Goal: Task Accomplishment & Management: Complete application form

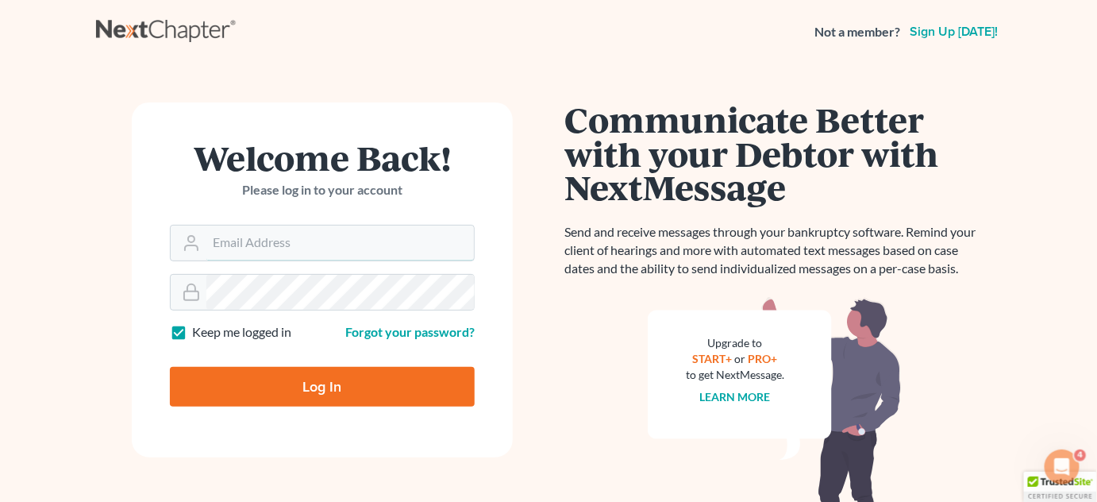
type input "[PERSON_NAME][EMAIL_ADDRESS][DOMAIN_NAME]"
click at [332, 387] on input "Log In" at bounding box center [322, 387] width 305 height 40
type input "Thinking..."
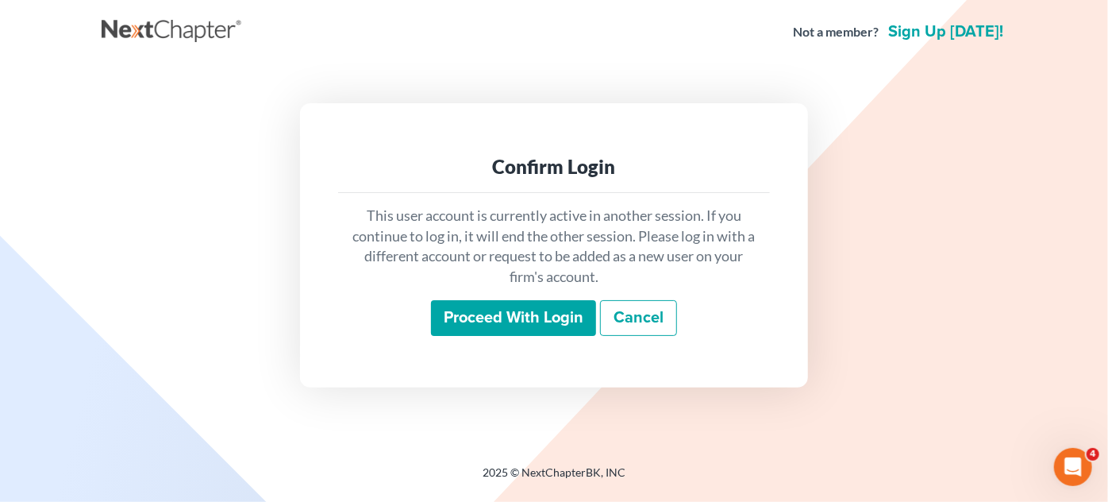
click at [474, 313] on input "Proceed with login" at bounding box center [513, 318] width 165 height 37
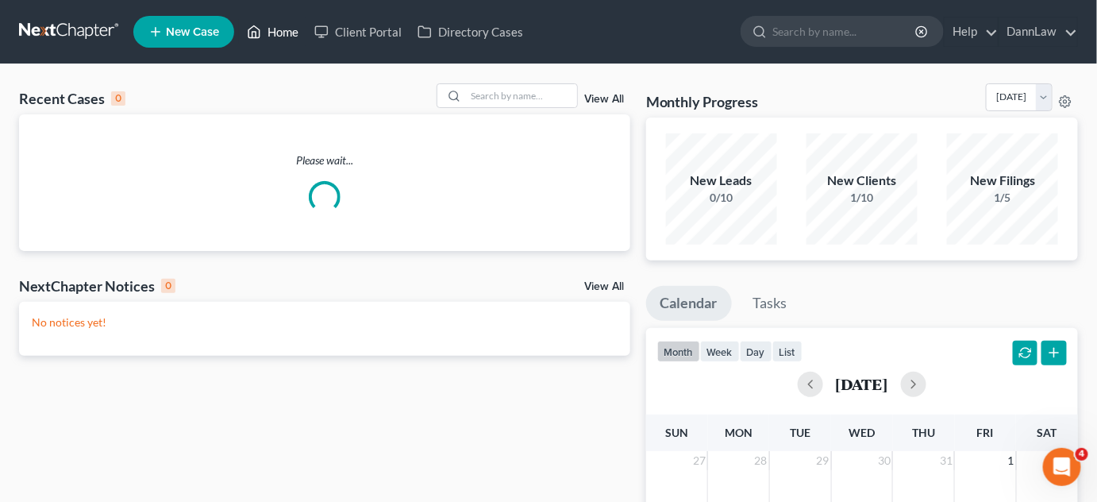
click at [294, 33] on link "Home" at bounding box center [272, 31] width 67 height 29
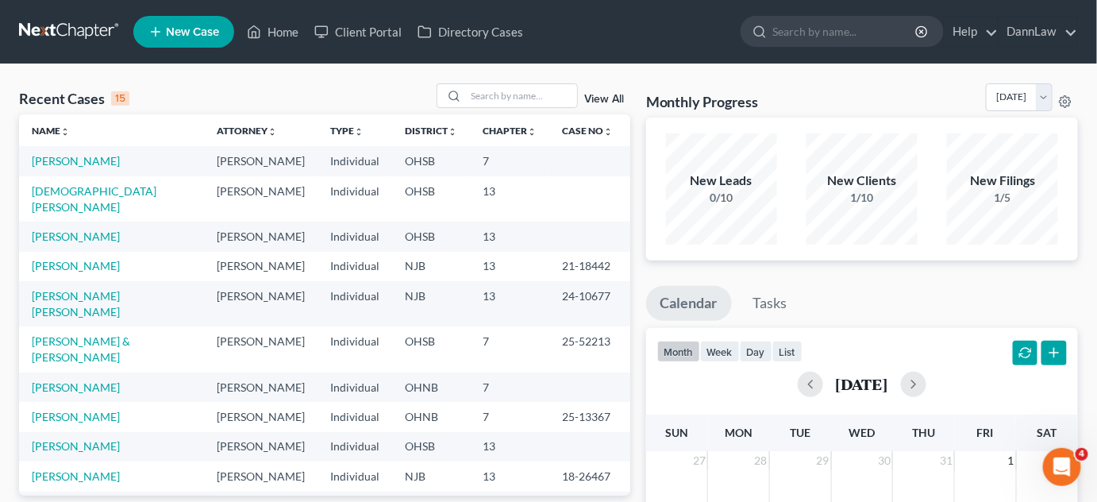
click at [195, 33] on span "New Case" at bounding box center [192, 32] width 53 height 12
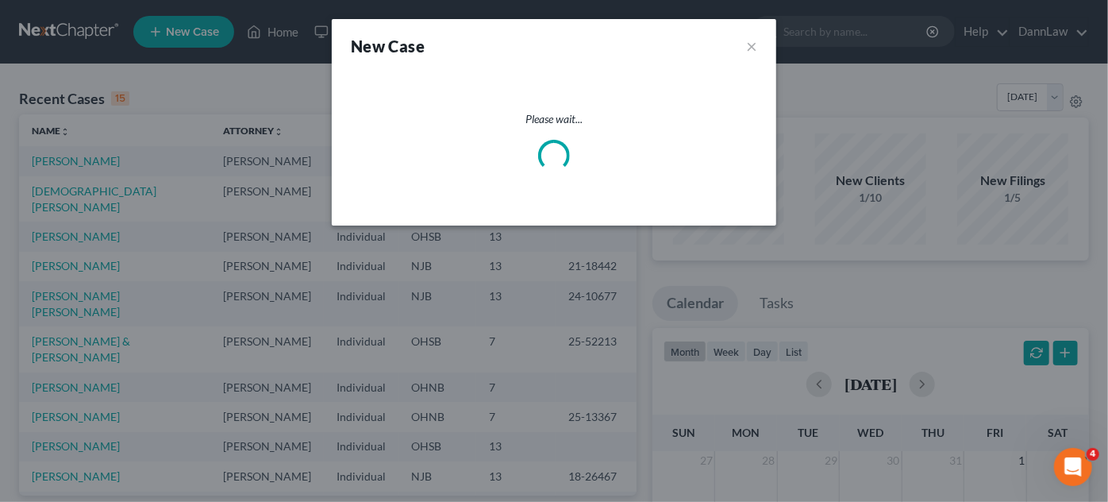
select select "61"
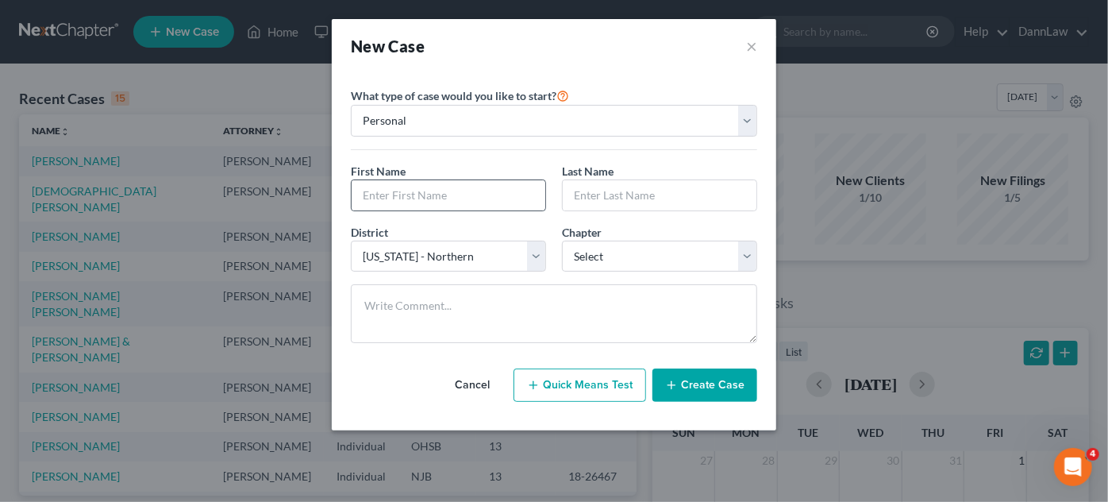
click at [457, 209] on div at bounding box center [448, 195] width 195 height 32
click at [459, 195] on input "text" at bounding box center [449, 195] width 194 height 30
type input "[PERSON_NAME]"
select select "3"
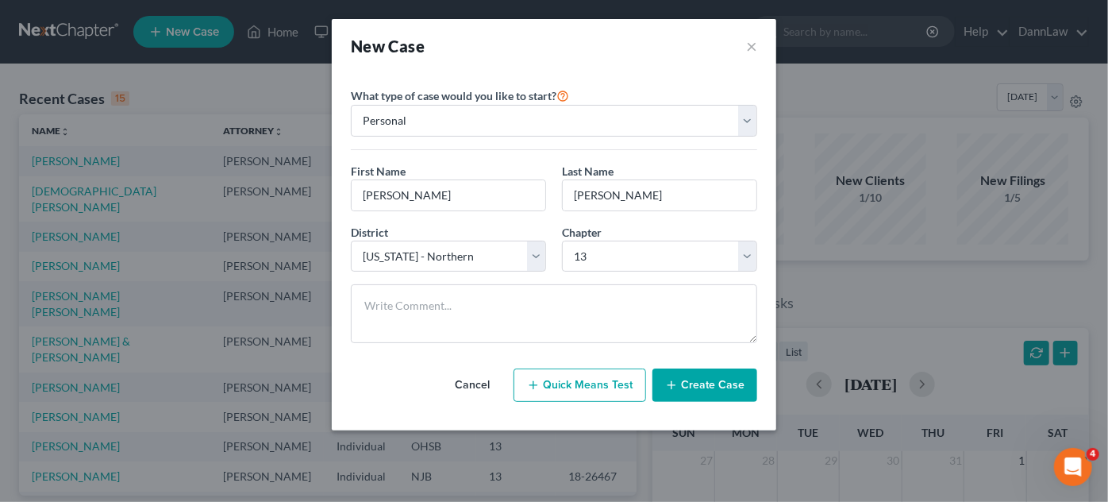
click at [685, 380] on button "Create Case" at bounding box center [705, 384] width 105 height 33
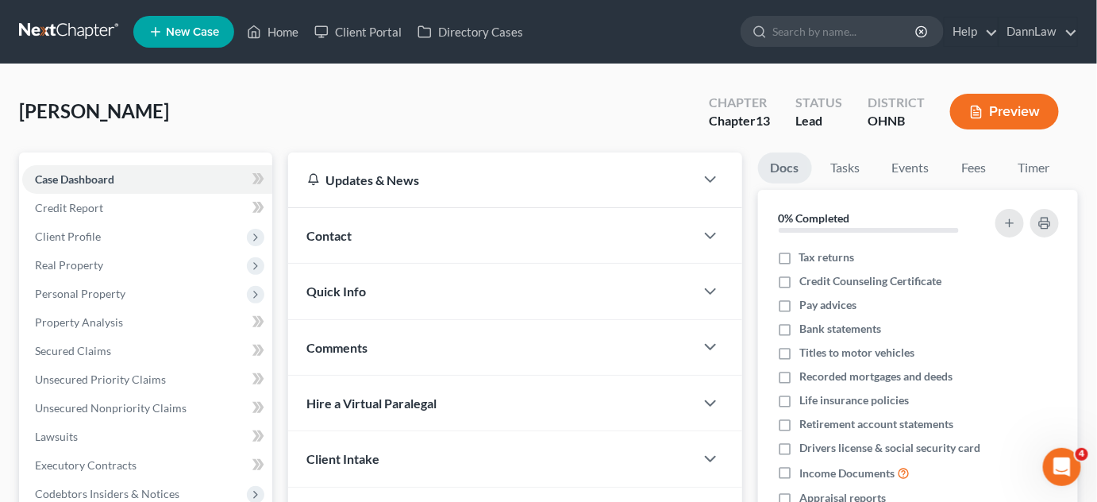
click at [235, 121] on div "[PERSON_NAME] Upgraded Chapter Chapter 13 Status [GEOGRAPHIC_DATA] [GEOGRAPHIC_…" at bounding box center [548, 117] width 1059 height 69
click at [267, 123] on div "[PERSON_NAME] Upgraded Chapter Chapter 13 Status [GEOGRAPHIC_DATA] [GEOGRAPHIC_…" at bounding box center [548, 117] width 1059 height 69
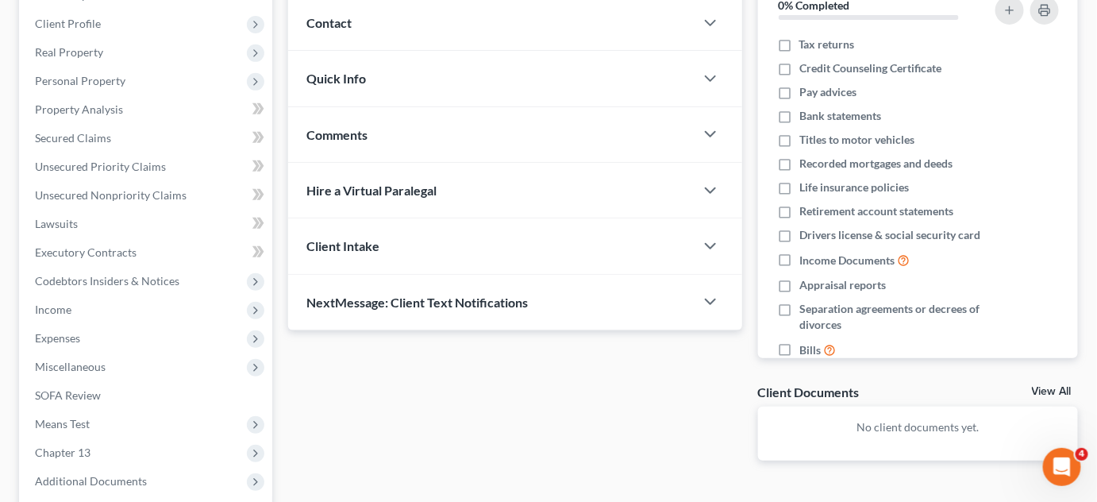
scroll to position [369, 0]
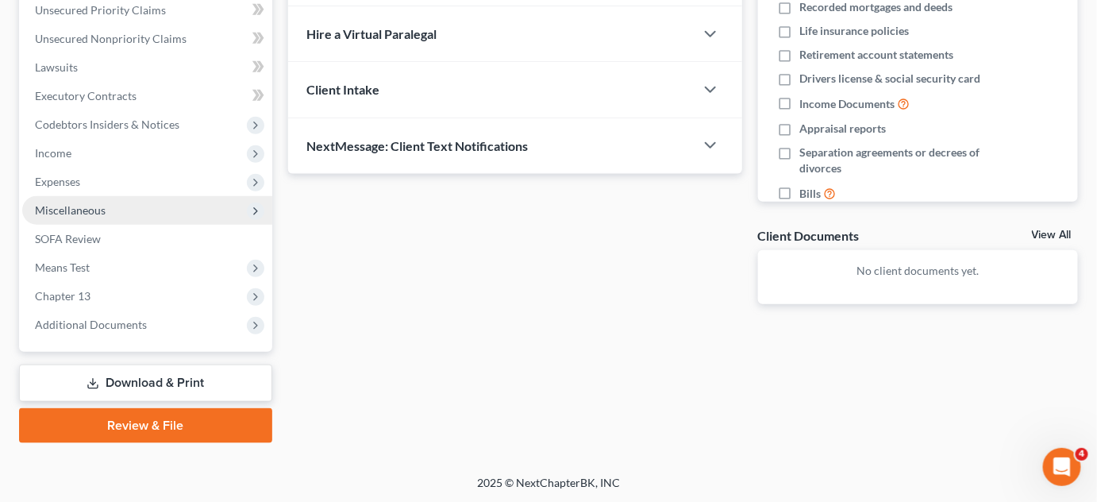
click at [125, 209] on span "Miscellaneous" at bounding box center [147, 210] width 250 height 29
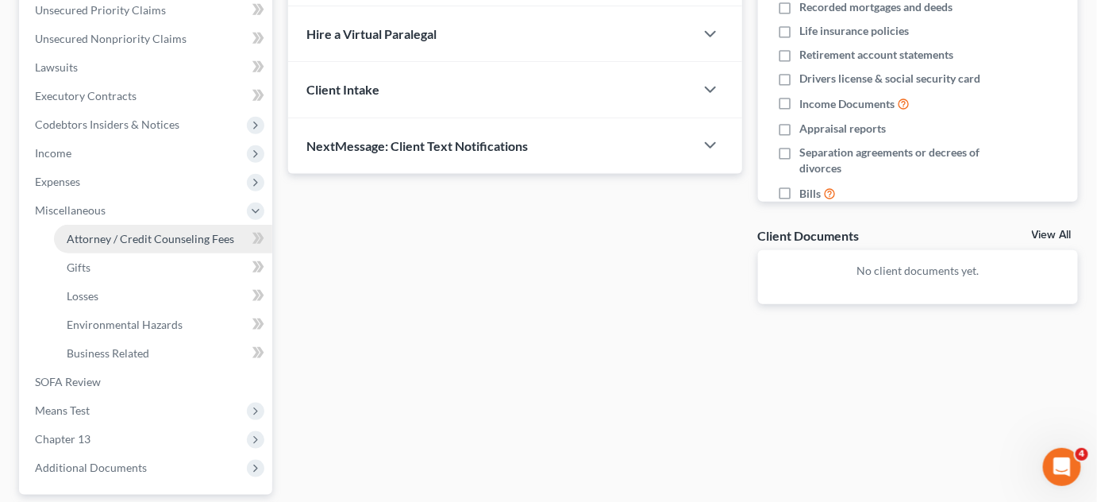
click at [122, 237] on span "Attorney / Credit Counseling Fees" at bounding box center [151, 238] width 168 height 13
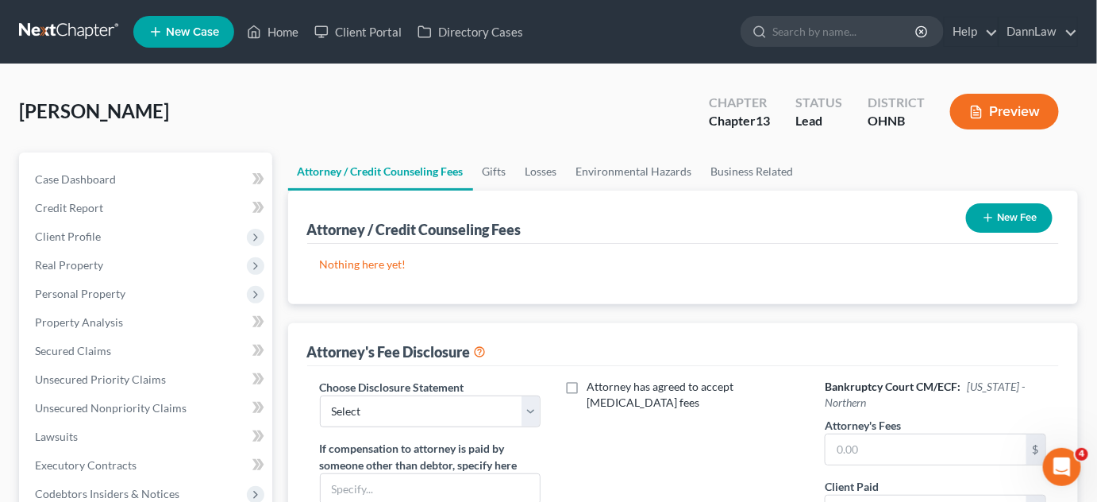
click at [1027, 225] on button "New Fee" at bounding box center [1009, 217] width 87 height 29
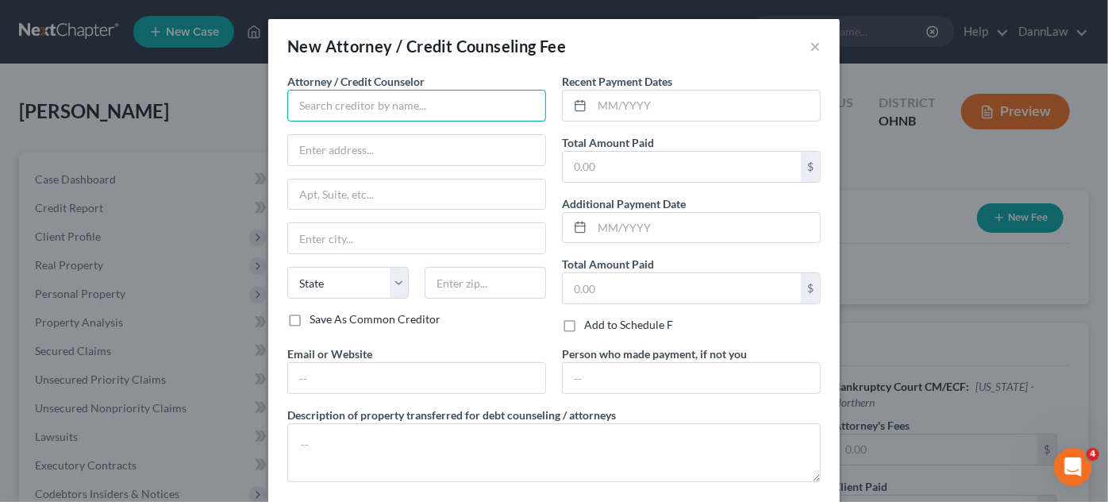
click at [480, 102] on input "text" at bounding box center [416, 106] width 259 height 32
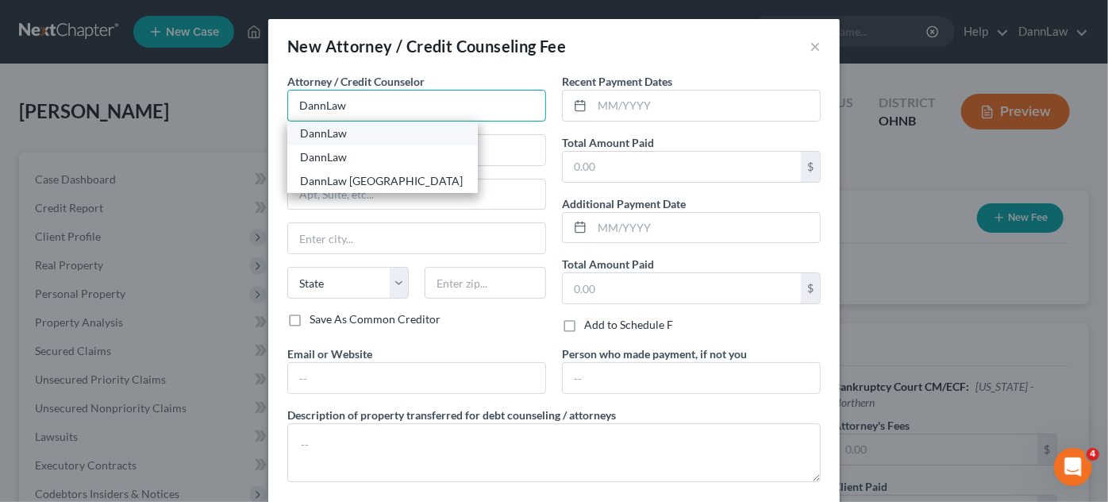
type input "DannLaw"
click at [380, 127] on div "DannLaw" at bounding box center [382, 133] width 165 height 16
type input "PO Box 6031040"
type input "[GEOGRAPHIC_DATA]"
select select "36"
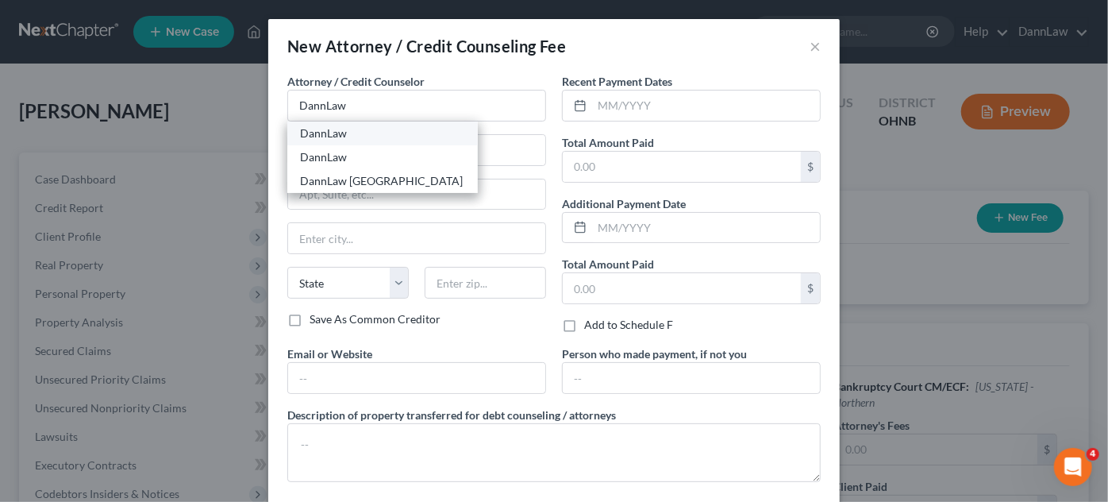
type input "44103"
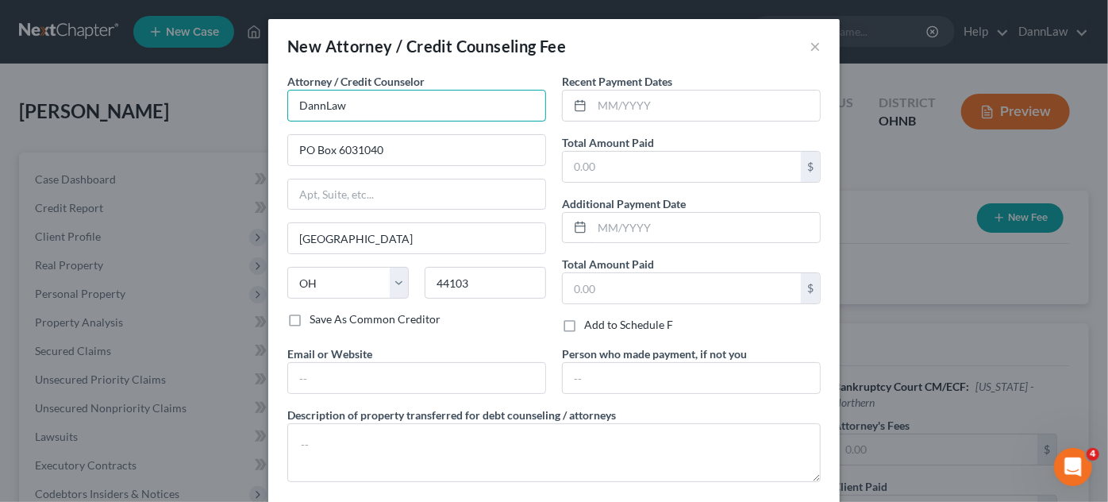
click at [391, 106] on input "DannLaw" at bounding box center [416, 106] width 259 height 32
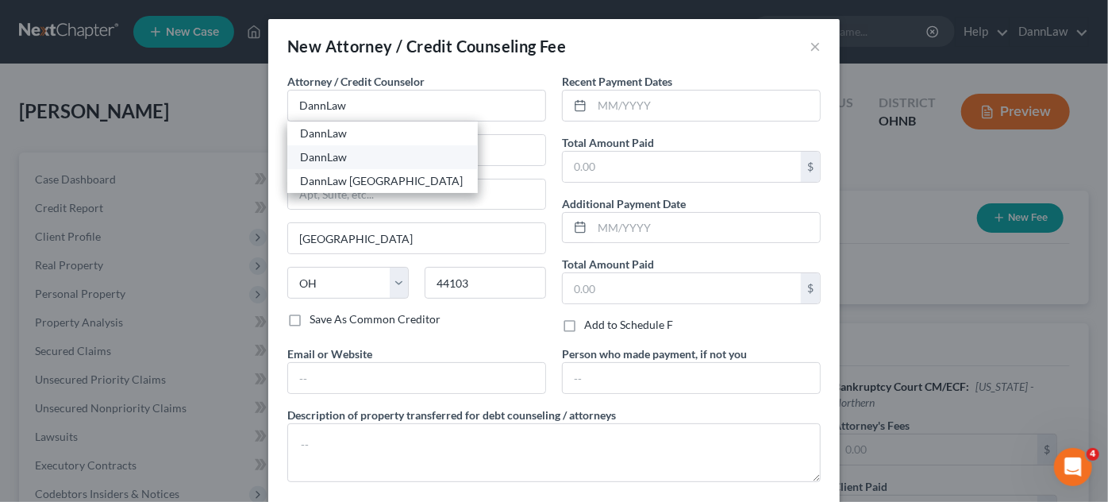
click at [332, 154] on div "DannLaw" at bounding box center [382, 157] width 165 height 16
type input "[STREET_ADDRESS]"
type input "Lakewood"
type input "44107"
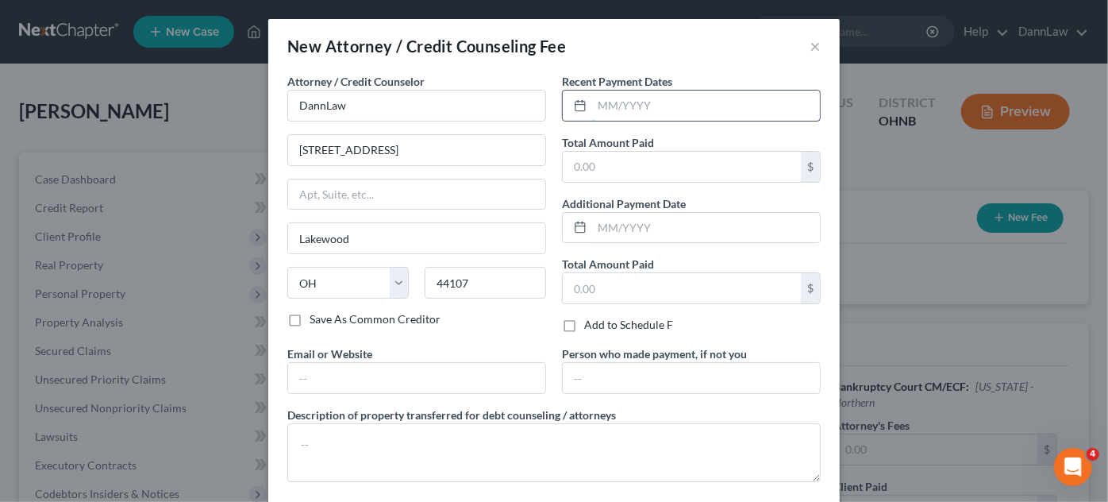
click at [614, 106] on input "text" at bounding box center [706, 106] width 228 height 30
type input "08/2025"
type input "750.00"
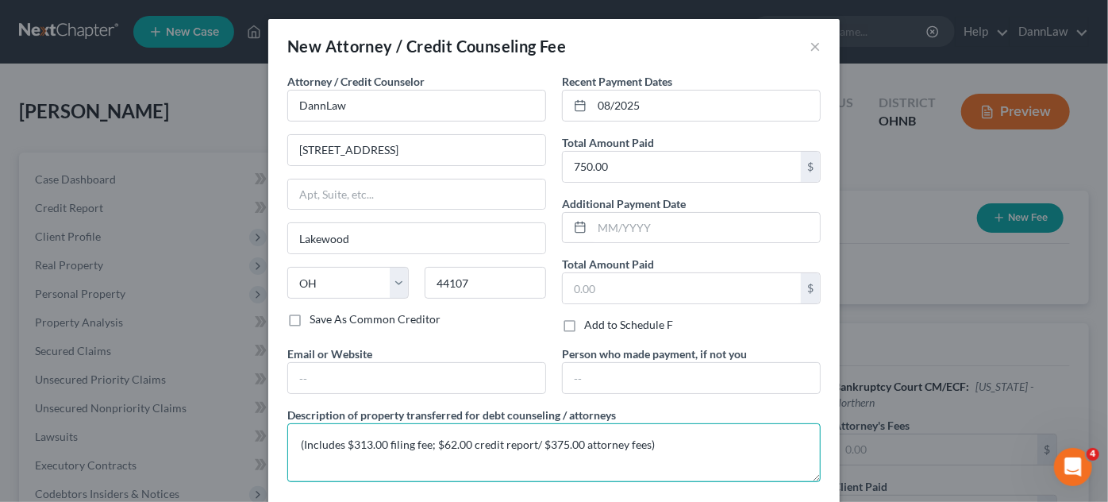
type textarea "(Includes $313.00 filing fee; $62.00 credit report/ $375.00 attorney fees)"
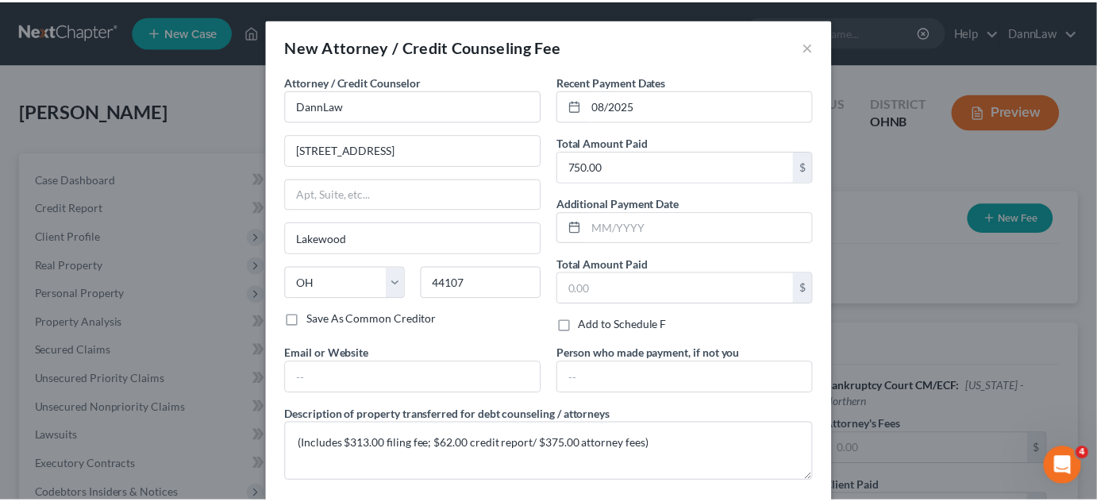
scroll to position [77, 0]
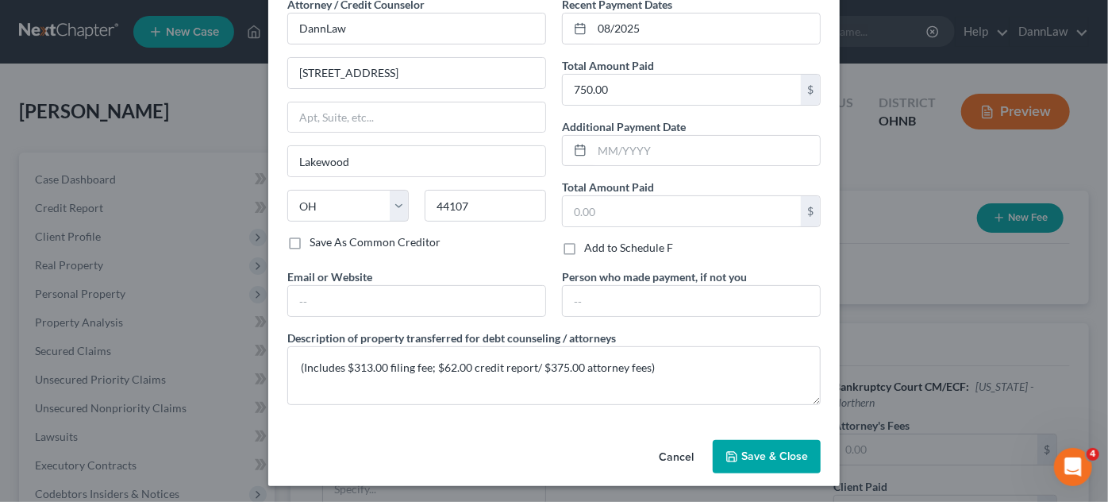
click at [781, 449] on span "Save & Close" at bounding box center [775, 455] width 67 height 13
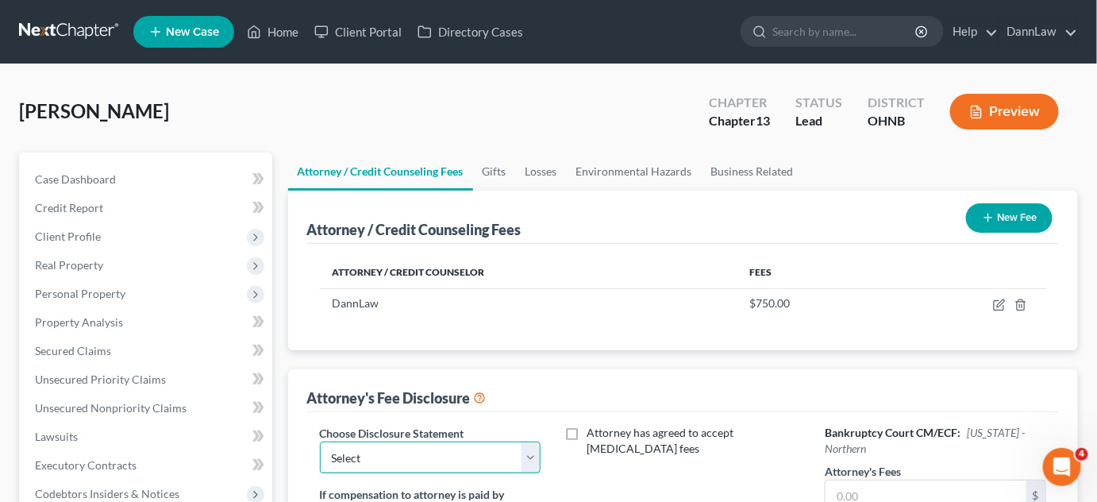
click at [499, 450] on select "Select Chapter 7 Disclosure Northern District of [US_STATE] OPT-OUT HOURLY [MED…" at bounding box center [430, 457] width 221 height 32
select select "2"
click at [320, 441] on select "Select Chapter 7 Disclosure Northern District of [US_STATE] OPT-OUT HOURLY [MED…" at bounding box center [430, 457] width 221 height 32
click at [858, 480] on input "text" at bounding box center [926, 495] width 201 height 30
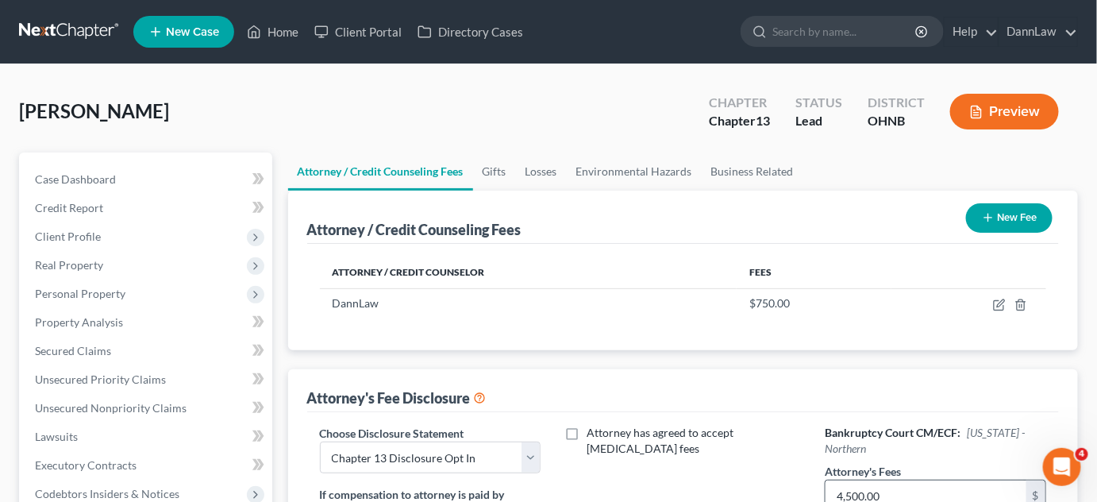
type input "4,500.00"
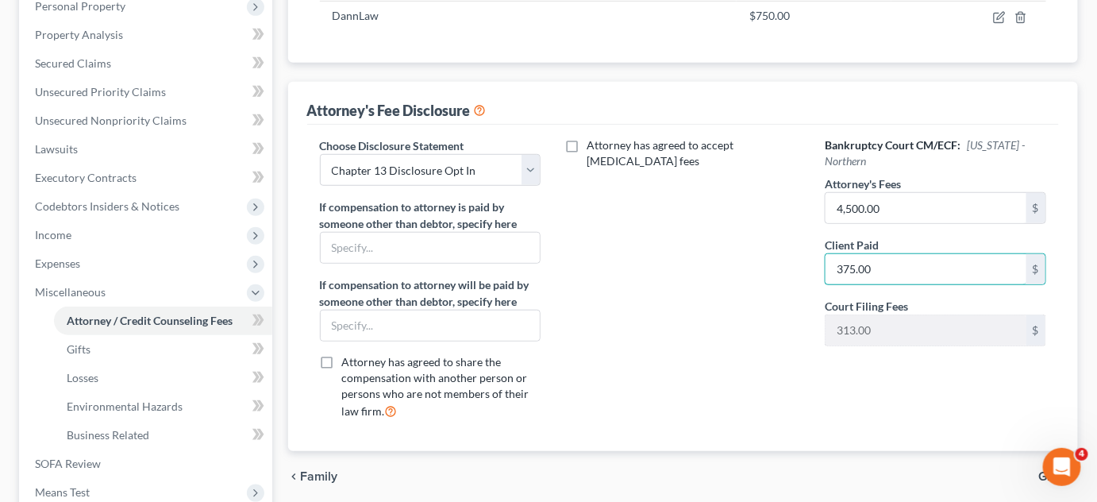
type input "375.00"
click at [135, 40] on link "Property Analysis" at bounding box center [147, 35] width 250 height 29
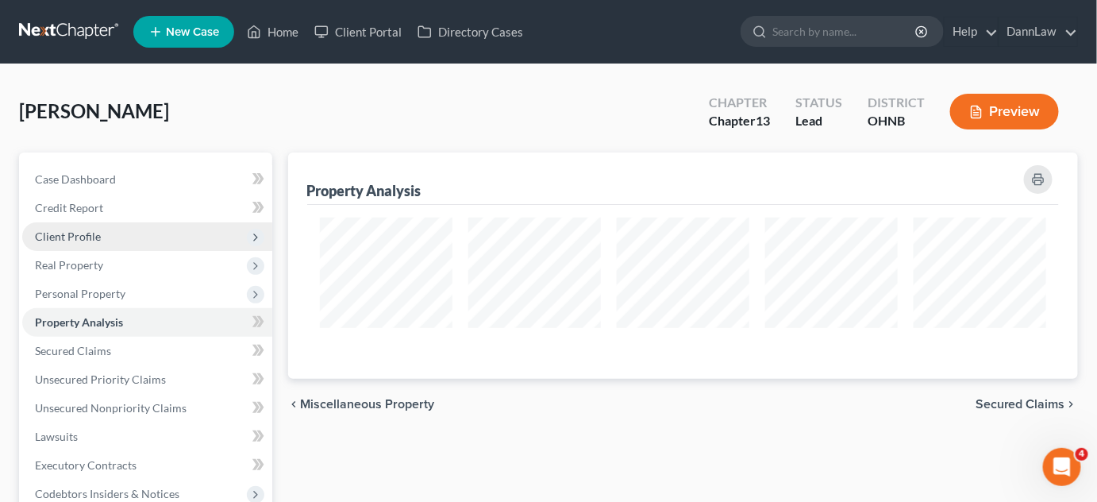
click at [118, 231] on span "Client Profile" at bounding box center [147, 236] width 250 height 29
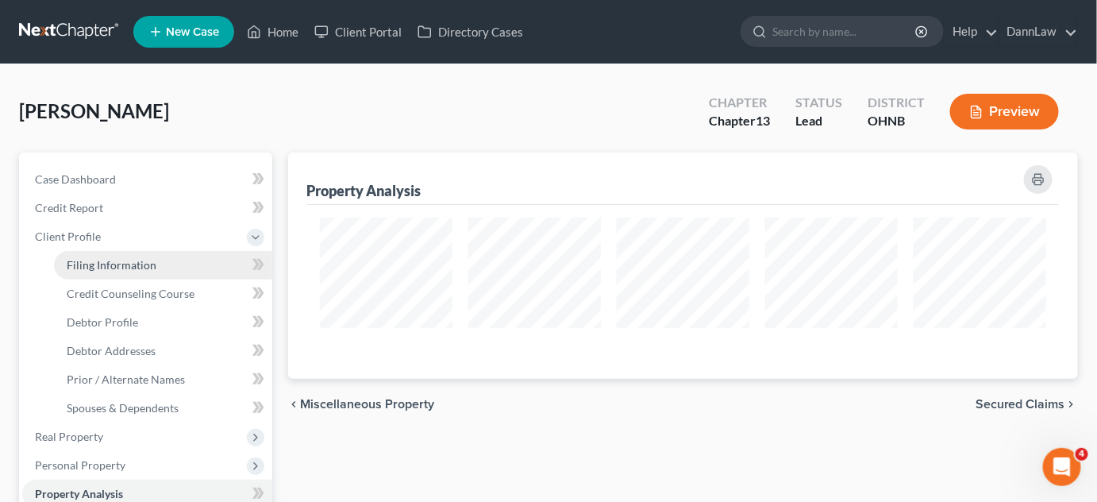
click at [133, 268] on span "Filing Information" at bounding box center [112, 264] width 90 height 13
select select "1"
select select "0"
select select "3"
select select "61"
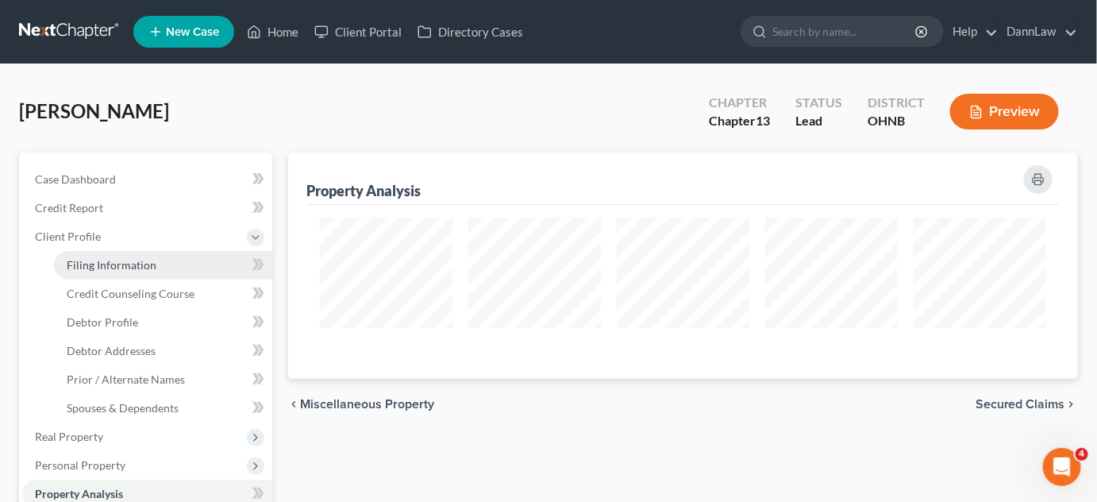
select select "36"
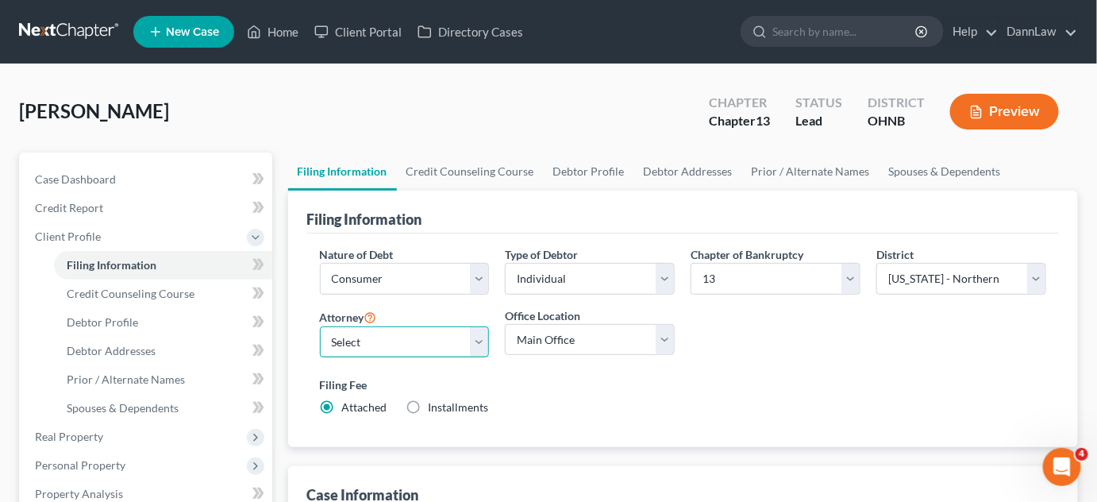
click at [403, 337] on select "Select [PERSON_NAME] - OHSB [PERSON_NAME] - KYEB [PERSON_NAME] - OHNB [PERSON_N…" at bounding box center [405, 342] width 170 height 32
select select "6"
click at [320, 326] on select "Select [PERSON_NAME] - OHSB [PERSON_NAME] - KYEB [PERSON_NAME] - OHNB [PERSON_N…" at bounding box center [405, 342] width 170 height 32
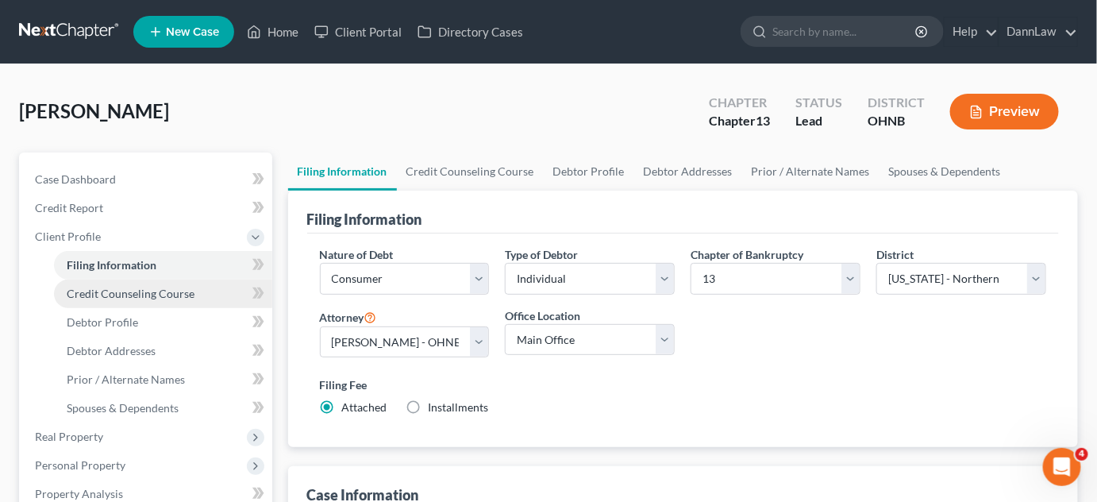
click at [182, 299] on span "Credit Counseling Course" at bounding box center [131, 293] width 128 height 13
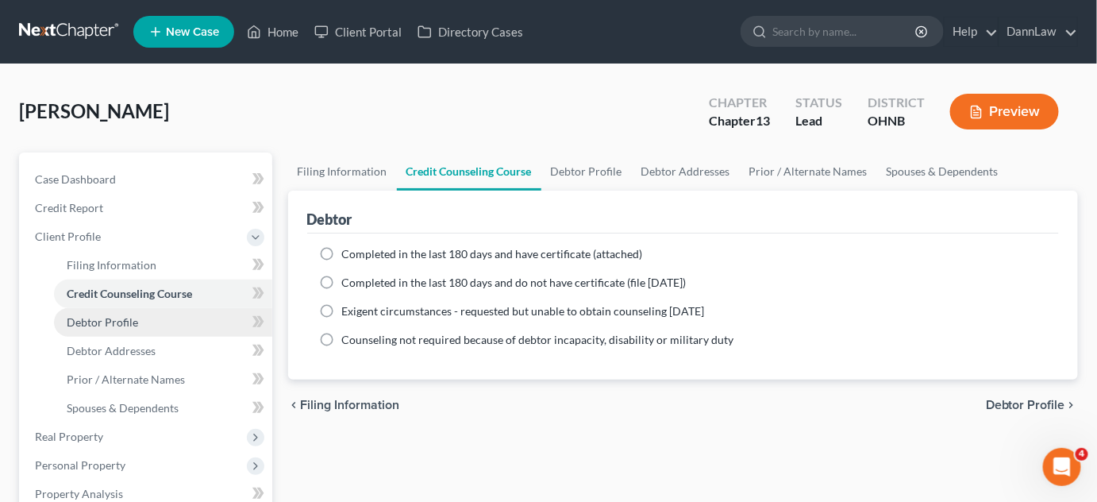
click at [102, 327] on span "Debtor Profile" at bounding box center [102, 321] width 71 height 13
select select "0"
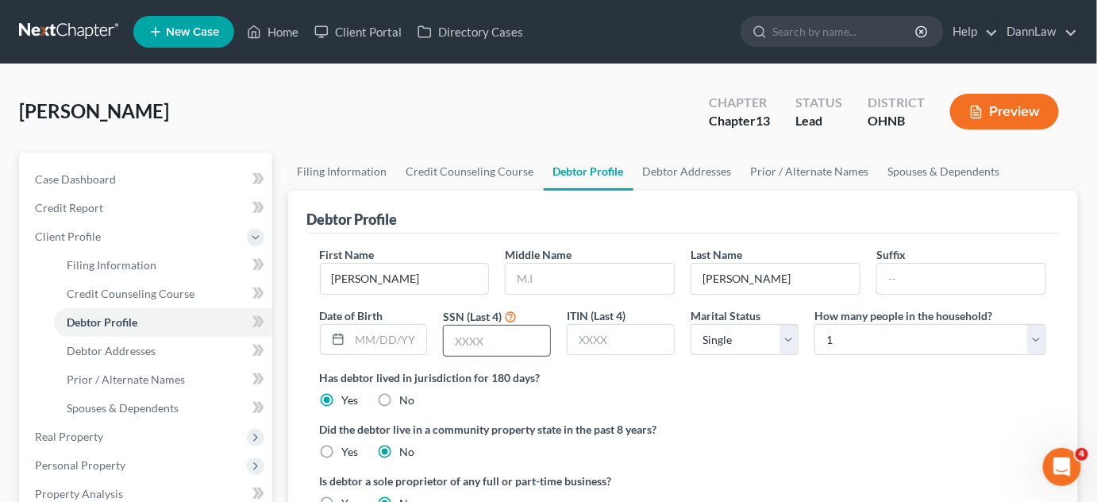
click at [495, 333] on input "text" at bounding box center [497, 341] width 106 height 30
type input "8908"
click at [438, 215] on div "Debtor Profile" at bounding box center [683, 212] width 753 height 43
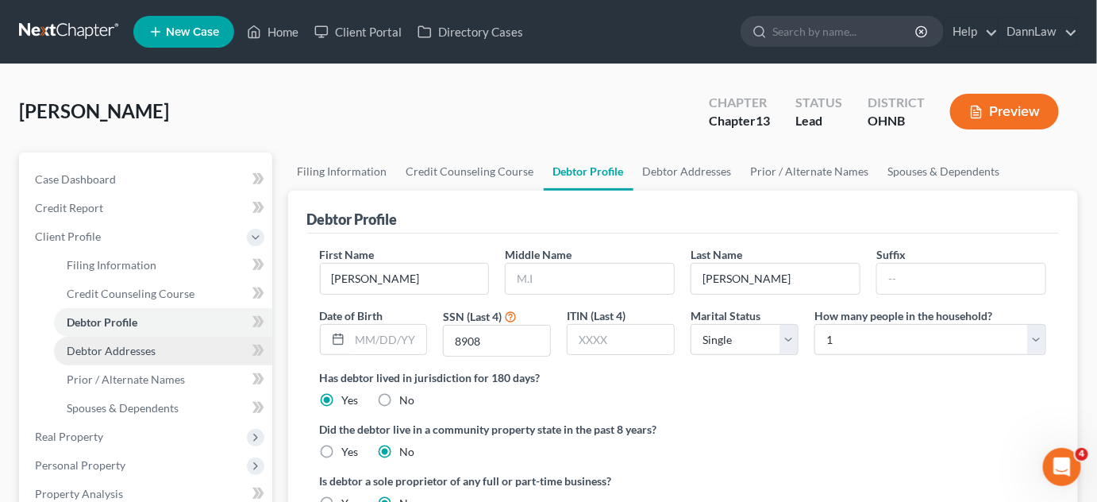
click at [152, 345] on span "Debtor Addresses" at bounding box center [111, 350] width 89 height 13
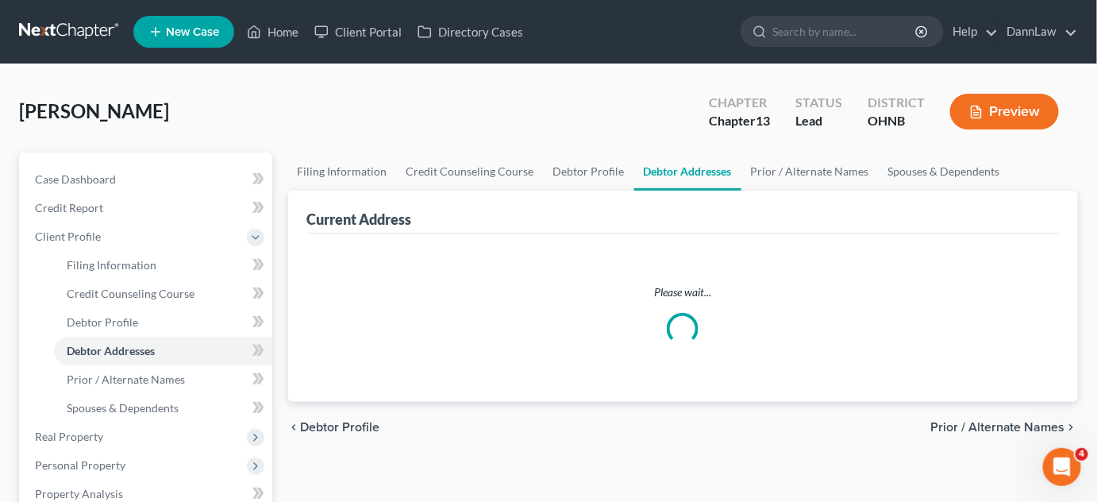
select select "0"
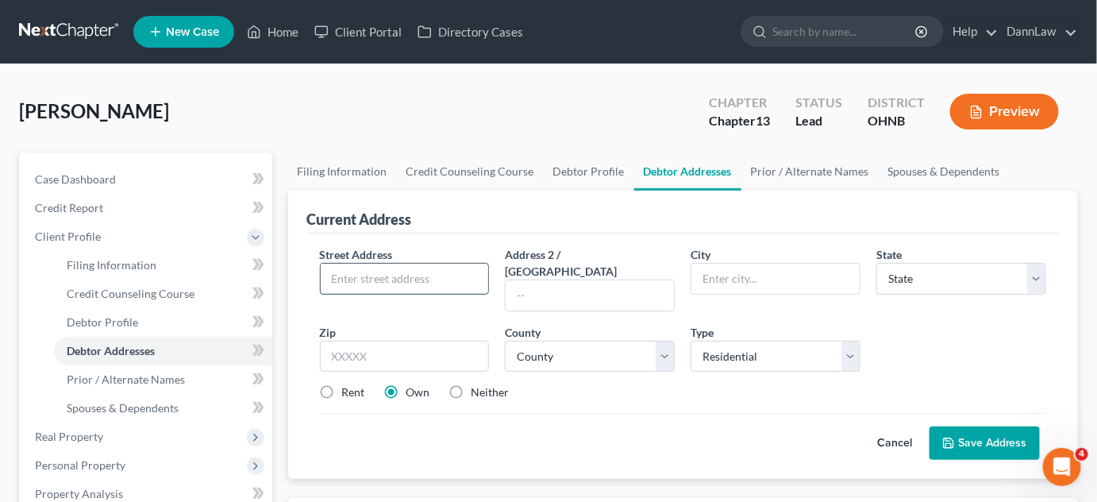
click at [427, 285] on input "text" at bounding box center [405, 279] width 168 height 30
type input "[STREET_ADDRESS]"
type input "Elyria"
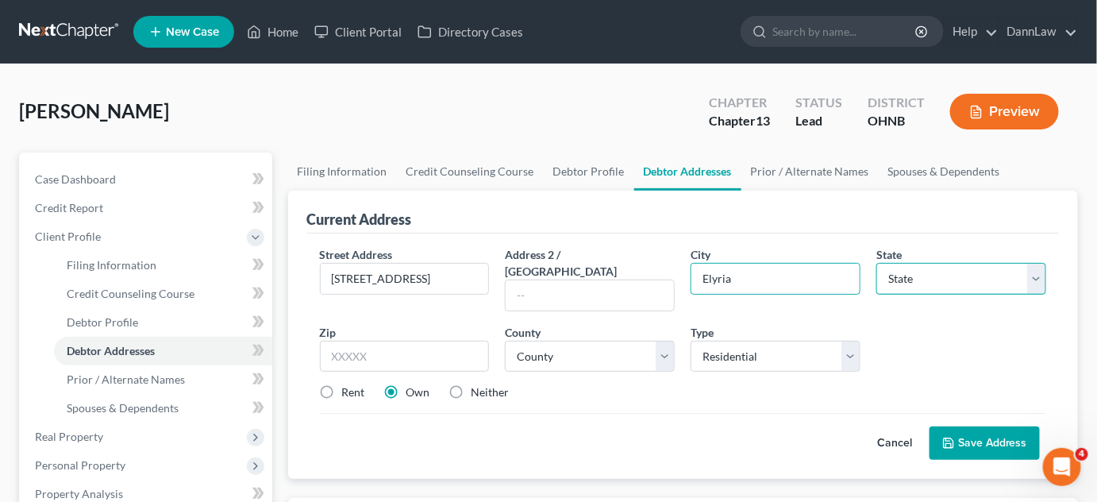
select select "36"
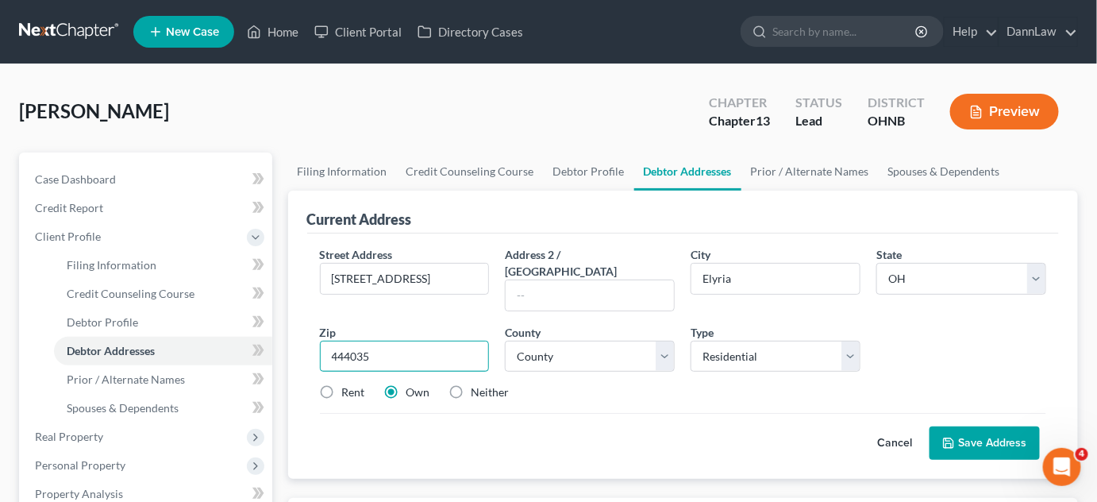
type input "444035"
click at [620, 341] on select "County [GEOGRAPHIC_DATA] [GEOGRAPHIC_DATA] [GEOGRAPHIC_DATA] [GEOGRAPHIC_DATA] …" at bounding box center [590, 357] width 170 height 32
select select "46"
click at [505, 341] on select "County [GEOGRAPHIC_DATA] [GEOGRAPHIC_DATA] [GEOGRAPHIC_DATA] [GEOGRAPHIC_DATA] …" at bounding box center [590, 357] width 170 height 32
click at [969, 426] on button "Save Address" at bounding box center [985, 442] width 110 height 33
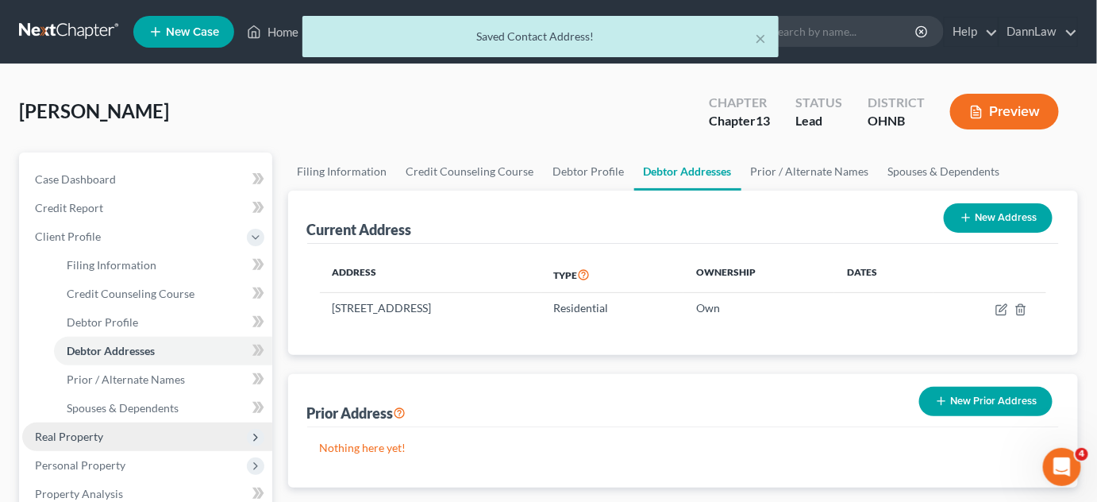
click at [133, 439] on span "Real Property" at bounding box center [147, 436] width 250 height 29
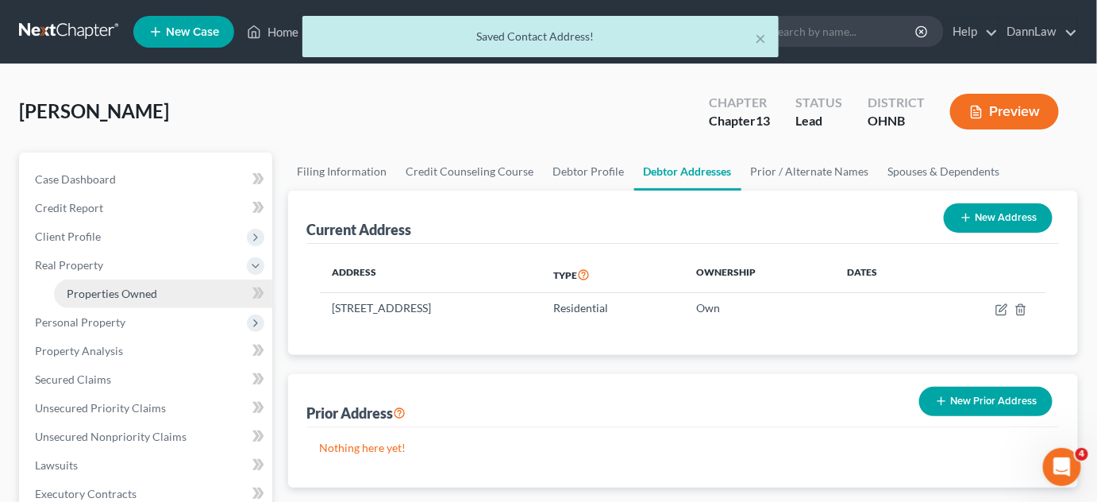
click at [154, 297] on span "Properties Owned" at bounding box center [112, 293] width 91 height 13
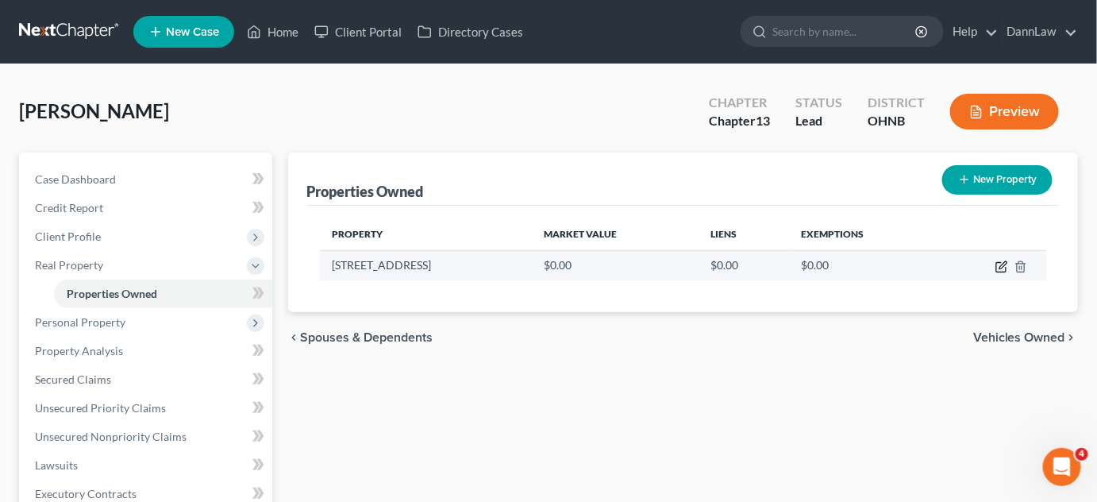
click at [1000, 270] on icon "button" at bounding box center [1002, 266] width 13 height 13
select select "36"
select select "46"
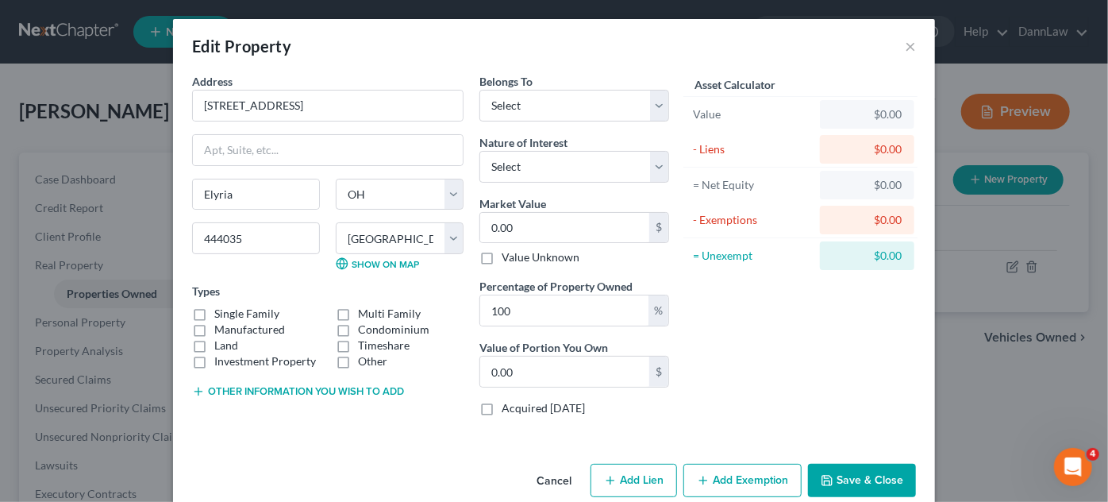
click at [253, 306] on label "Single Family" at bounding box center [246, 314] width 65 height 16
click at [231, 306] on input "Single Family" at bounding box center [226, 311] width 10 height 10
checkbox input "true"
click at [549, 109] on select "Select Debtor 1 Only Debtor 2 Only Debtor 1 And Debtor 2 Only At Least One Of T…" at bounding box center [575, 106] width 190 height 32
select select "0"
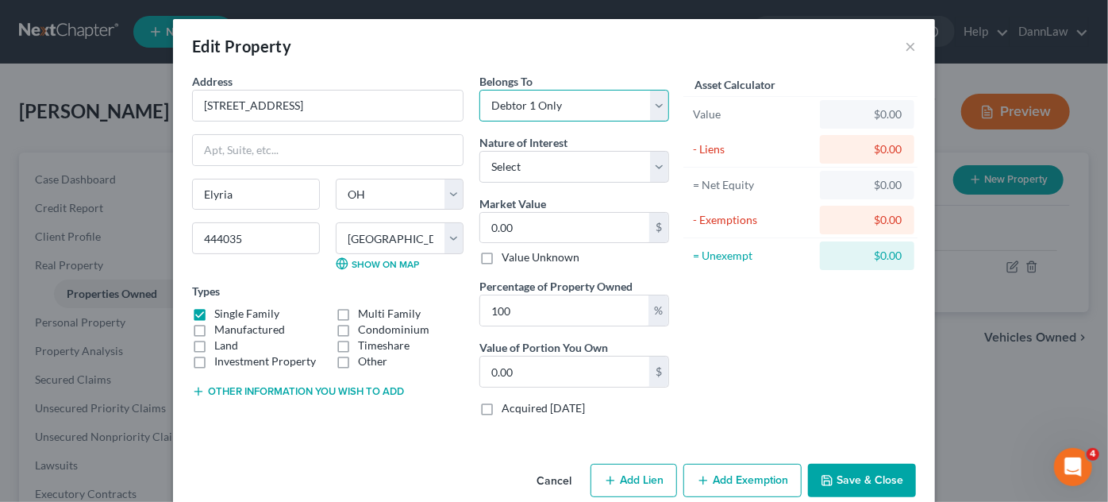
click at [480, 90] on select "Select Debtor 1 Only Debtor 2 Only Debtor 1 And Debtor 2 Only At Least One Of T…" at bounding box center [575, 106] width 190 height 32
click at [546, 158] on select "Select Fee Simple Joint Tenant Life Estate Equitable Interest Future Interest T…" at bounding box center [575, 167] width 190 height 32
select select "0"
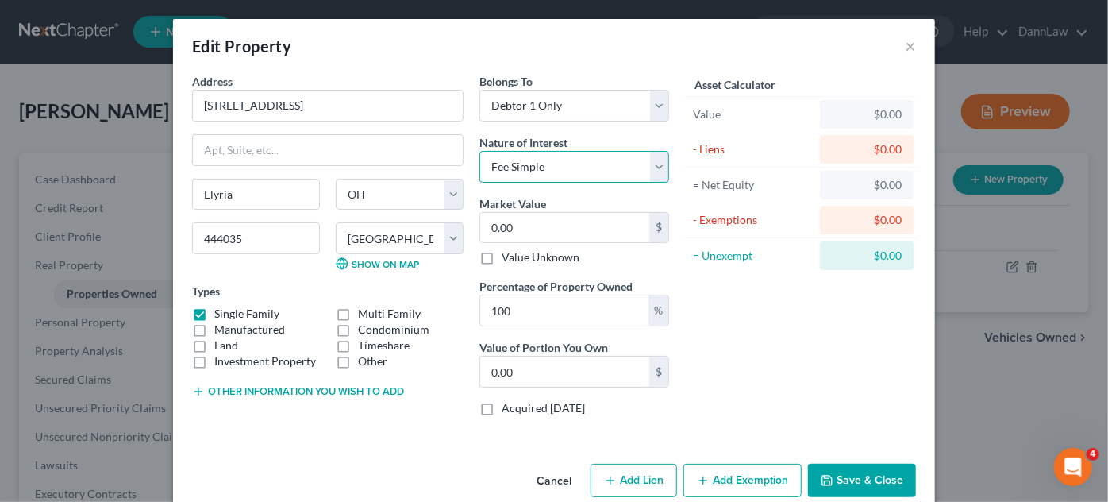
click at [480, 151] on select "Select Fee Simple Joint Tenant Life Estate Equitable Interest Future Interest T…" at bounding box center [575, 167] width 190 height 32
click at [542, 222] on input "0.00" at bounding box center [564, 228] width 169 height 30
type input "9"
type input "9.00"
type input "0"
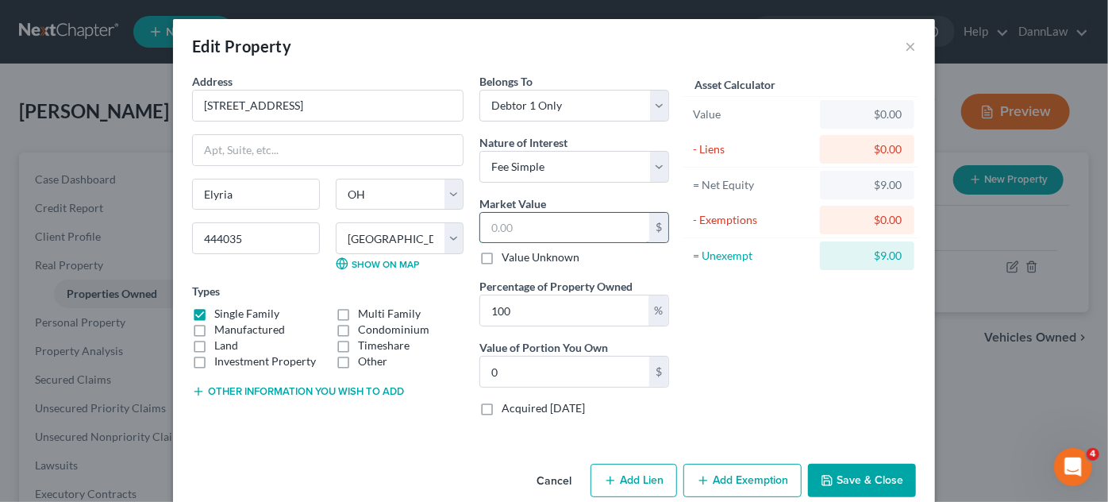
type input "8"
type input "8.00"
type input "89"
type input "89.00"
type input "894"
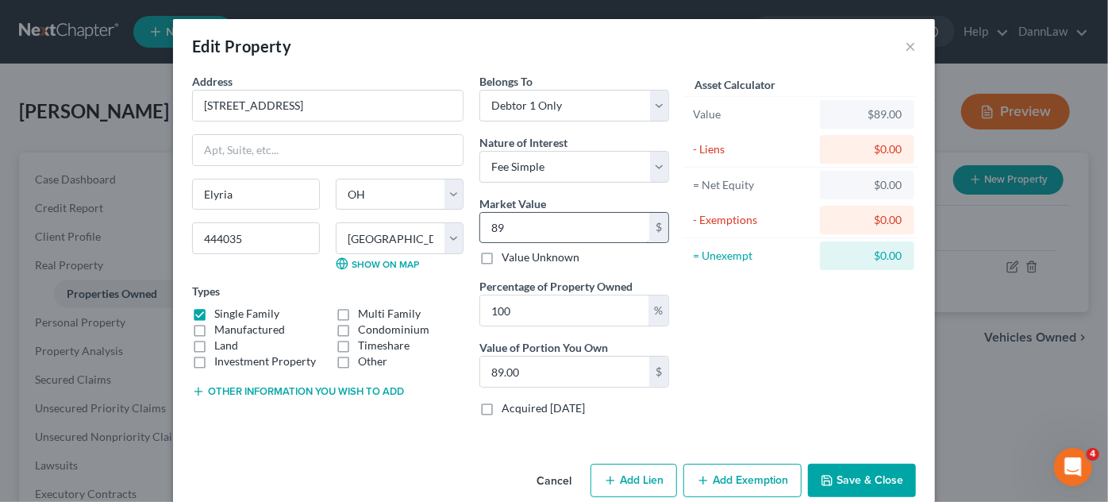
type input "894.00"
type input "8948"
type input "8,948.00"
type input "8,9480"
type input "89,480.00"
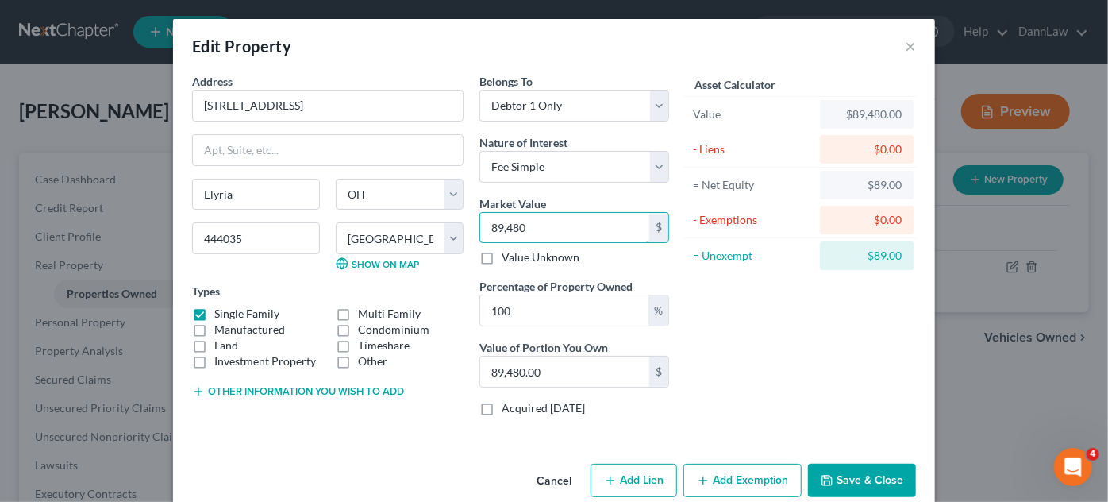
type input "89,480"
click at [849, 476] on button "Save & Close" at bounding box center [862, 480] width 108 height 33
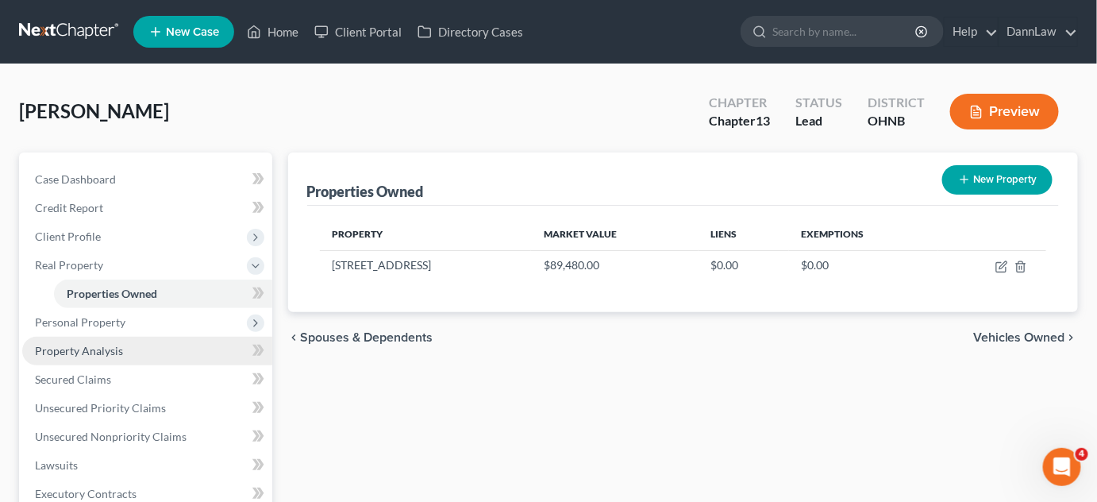
click at [133, 345] on link "Property Analysis" at bounding box center [147, 351] width 250 height 29
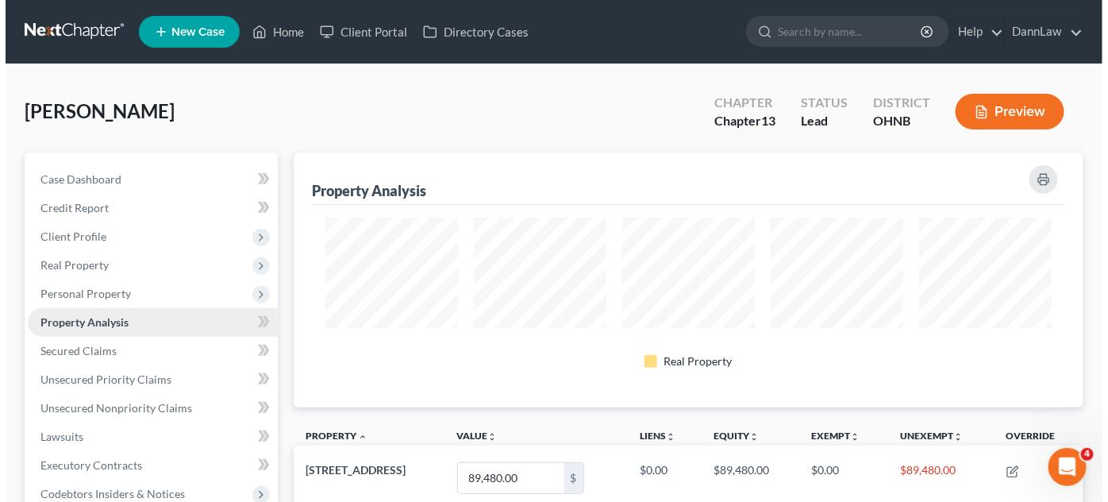
scroll to position [254, 791]
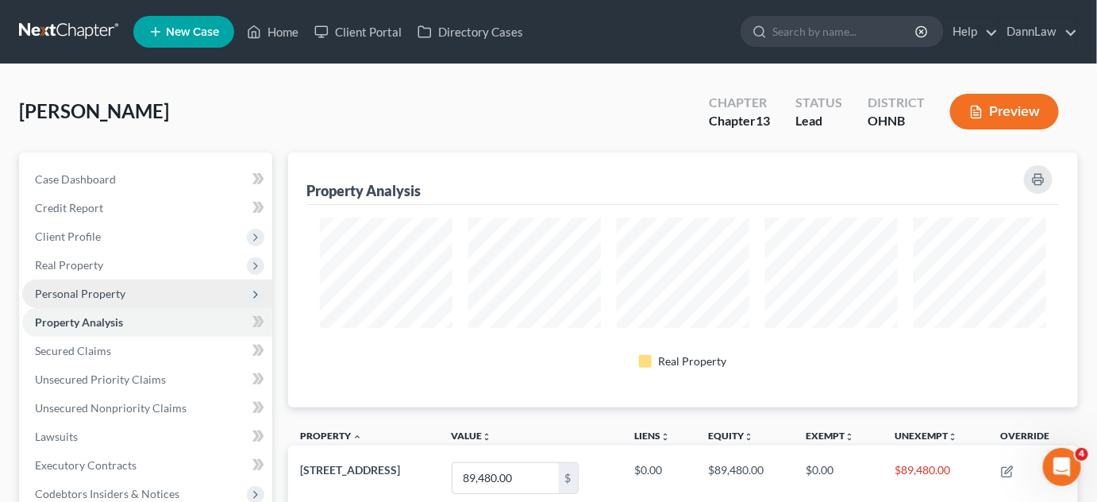
click at [110, 296] on span "Personal Property" at bounding box center [80, 293] width 91 height 13
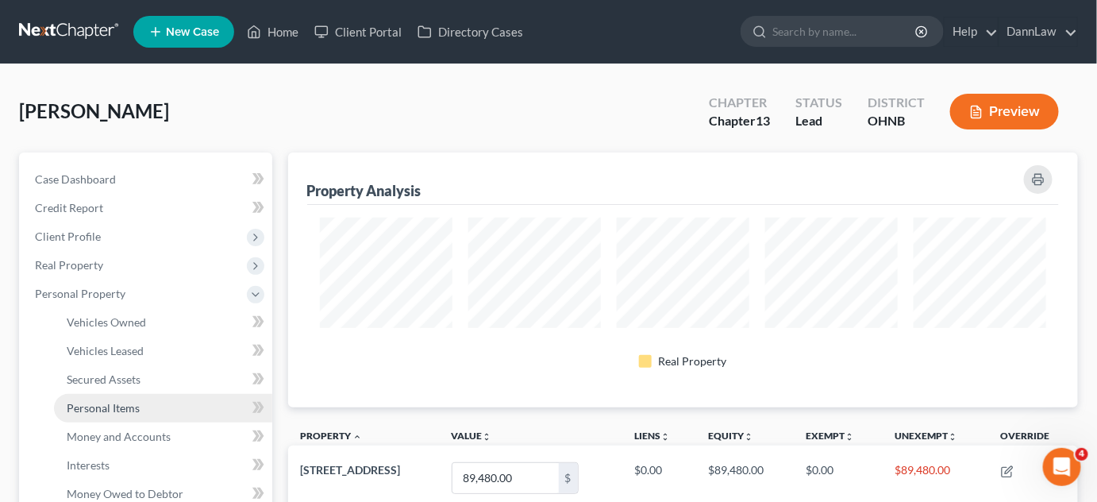
click at [137, 406] on span "Personal Items" at bounding box center [103, 407] width 73 height 13
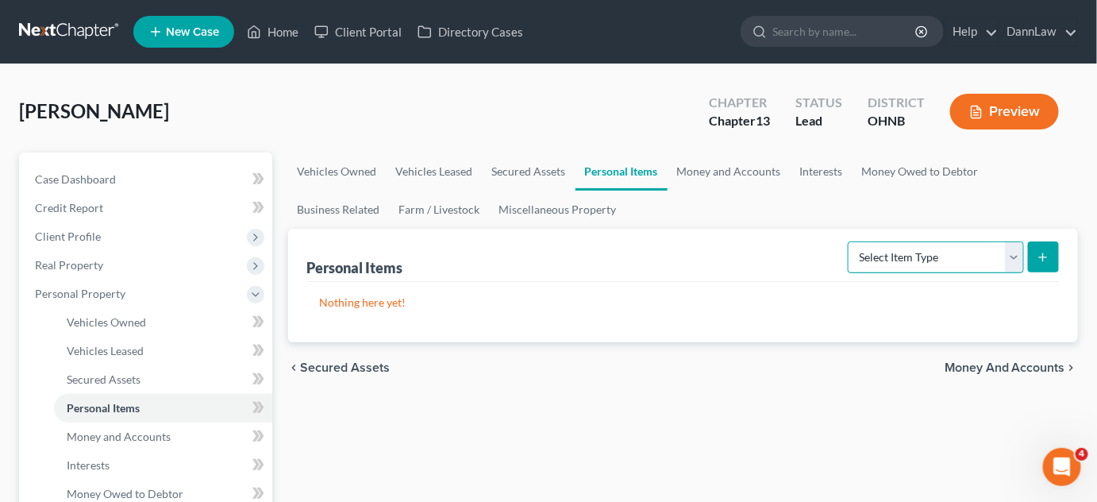
click at [973, 251] on select "Select Item Type Clothing Collectibles Of Value Electronics Firearms Household …" at bounding box center [936, 257] width 176 height 32
select select "household_goods"
click at [850, 241] on select "Select Item Type Clothing Collectibles Of Value Electronics Firearms Household …" at bounding box center [936, 257] width 176 height 32
click at [1054, 257] on button "submit" at bounding box center [1043, 256] width 31 height 31
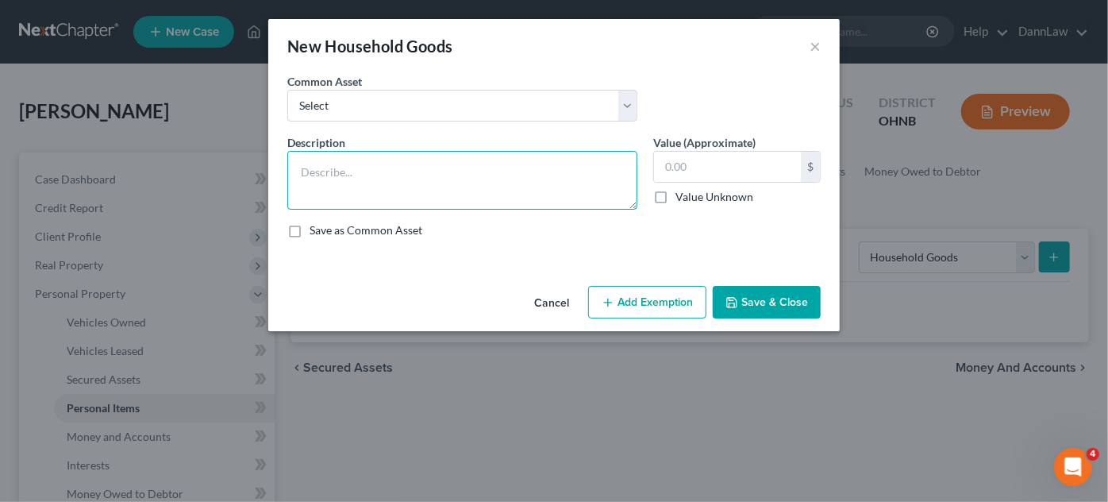
click at [593, 177] on textarea at bounding box center [462, 180] width 350 height 59
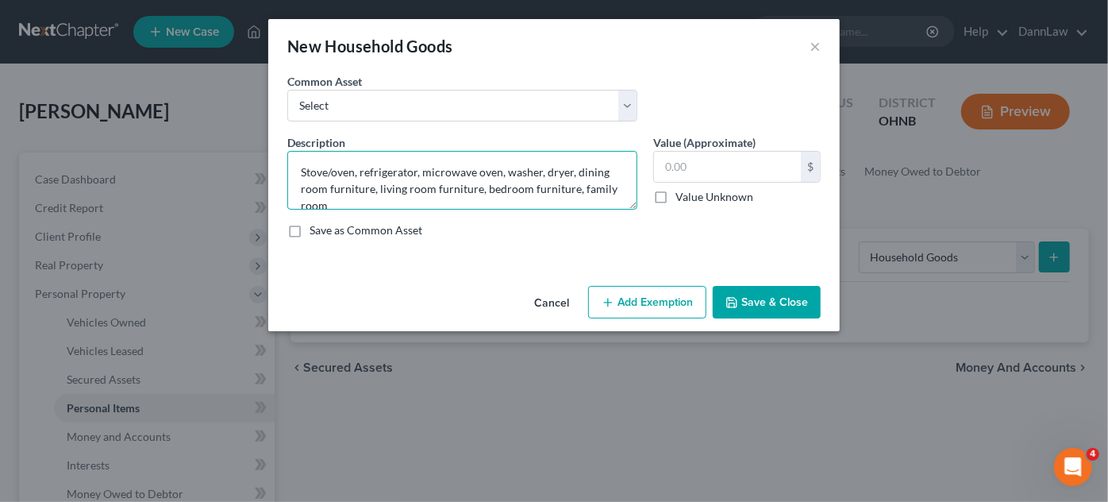
scroll to position [2, 0]
type textarea "Stove/oven, refrigerator, microwave oven, washer, dryer, dining room furniture,…"
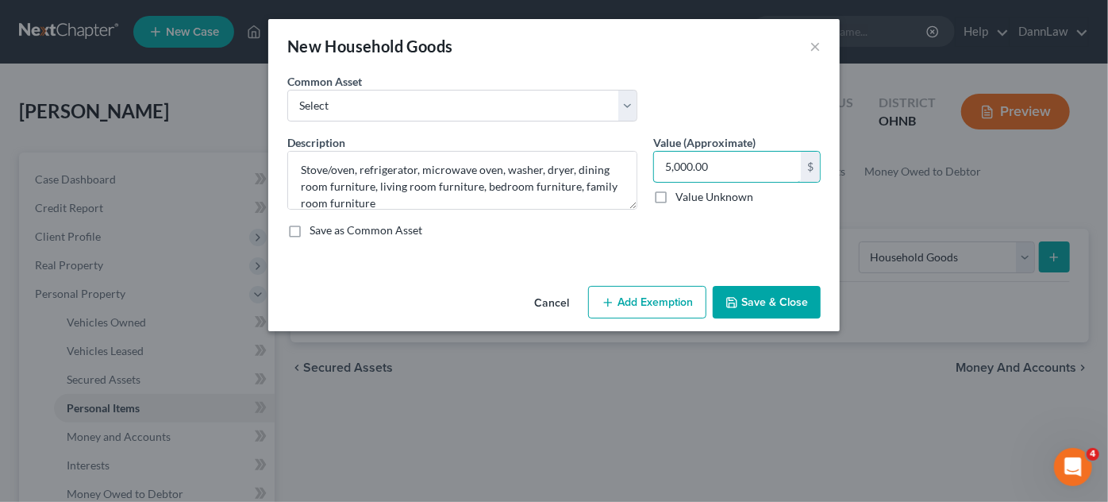
type input "5,000.00"
click at [608, 299] on line "button" at bounding box center [608, 302] width 0 height 7
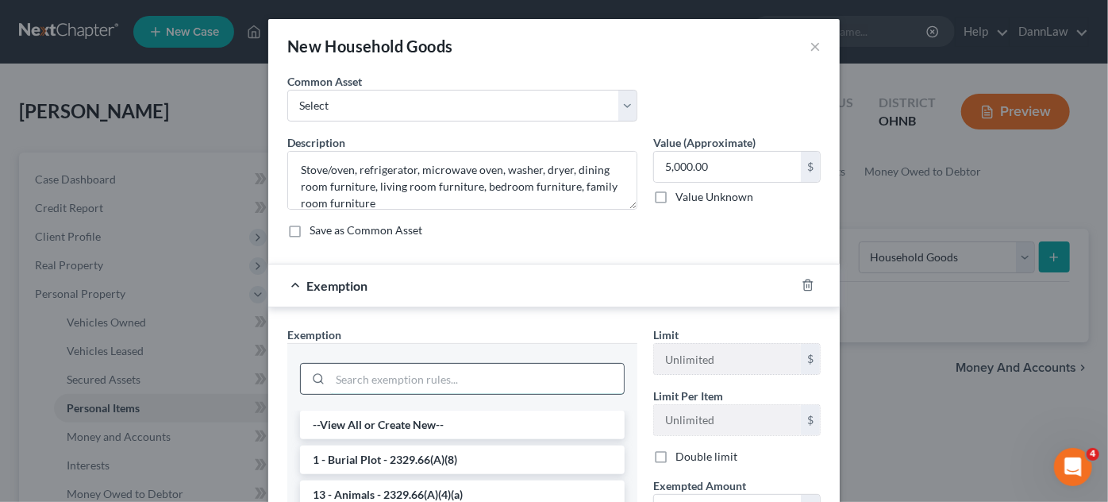
click at [418, 375] on input "search" at bounding box center [477, 379] width 294 height 30
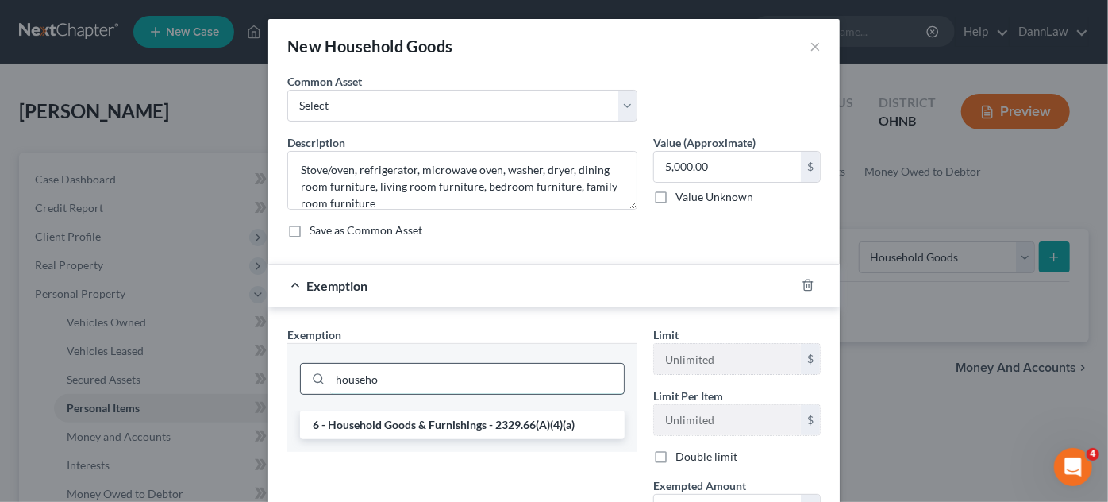
type input "househo"
click at [422, 416] on li "6 - Household Goods & Furnishings - 2329.66(A)(4)(a)" at bounding box center [462, 425] width 325 height 29
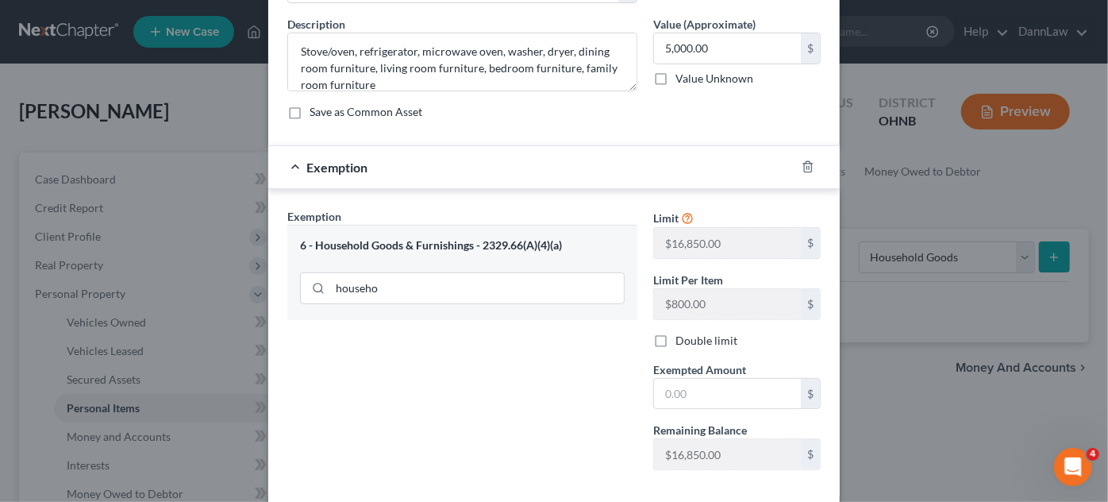
scroll to position [121, 0]
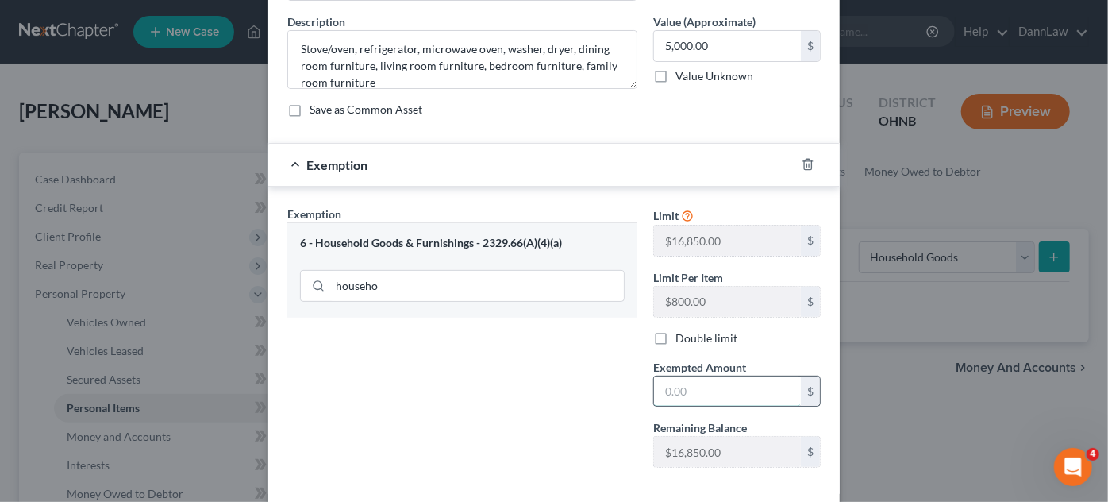
click at [745, 391] on input "text" at bounding box center [727, 391] width 147 height 30
type input "5,000.00"
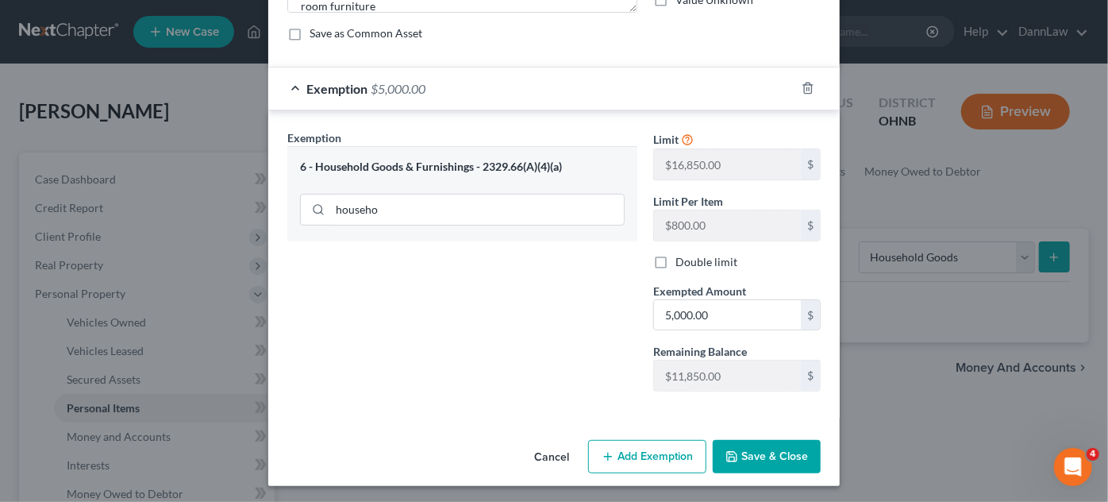
click at [744, 448] on button "Save & Close" at bounding box center [767, 456] width 108 height 33
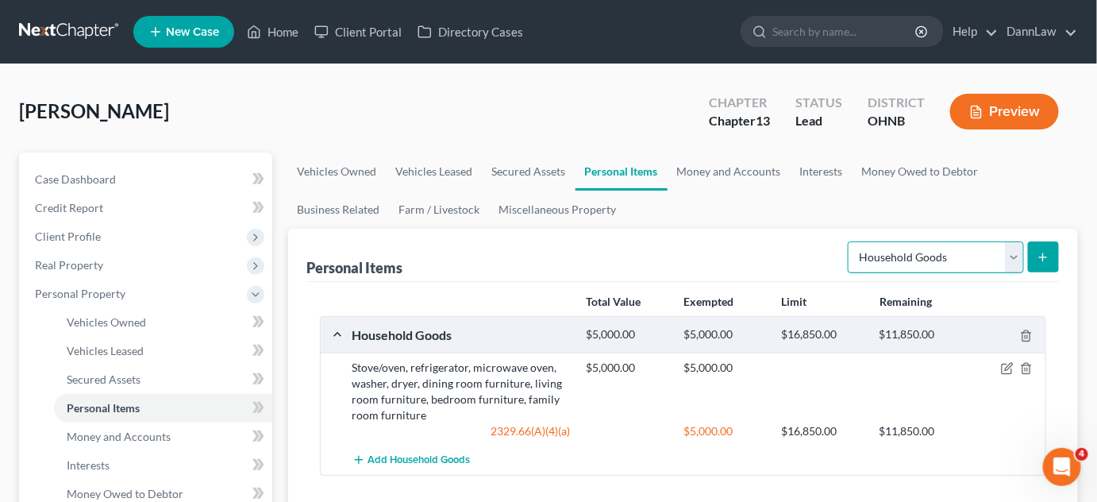
click at [969, 249] on select "Select Item Type Clothing Collectibles Of Value Electronics Firearms Household …" at bounding box center [936, 257] width 176 height 32
select select "clothing"
click at [850, 241] on select "Select Item Type Clothing Collectibles Of Value Electronics Firearms Household …" at bounding box center [936, 257] width 176 height 32
click at [1047, 257] on icon "submit" at bounding box center [1043, 257] width 13 height 13
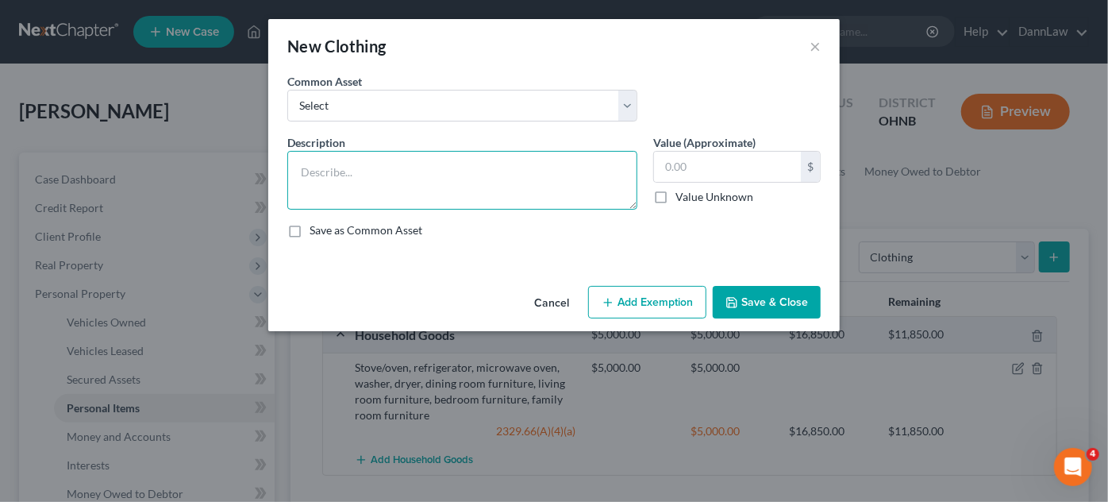
click at [580, 179] on textarea at bounding box center [462, 180] width 350 height 59
type textarea "Clothing"
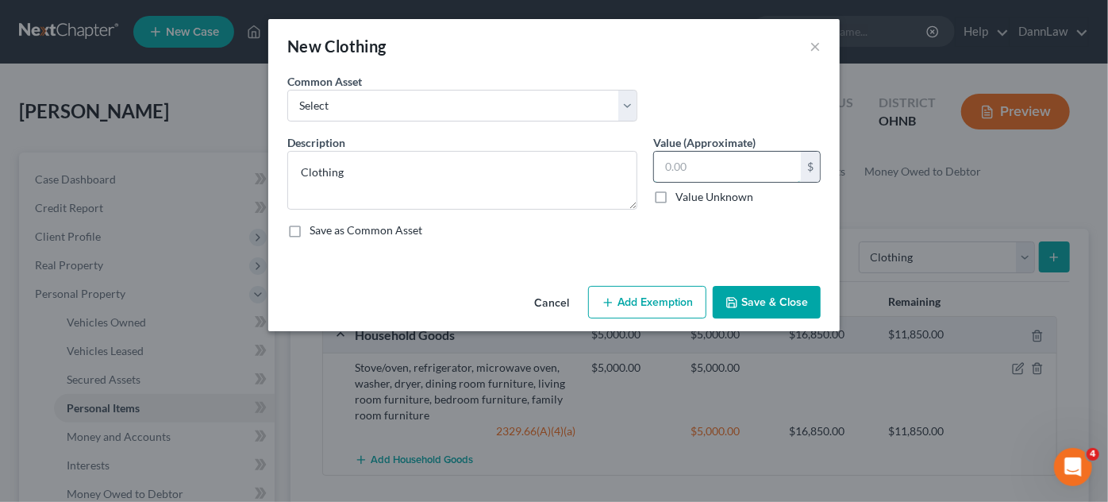
click at [681, 160] on input "text" at bounding box center [727, 167] width 147 height 30
type input "1,200"
click at [757, 295] on button "Save & Close" at bounding box center [767, 302] width 108 height 33
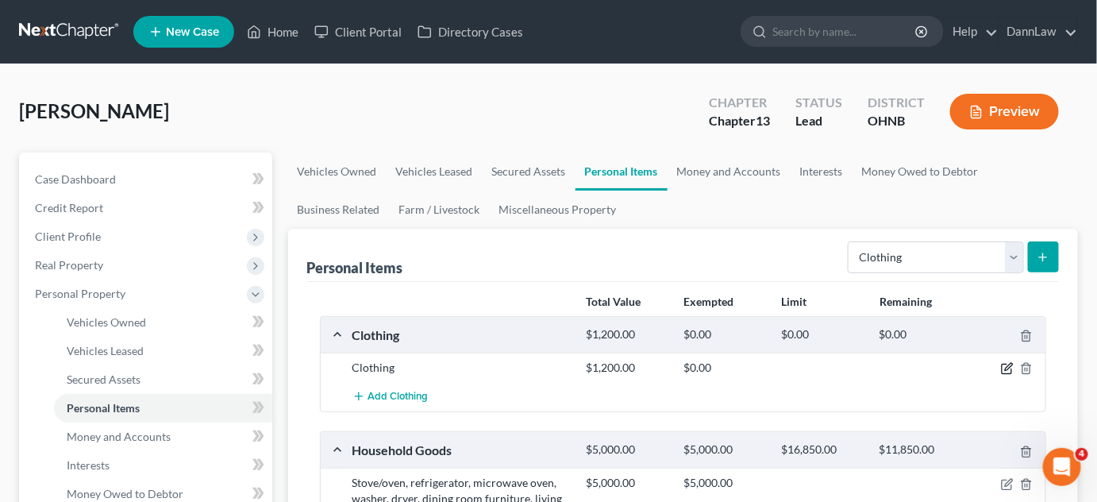
click at [1005, 370] on icon "button" at bounding box center [1007, 368] width 13 height 13
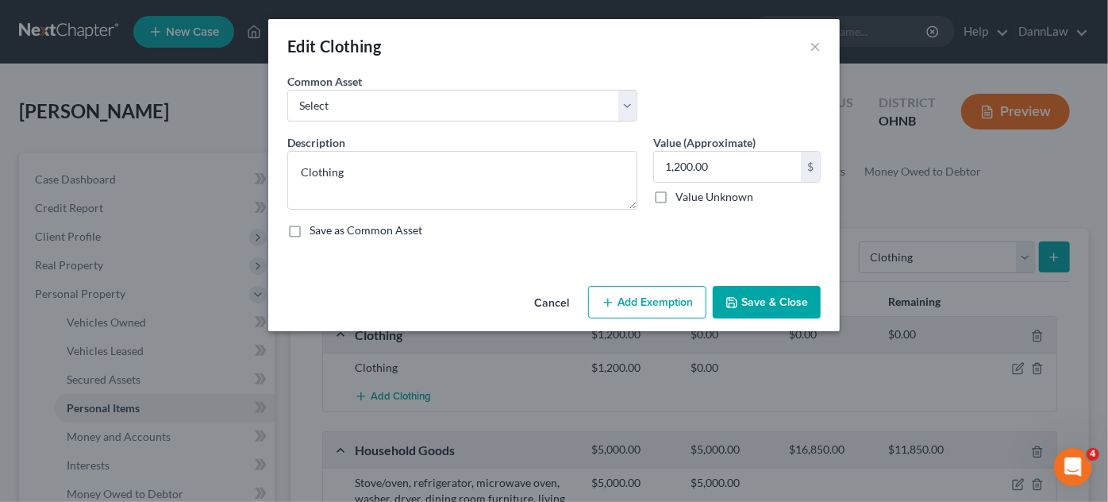
click at [619, 293] on button "Add Exemption" at bounding box center [647, 302] width 118 height 33
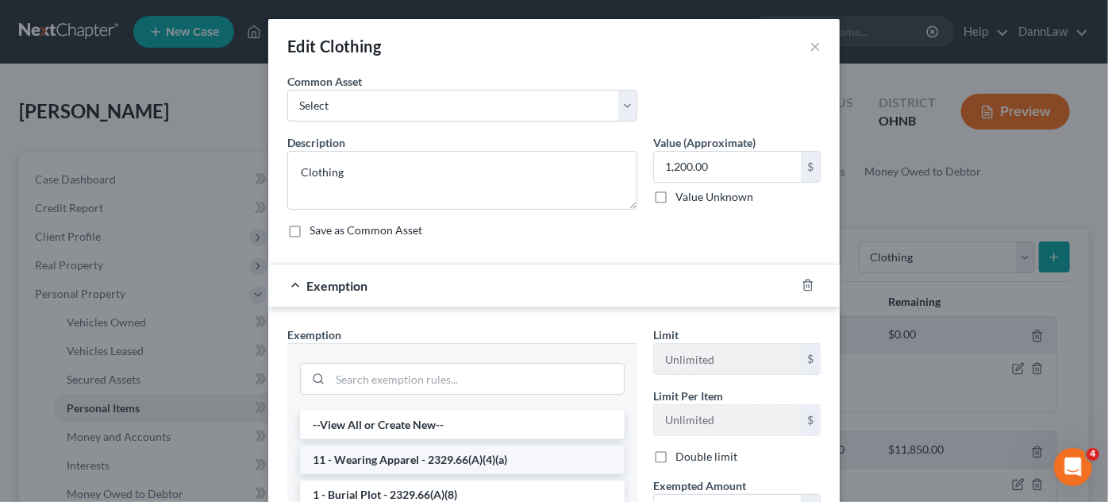
click at [407, 453] on li "11 - Wearing Apparel - 2329.66(A)(4)(a)" at bounding box center [462, 459] width 325 height 29
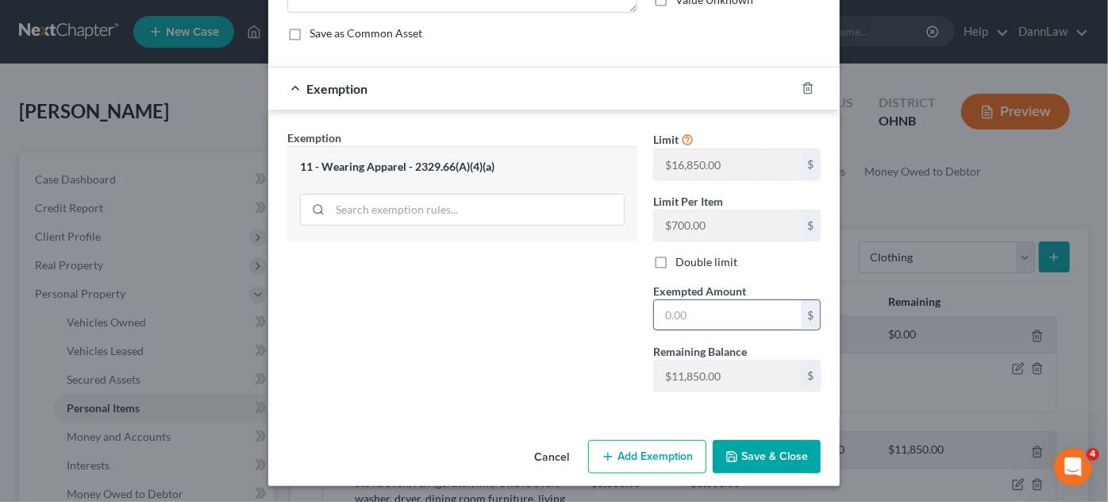
click at [689, 310] on input "text" at bounding box center [727, 315] width 147 height 30
type input "1,200"
click at [727, 454] on icon "button" at bounding box center [732, 457] width 10 height 10
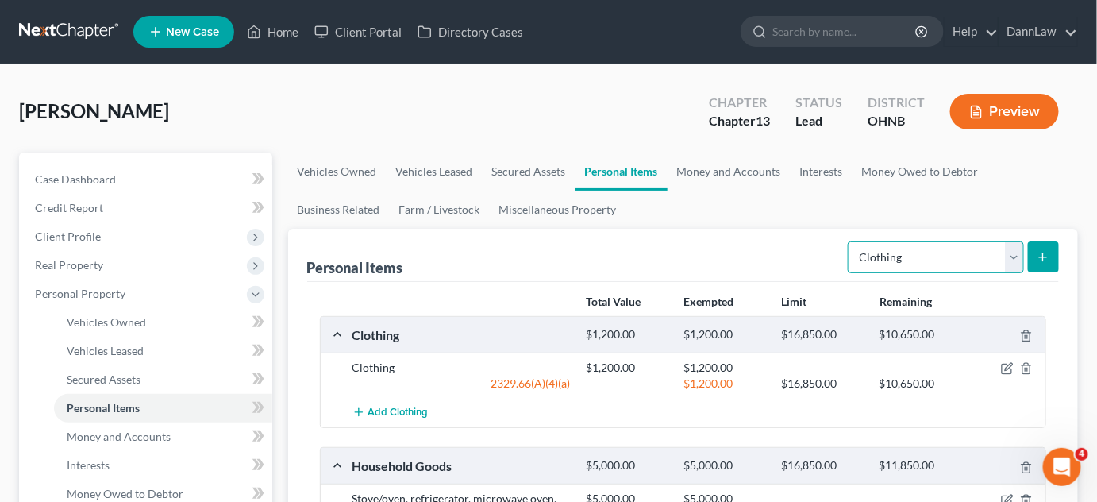
click at [931, 252] on select "Select Item Type Clothing Collectibles Of Value Electronics Firearms Household …" at bounding box center [936, 257] width 176 height 32
select select "electronics"
click at [850, 241] on select "Select Item Type Clothing Collectibles Of Value Electronics Firearms Household …" at bounding box center [936, 257] width 176 height 32
click at [1040, 251] on icon "submit" at bounding box center [1043, 257] width 13 height 13
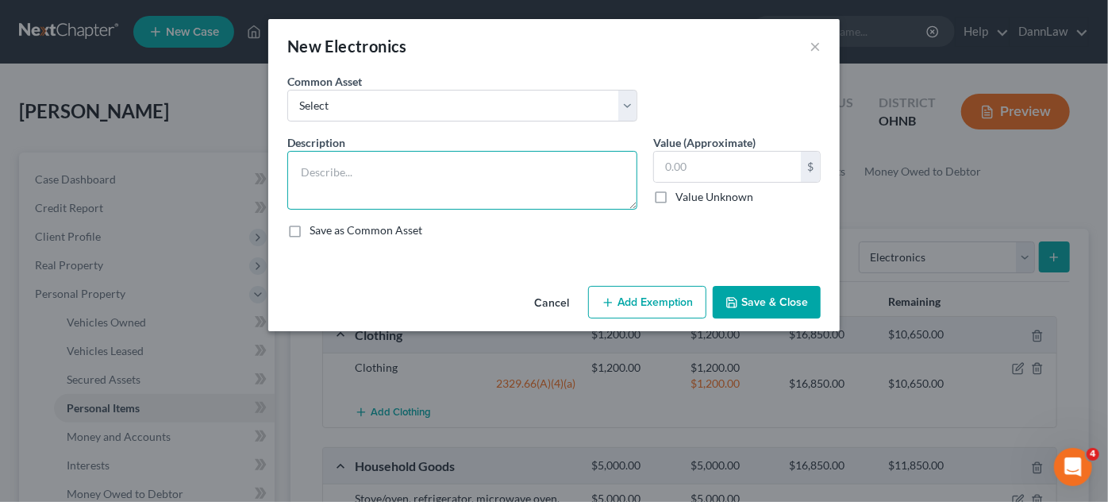
click at [497, 164] on textarea at bounding box center [462, 180] width 350 height 59
type textarea "3 TVS, 4 smart phones, 6 tablets"
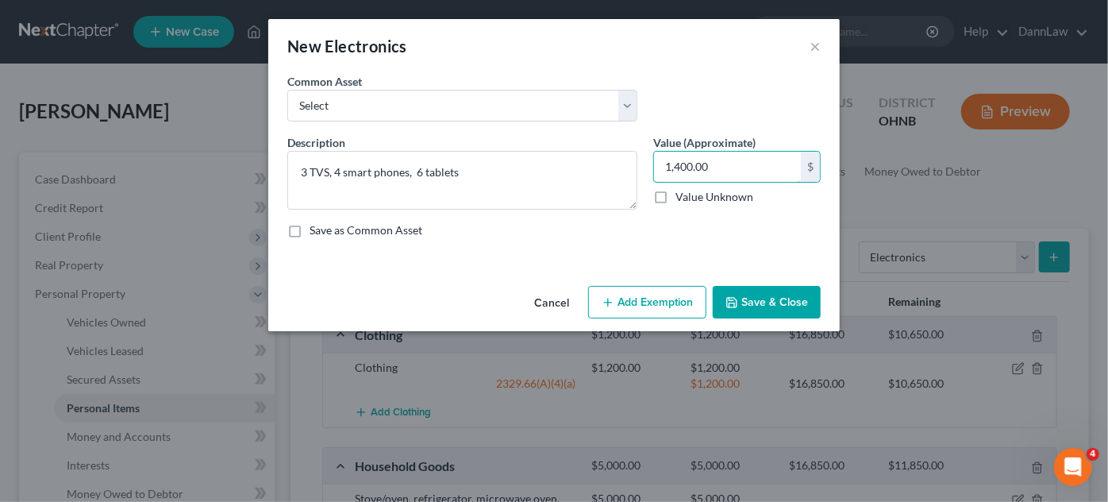
type input "1,400.00"
click at [630, 298] on button "Add Exemption" at bounding box center [647, 302] width 118 height 33
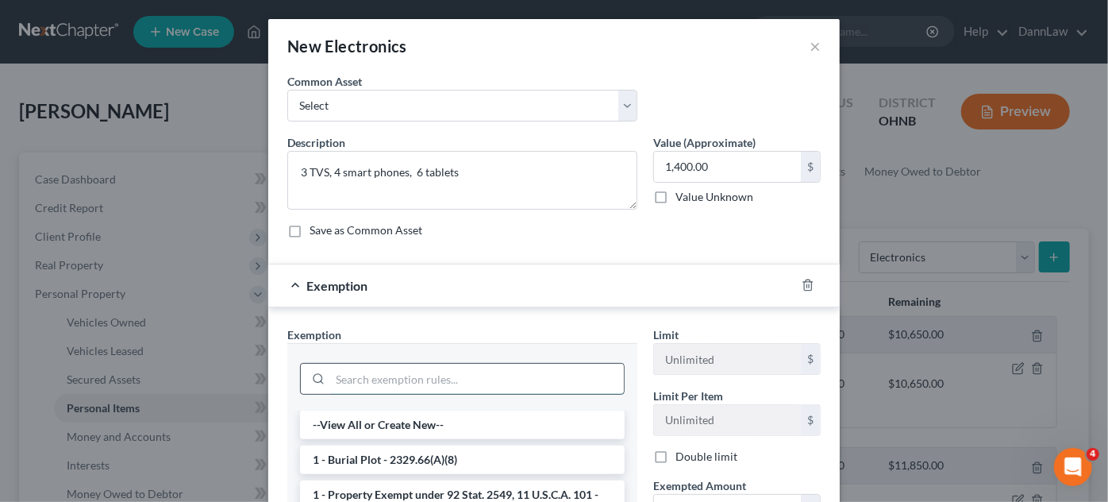
click at [438, 378] on input "search" at bounding box center [477, 379] width 294 height 30
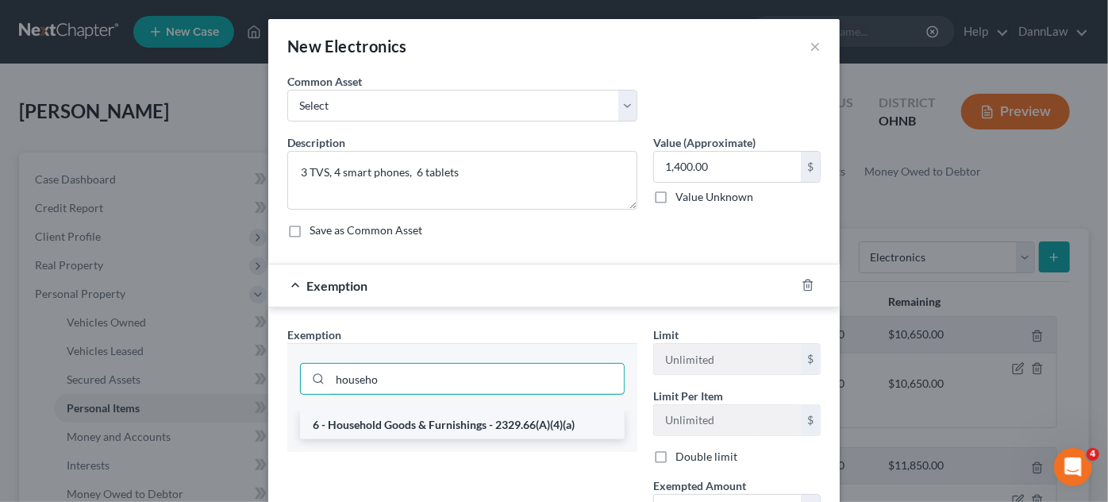
type input "househo"
click at [475, 414] on li "6 - Household Goods & Furnishings - 2329.66(A)(4)(a)" at bounding box center [462, 425] width 325 height 29
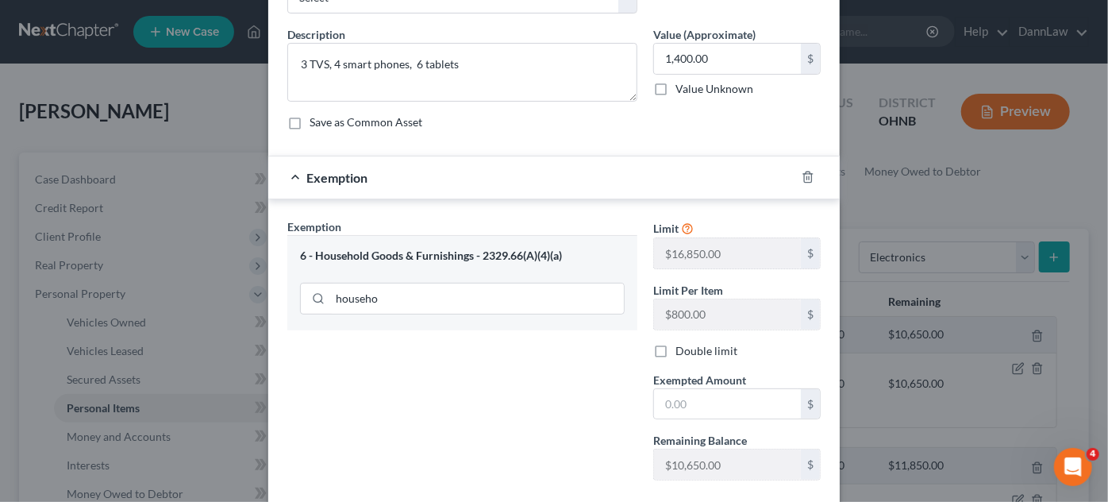
scroll to position [110, 0]
click at [689, 402] on input "text" at bounding box center [727, 402] width 147 height 30
type input "1,400.00"
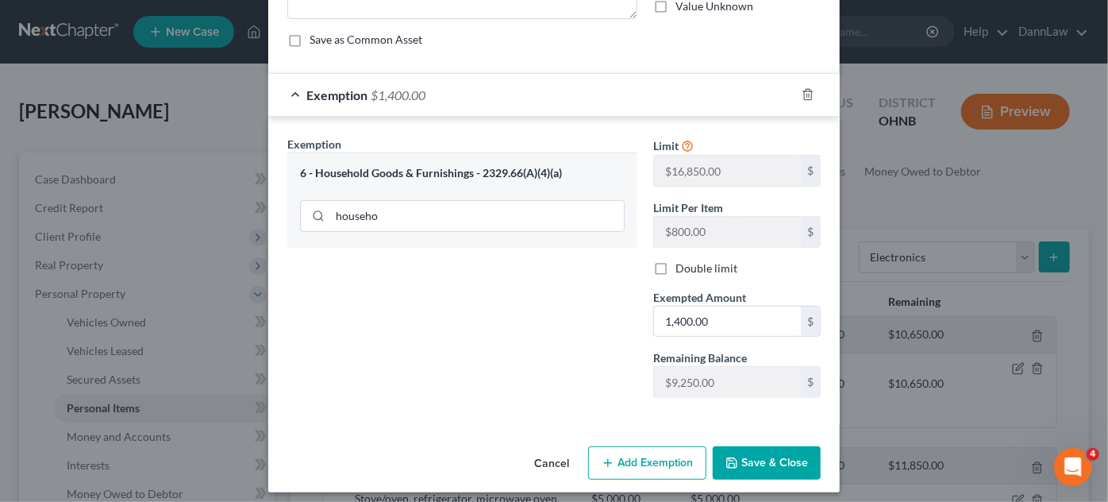
scroll to position [197, 0]
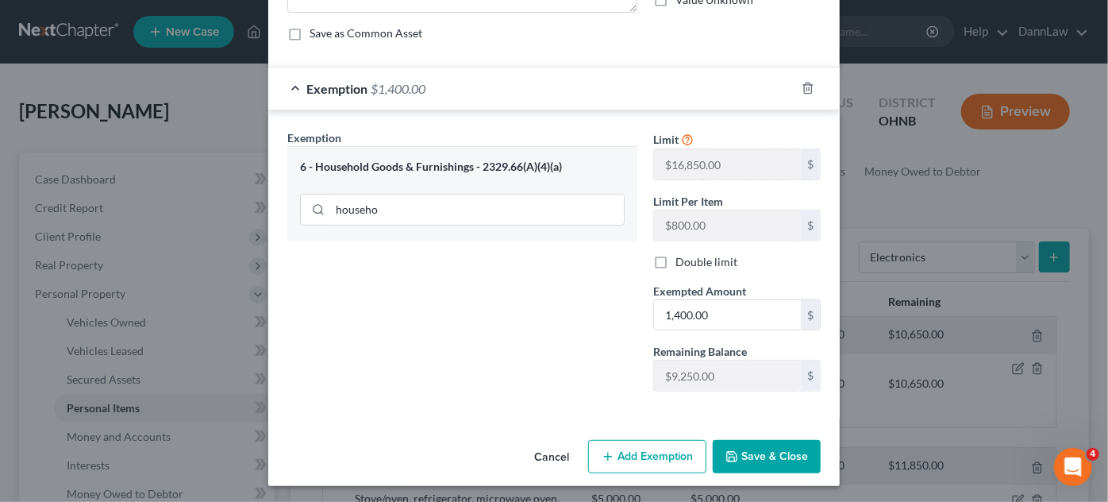
click at [764, 453] on button "Save & Close" at bounding box center [767, 456] width 108 height 33
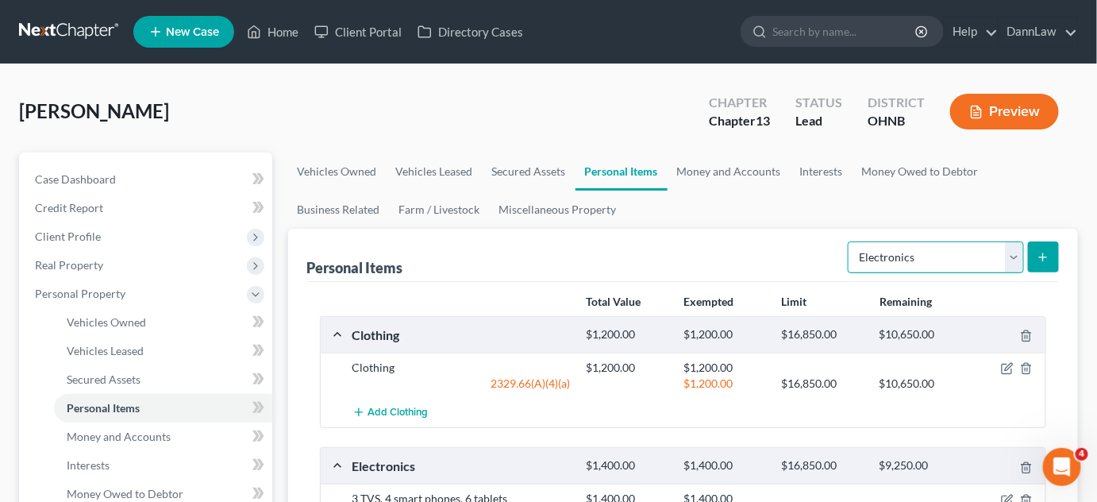
click at [937, 259] on select "Select Item Type Clothing Collectibles Of Value Electronics Firearms Household …" at bounding box center [936, 257] width 176 height 32
select select "collectibles_of_value"
click at [850, 241] on select "Select Item Type Clothing Collectibles Of Value Electronics Firearms Household …" at bounding box center [936, 257] width 176 height 32
click at [1043, 257] on line "submit" at bounding box center [1043, 257] width 7 height 0
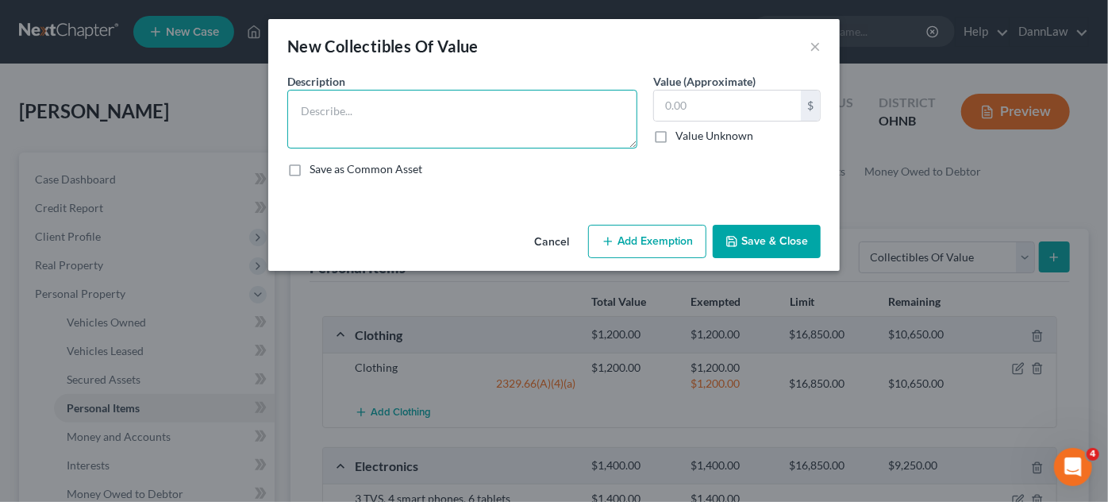
click at [580, 115] on textarea at bounding box center [462, 119] width 350 height 59
type textarea "Antique Buffet"
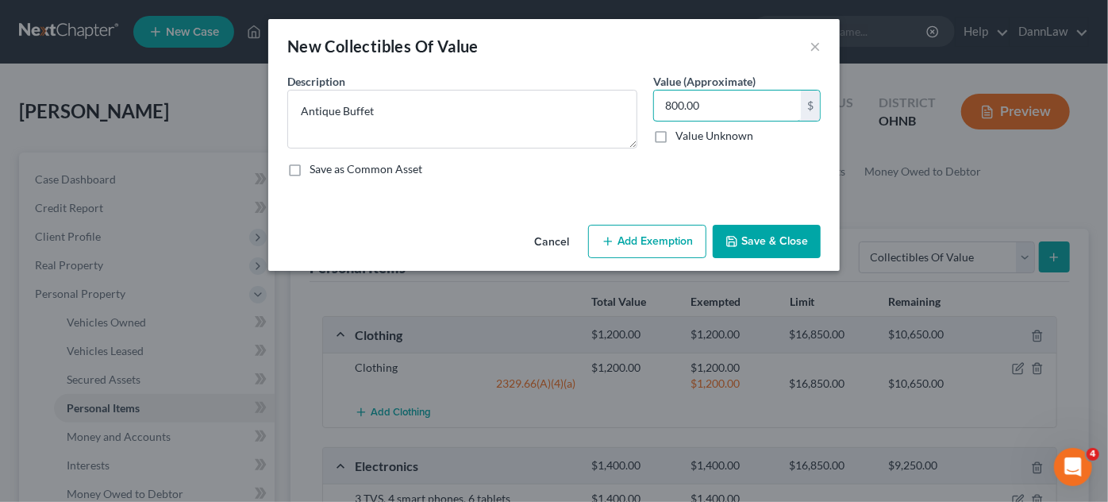
type input "800.00"
click at [671, 232] on button "Add Exemption" at bounding box center [647, 241] width 118 height 33
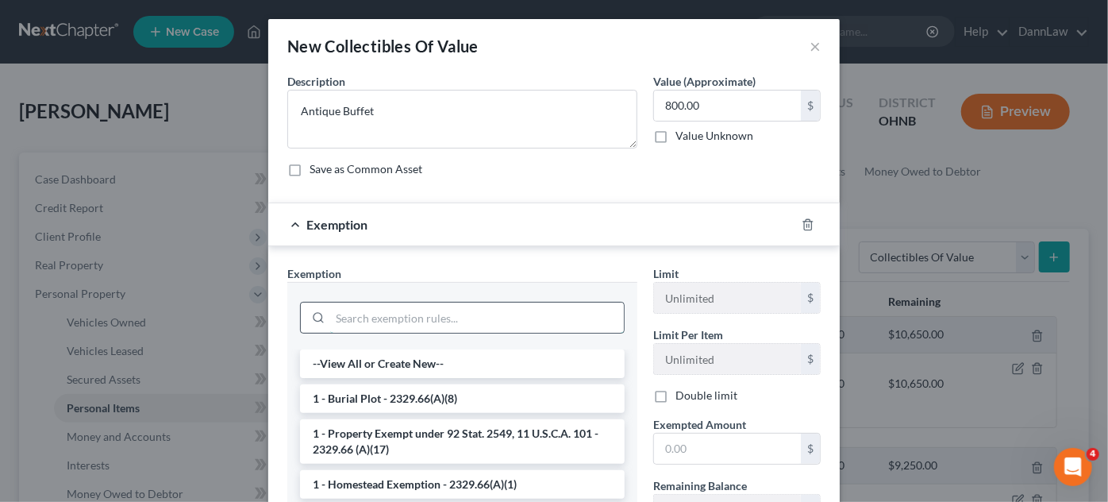
click at [491, 317] on input "search" at bounding box center [477, 318] width 294 height 30
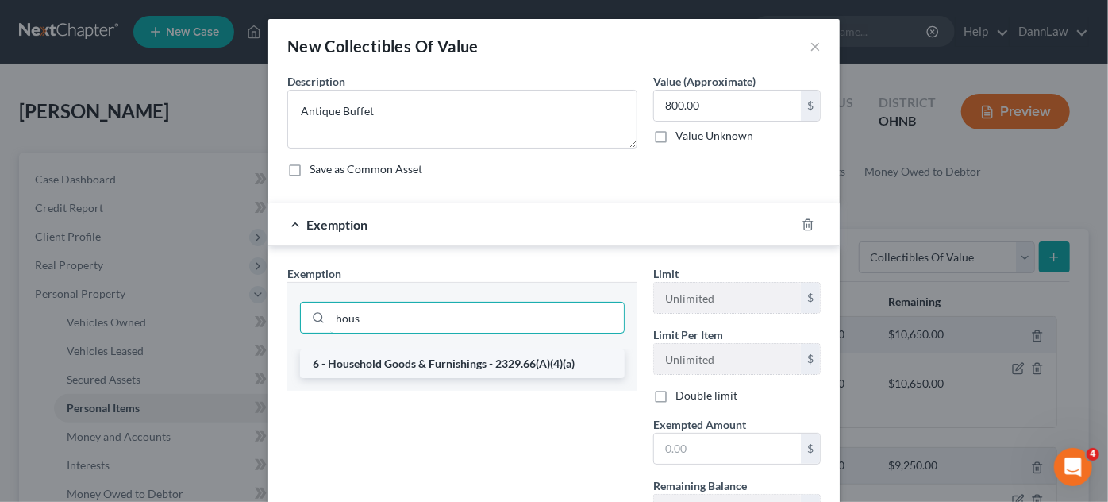
type input "hous"
click at [510, 364] on li "6 - Household Goods & Furnishings - 2329.66(A)(4)(a)" at bounding box center [462, 363] width 325 height 29
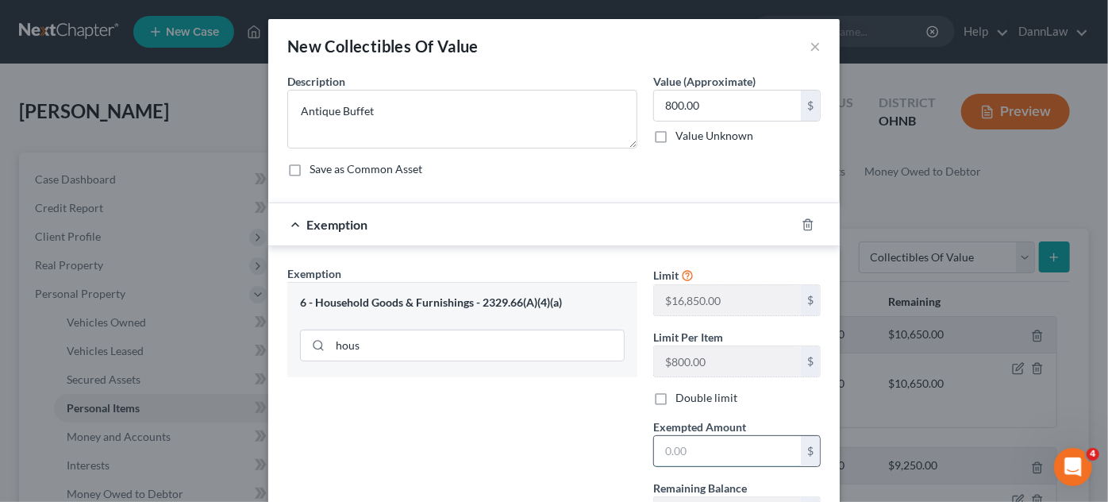
click at [722, 448] on input "text" at bounding box center [727, 451] width 147 height 30
type input "800.00"
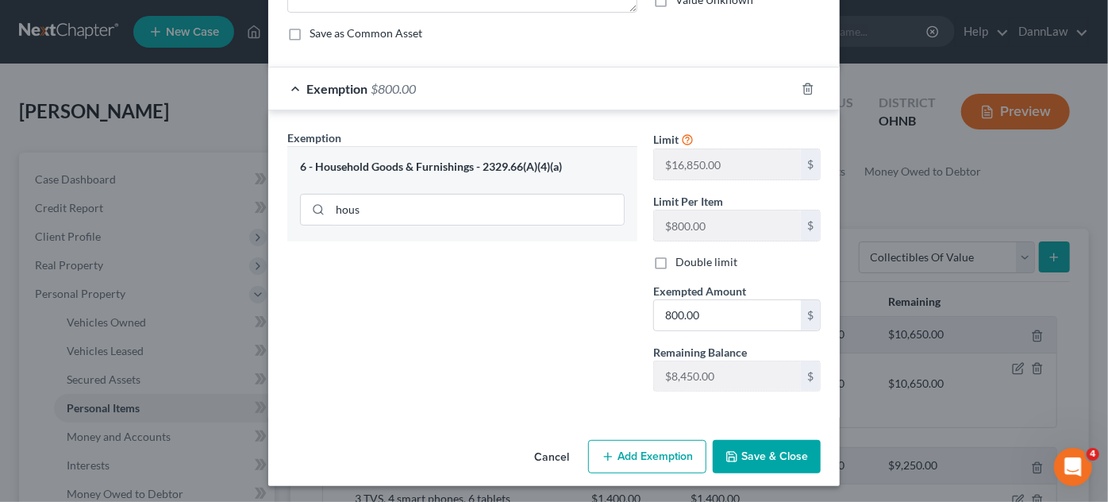
click at [789, 459] on button "Save & Close" at bounding box center [767, 456] width 108 height 33
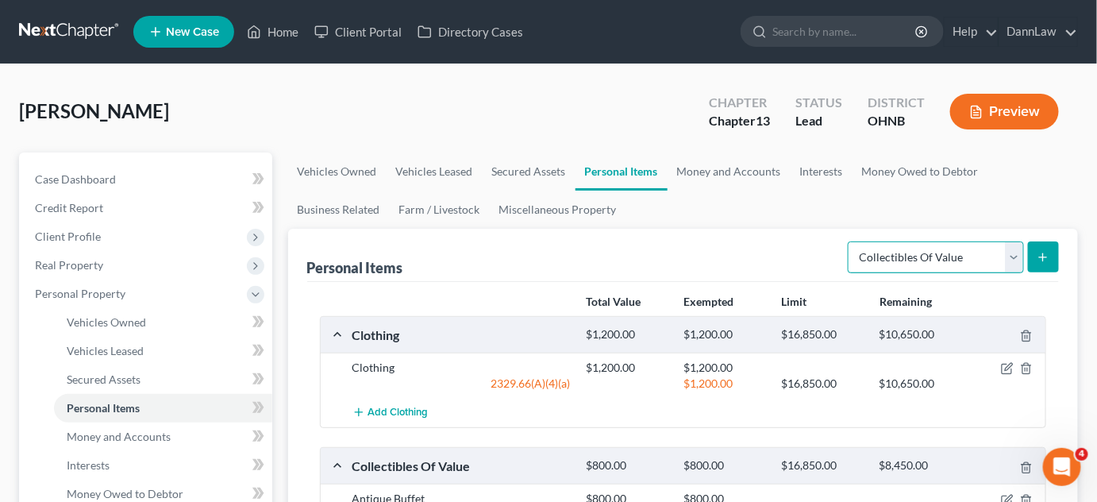
click at [964, 245] on select "Select Item Type Clothing Collectibles Of Value Electronics Firearms Household …" at bounding box center [936, 257] width 176 height 32
select select "pets"
click at [850, 241] on select "Select Item Type Clothing Collectibles Of Value Electronics Firearms Household …" at bounding box center [936, 257] width 176 height 32
click at [1040, 247] on button "submit" at bounding box center [1043, 256] width 31 height 31
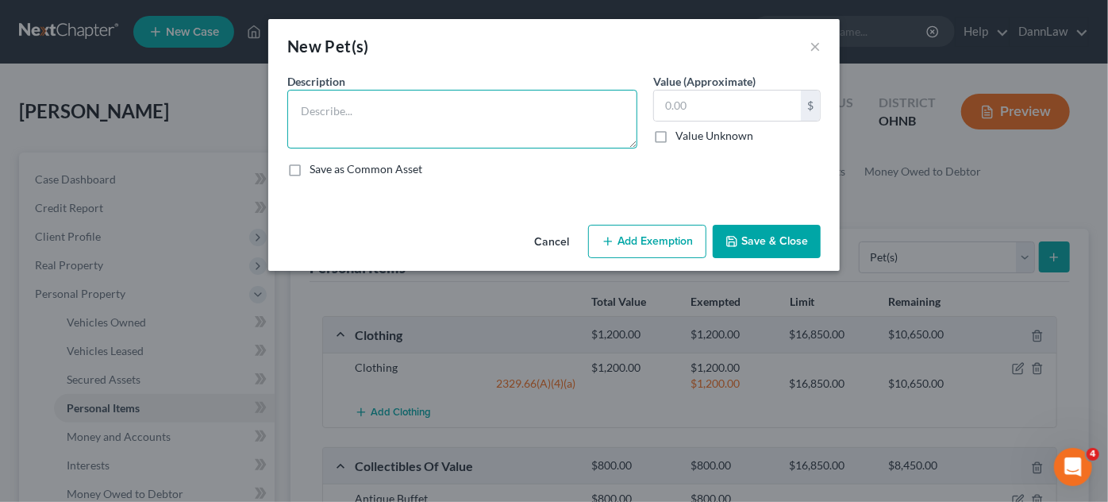
click at [586, 114] on textarea at bounding box center [462, 119] width 350 height 59
type textarea "r"
type textarea "4 cats"
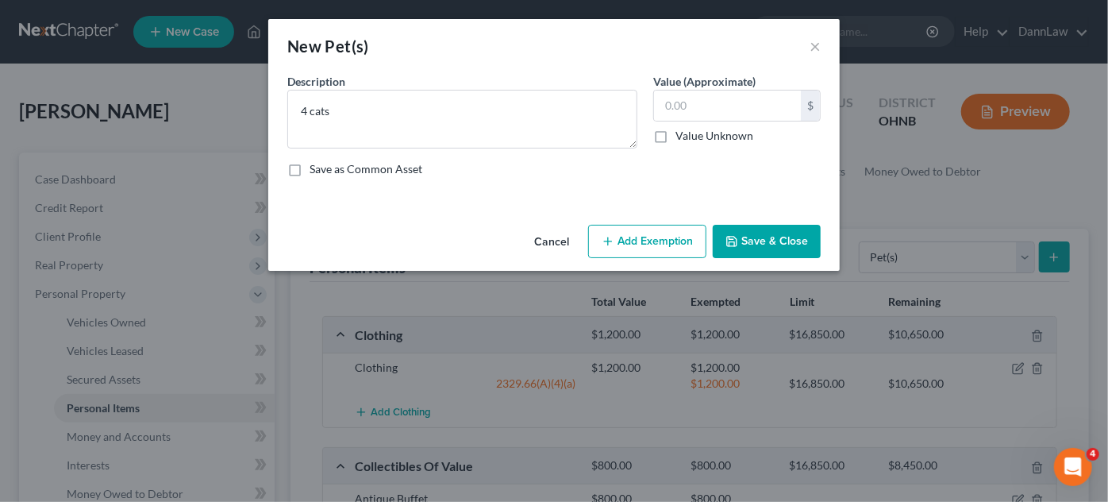
click at [747, 237] on button "Save & Close" at bounding box center [767, 241] width 108 height 33
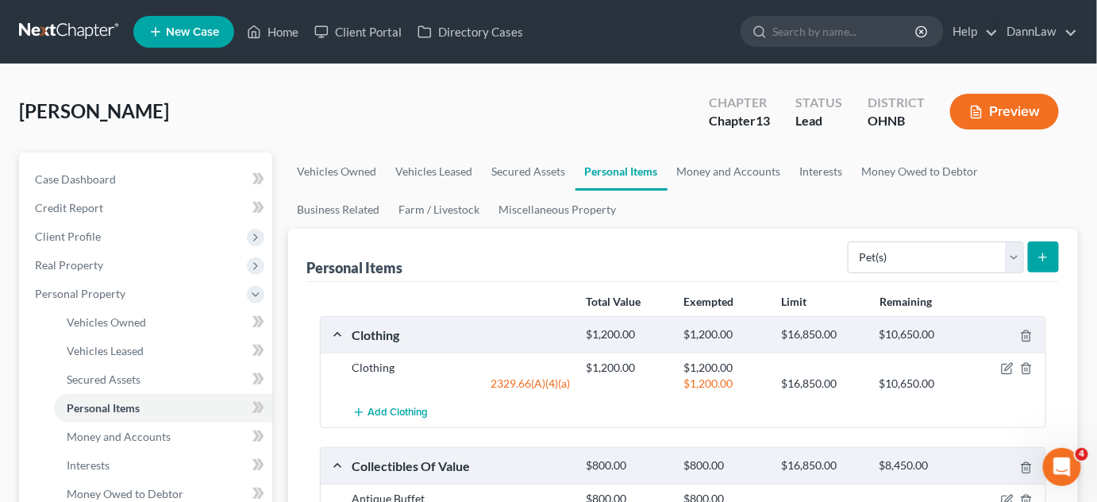
click at [907, 272] on div "Select Item Type Clothing Collectibles Of Value Electronics Firearms Household …" at bounding box center [951, 256] width 218 height 42
click at [907, 268] on select "Select Item Type Clothing Collectibles Of Value Electronics Firearms Household …" at bounding box center [936, 257] width 176 height 32
select select "sports_and_hobby_equipment"
click at [850, 241] on select "Select Item Type Clothing Collectibles Of Value Electronics Firearms Household …" at bounding box center [936, 257] width 176 height 32
click at [1043, 259] on icon "submit" at bounding box center [1043, 257] width 13 height 13
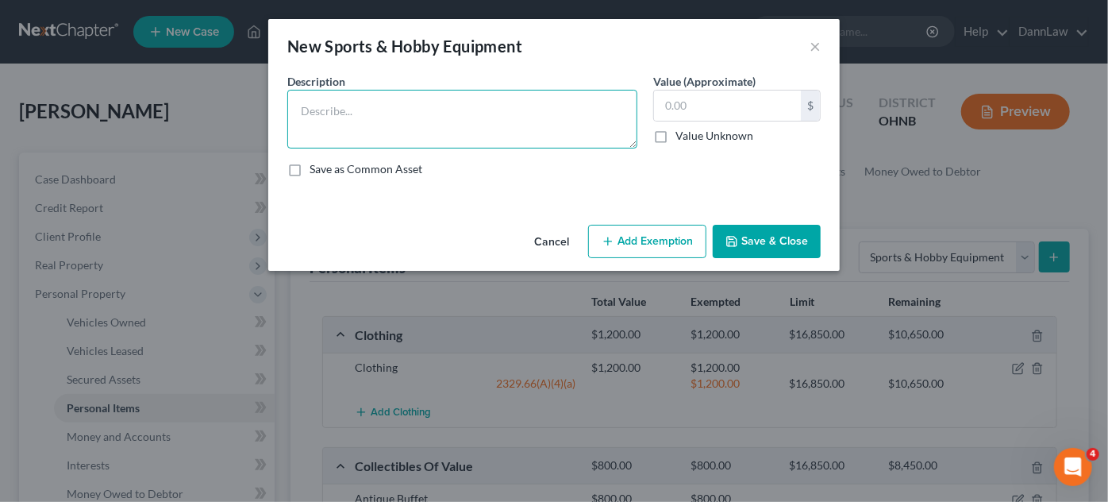
click at [557, 124] on textarea at bounding box center [462, 119] width 350 height 59
type textarea "Sewing machine"
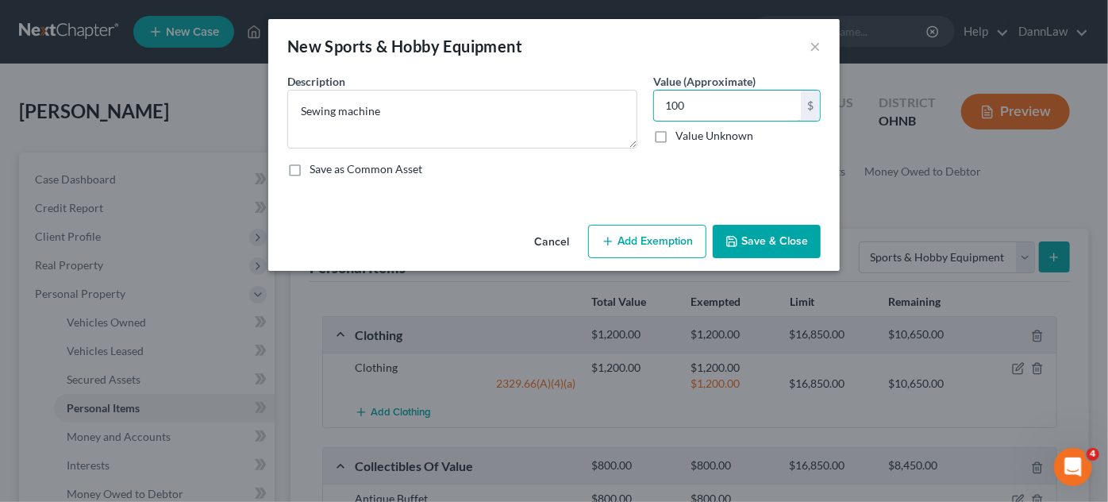
type input "100"
click at [630, 243] on button "Add Exemption" at bounding box center [647, 241] width 118 height 33
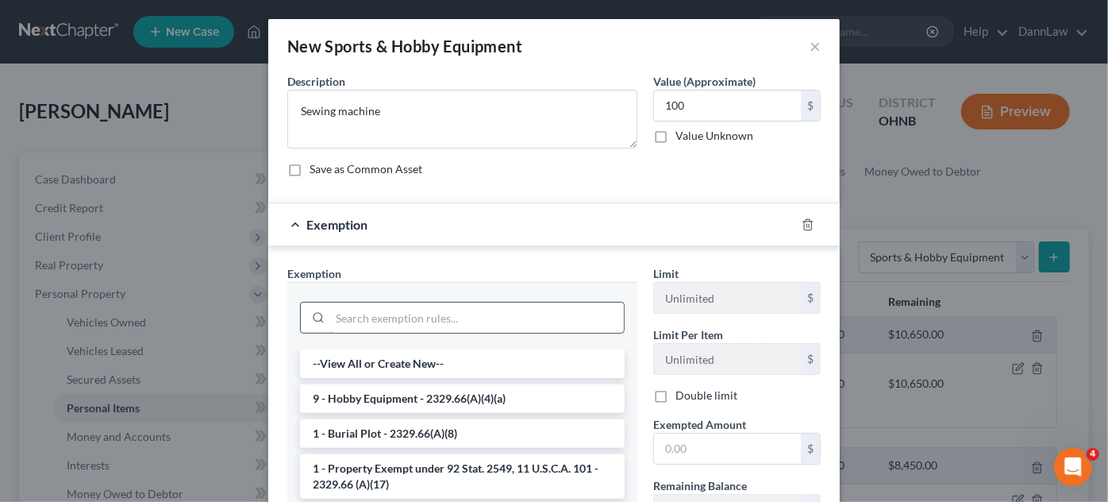
click at [515, 309] on input "search" at bounding box center [477, 318] width 294 height 30
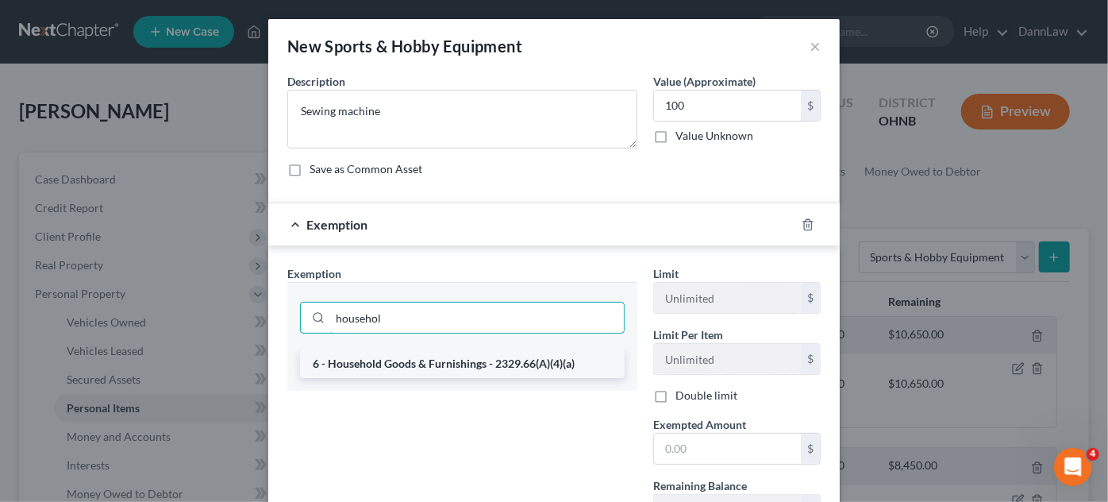
type input "househol"
click at [527, 361] on li "6 - Household Goods & Furnishings - 2329.66(A)(4)(a)" at bounding box center [462, 363] width 325 height 29
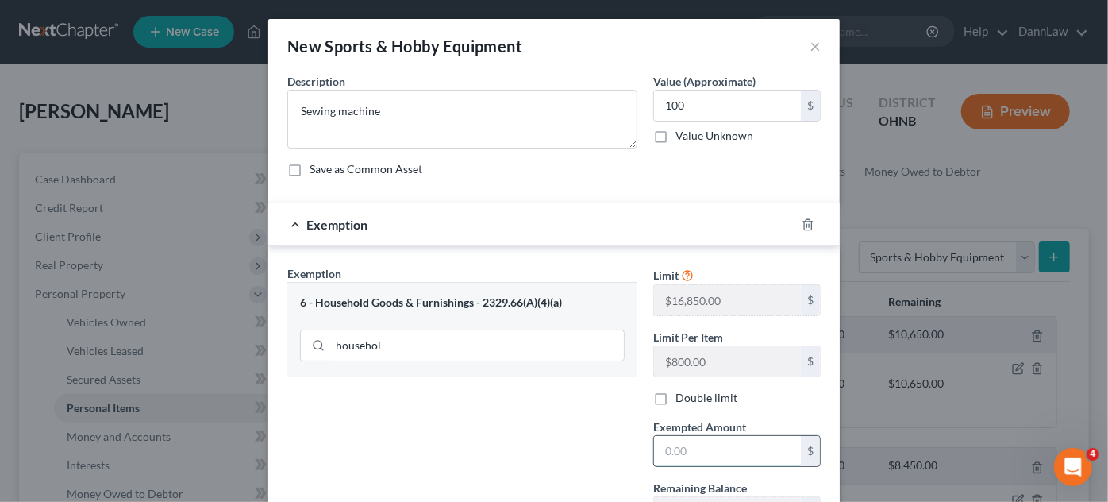
click at [684, 450] on input "text" at bounding box center [727, 451] width 147 height 30
type input "100"
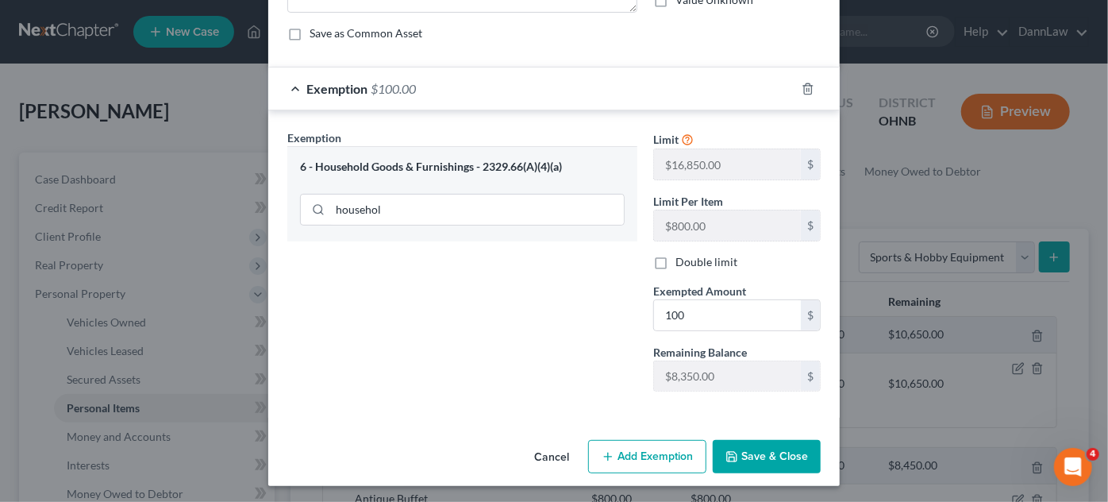
click at [768, 460] on button "Save & Close" at bounding box center [767, 456] width 108 height 33
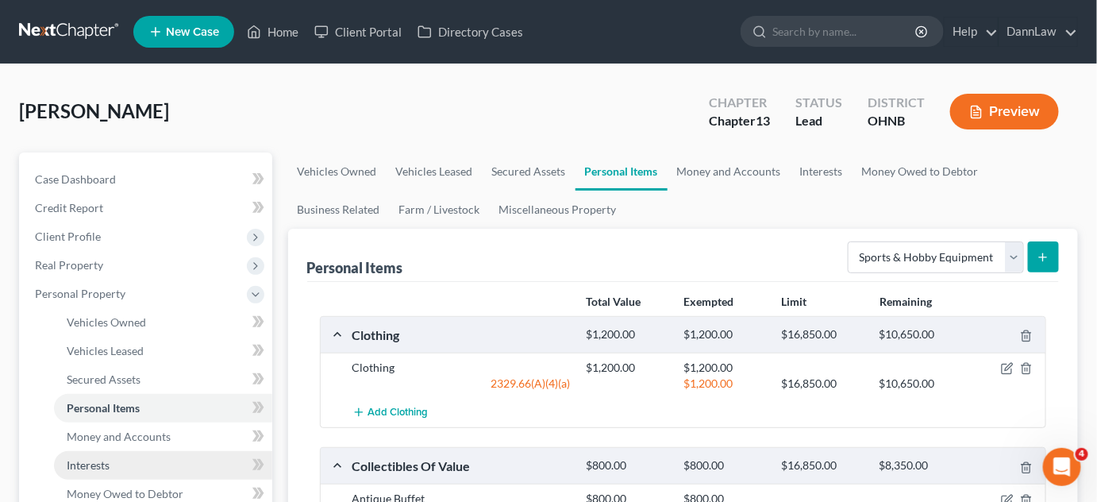
click at [108, 458] on span "Interests" at bounding box center [88, 464] width 43 height 13
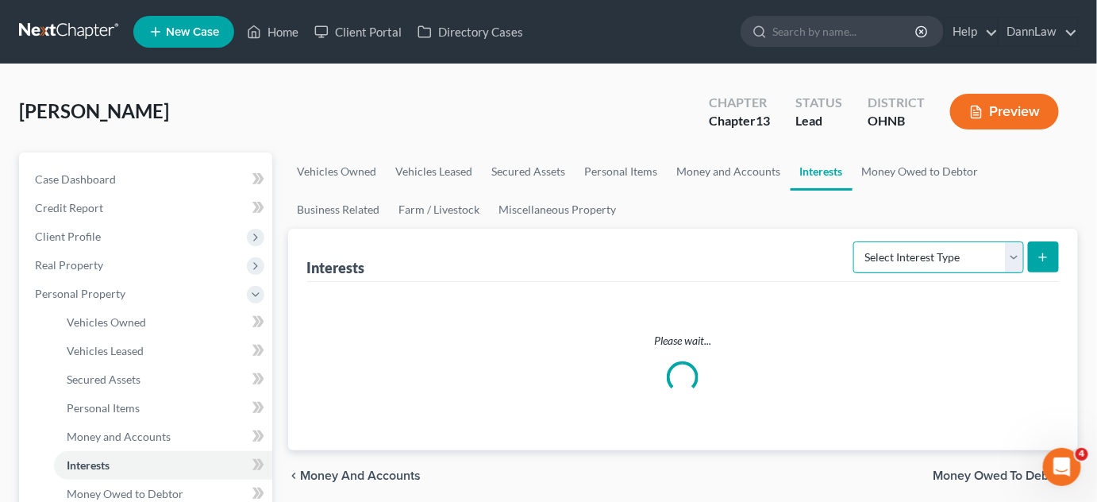
click at [913, 256] on select "Select Interest Type 401K Annuity Bond Education IRA Government Bond Government…" at bounding box center [939, 257] width 171 height 32
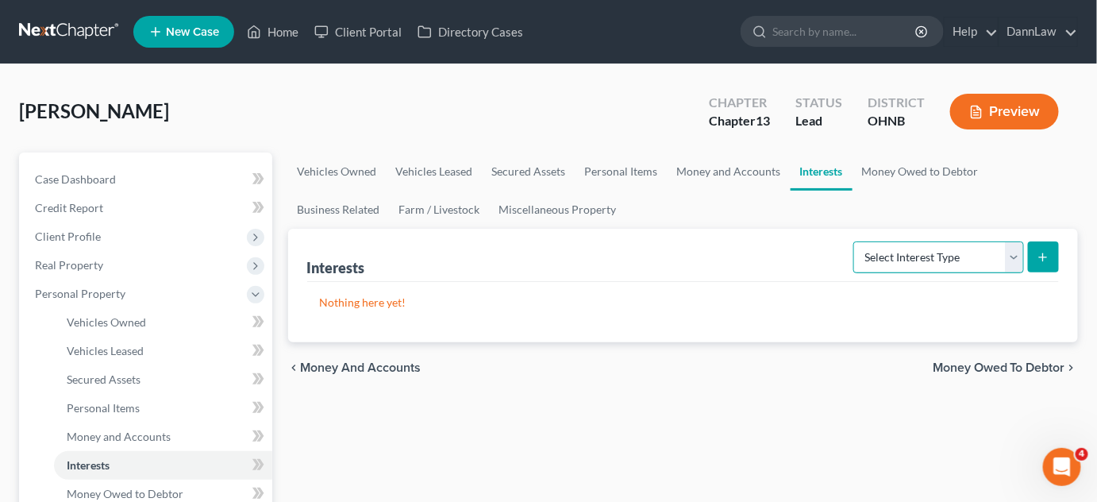
click at [912, 256] on select "Select Interest Type 401K Annuity Bond Education IRA Government Bond Government…" at bounding box center [939, 257] width 171 height 32
select select "term_life_insurance"
click at [856, 241] on select "Select Interest Type 401K Annuity Bond Education IRA Government Bond Government…" at bounding box center [939, 257] width 171 height 32
click at [1045, 253] on icon "submit" at bounding box center [1043, 257] width 13 height 13
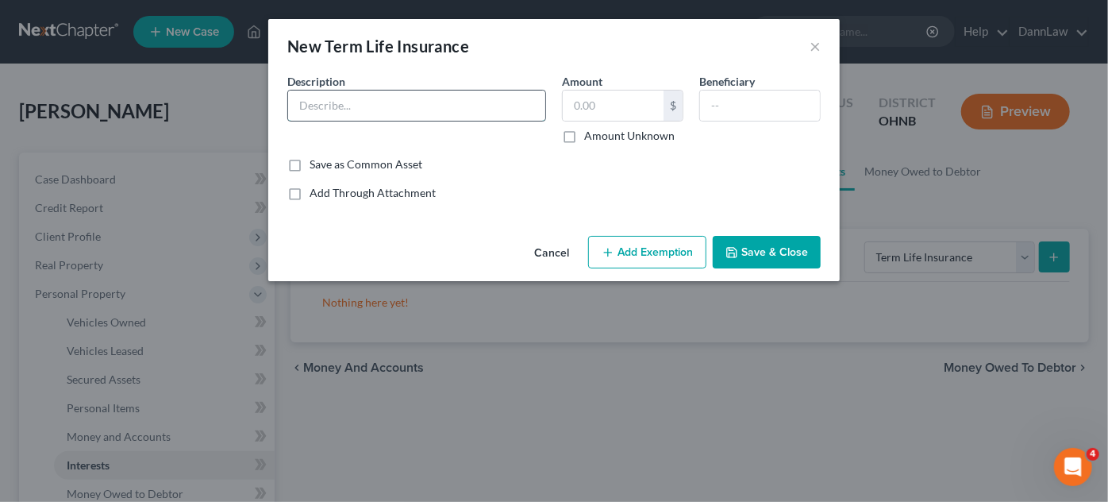
click at [526, 106] on input "text" at bounding box center [416, 106] width 257 height 30
type input "Term Life Insurance through employer"
click at [743, 251] on button "Save & Close" at bounding box center [767, 252] width 108 height 33
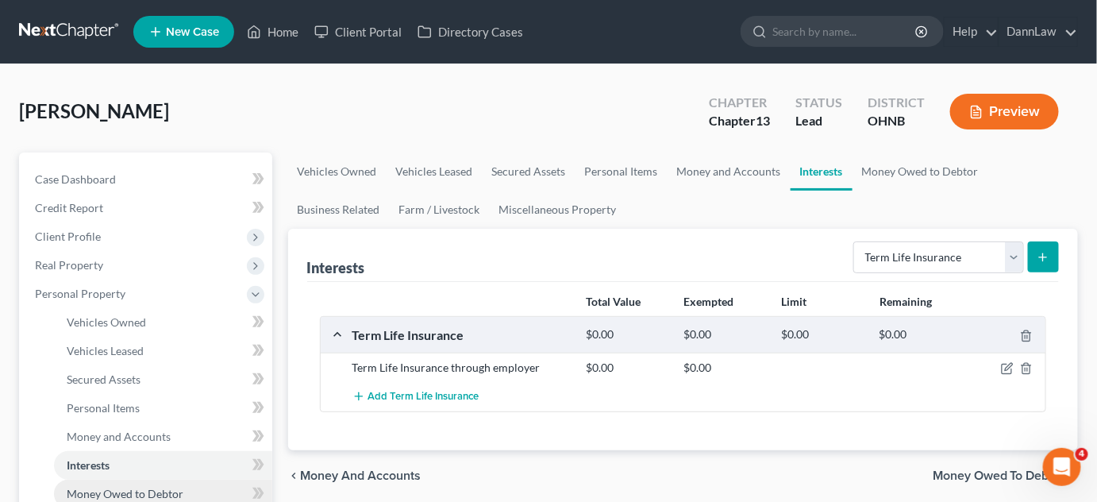
click at [167, 495] on span "Money Owed to Debtor" at bounding box center [125, 493] width 117 height 13
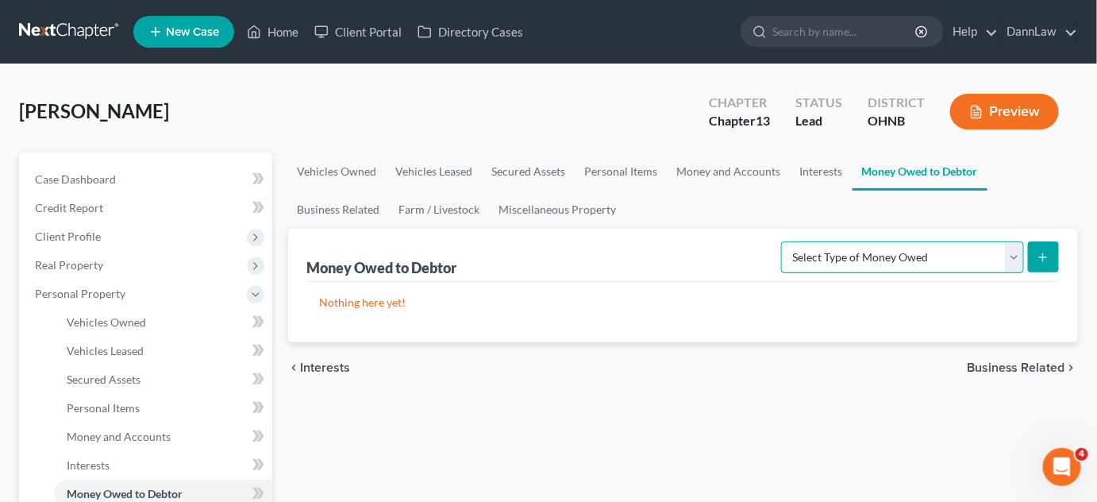
click at [912, 268] on select "Select Type of Money Owed Accounts Receivable Alimony Child Support Claims Agai…" at bounding box center [902, 257] width 243 height 32
select select "child_support"
click at [785, 241] on select "Select Type of Money Owed Accounts Receivable Alimony Child Support Claims Agai…" at bounding box center [902, 257] width 243 height 32
click at [1046, 252] on icon "submit" at bounding box center [1043, 257] width 13 height 13
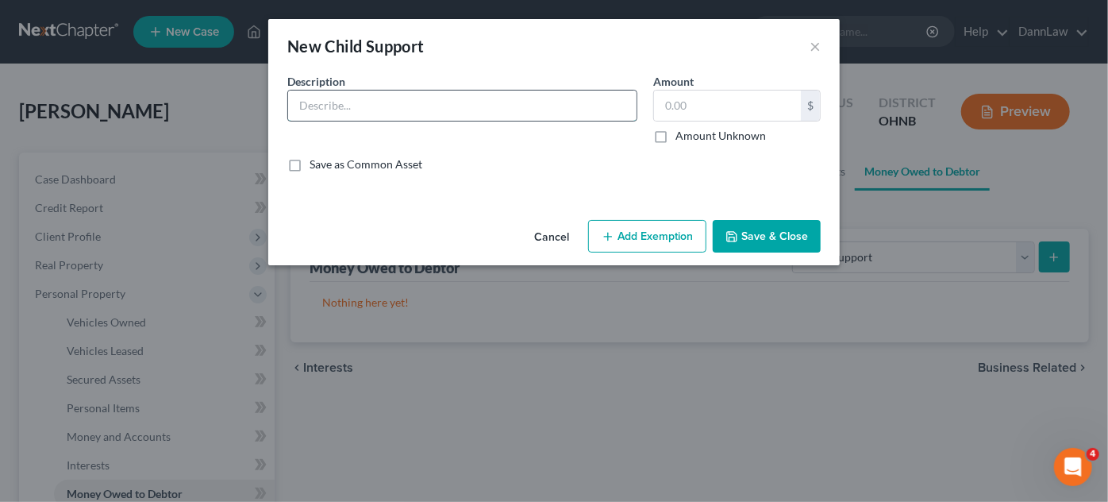
click at [534, 103] on input "text" at bounding box center [462, 106] width 349 height 30
type input "Child Support from"
click at [774, 241] on button "Save & Close" at bounding box center [767, 236] width 108 height 33
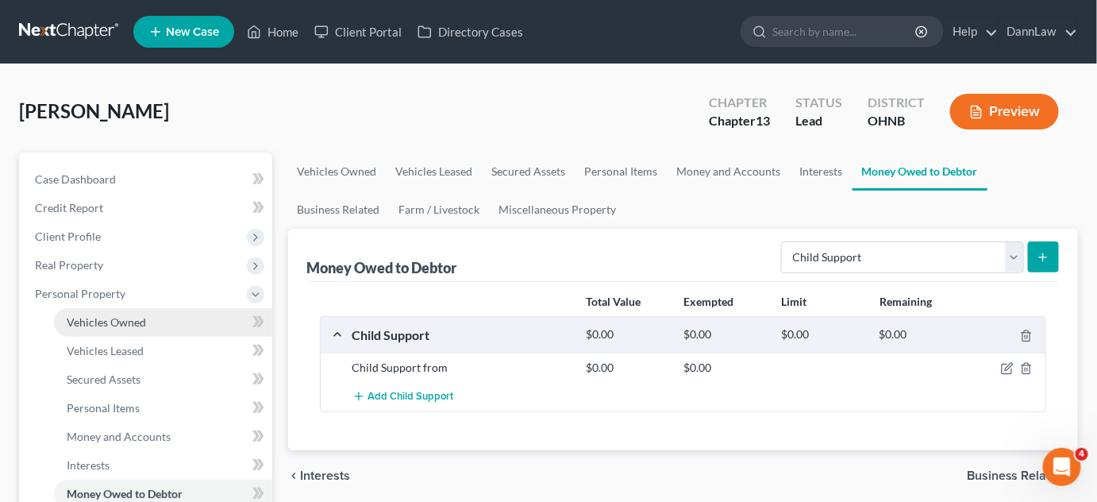
click at [91, 328] on link "Vehicles Owned" at bounding box center [163, 322] width 218 height 29
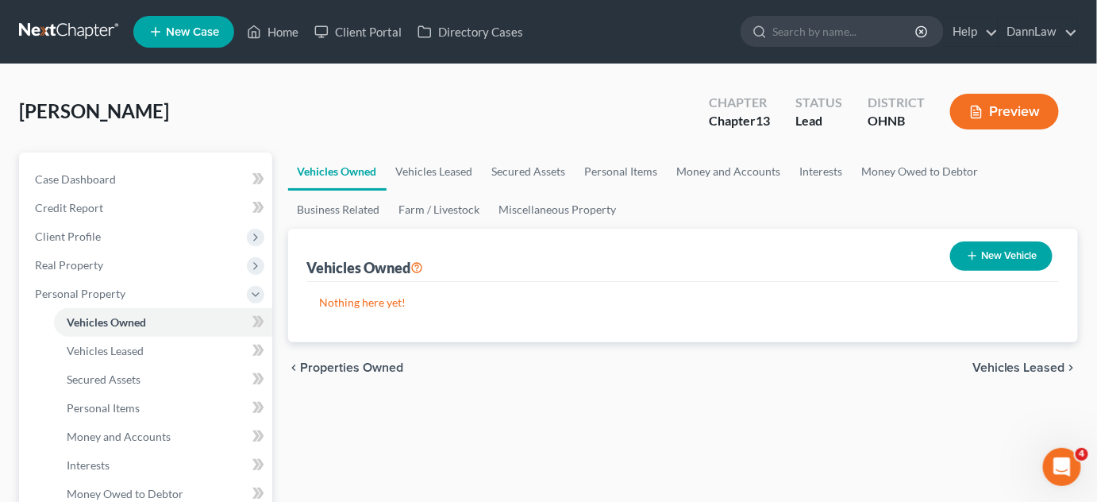
click at [954, 252] on button "New Vehicle" at bounding box center [1001, 255] width 102 height 29
select select "0"
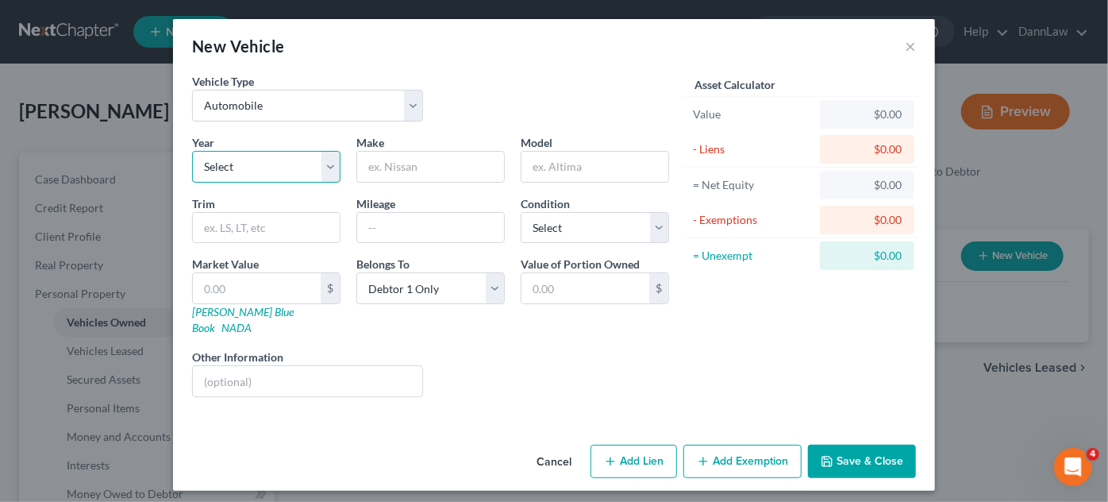
click at [299, 162] on select "Select 2026 2025 2024 2023 2022 2021 2020 2019 2018 2017 2016 2015 2014 2013 20…" at bounding box center [266, 167] width 148 height 32
select select "8"
click at [192, 151] on select "Select 2026 2025 2024 2023 2022 2021 2020 2019 2018 2017 2016 2015 2014 2013 20…" at bounding box center [266, 167] width 148 height 32
click at [490, 171] on input "text" at bounding box center [430, 167] width 147 height 30
type input "Ford"
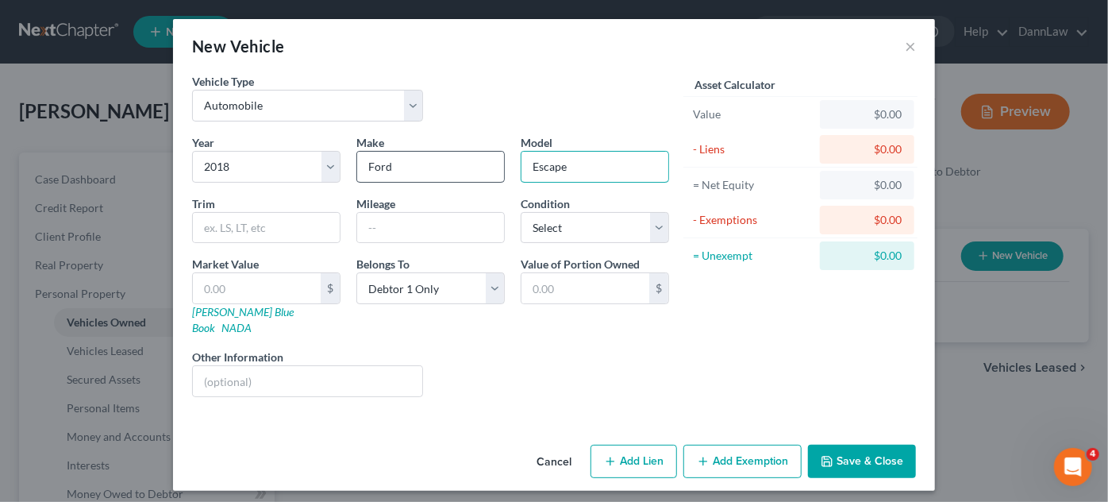
type input "Escape"
click at [490, 171] on input "Ford" at bounding box center [430, 167] width 147 height 30
click at [319, 222] on input "text" at bounding box center [266, 228] width 147 height 30
type input "SE"
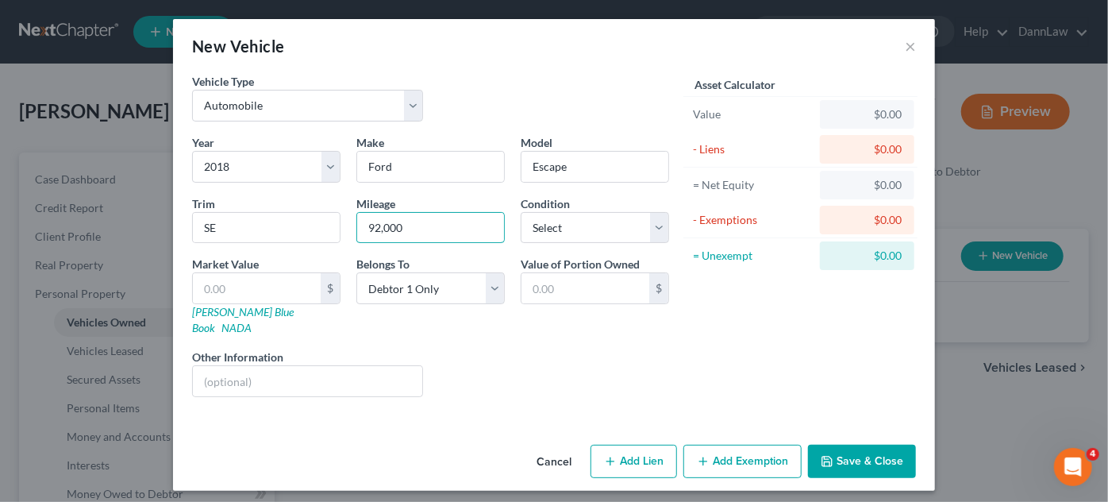
type input "92,000"
select select "3"
click at [872, 446] on button "Save & Close" at bounding box center [862, 461] width 108 height 33
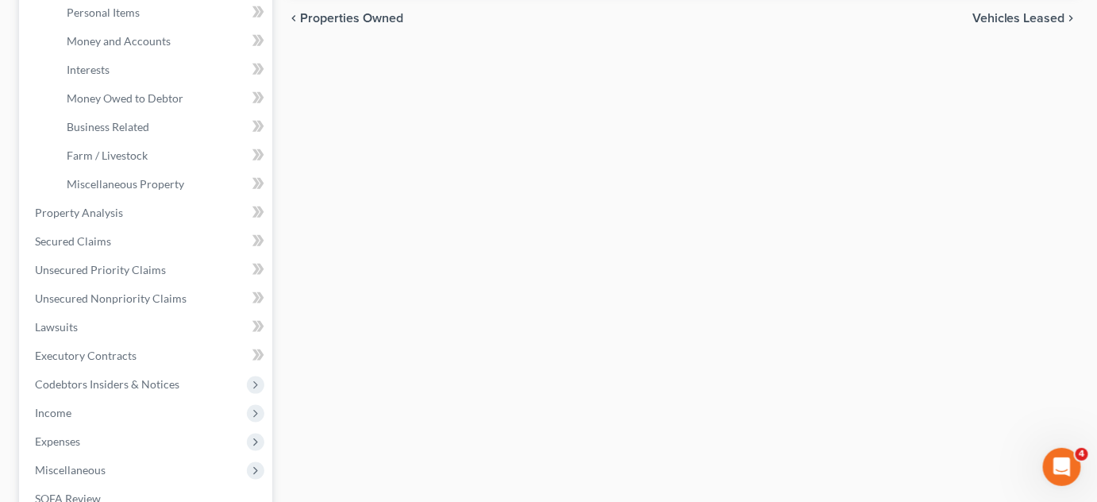
scroll to position [404, 0]
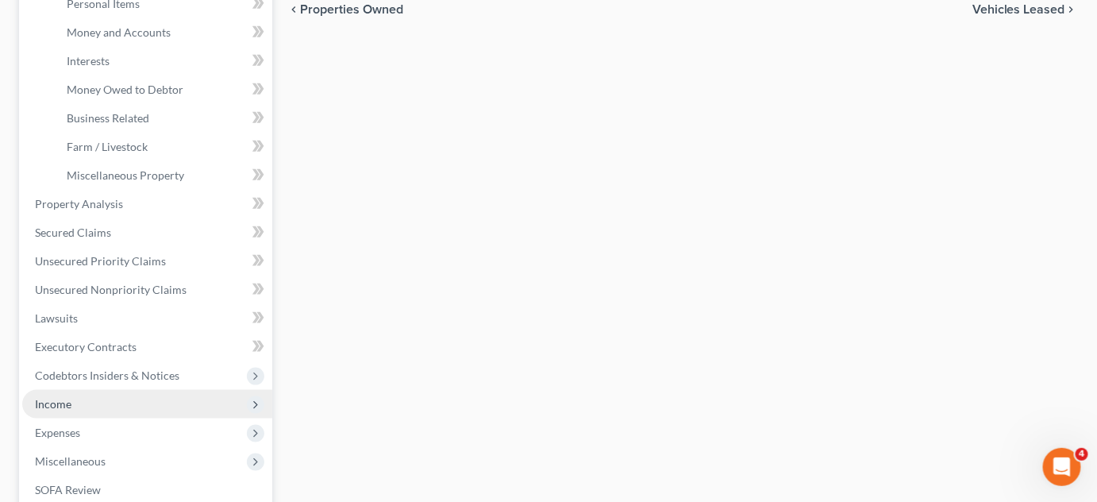
click at [95, 397] on span "Income" at bounding box center [147, 404] width 250 height 29
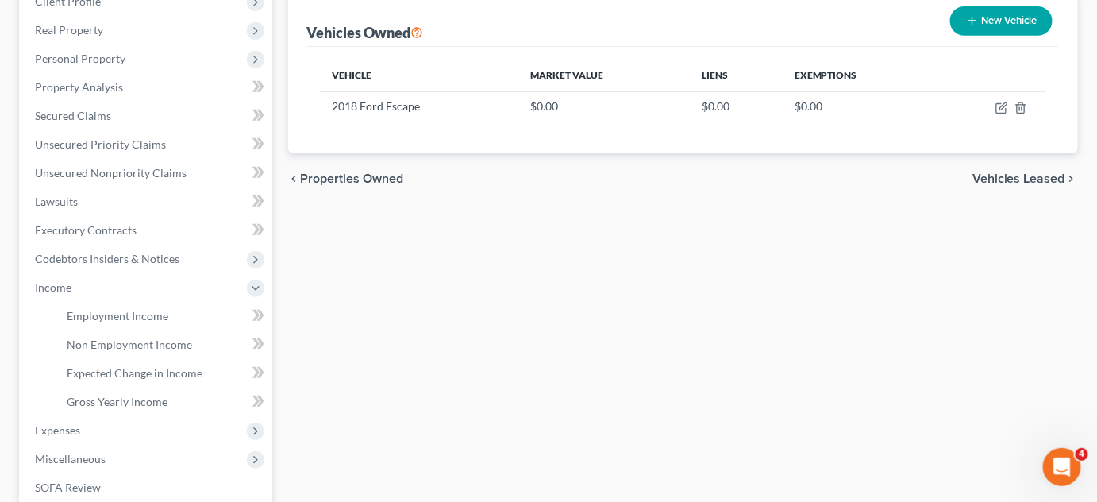
scroll to position [438, 0]
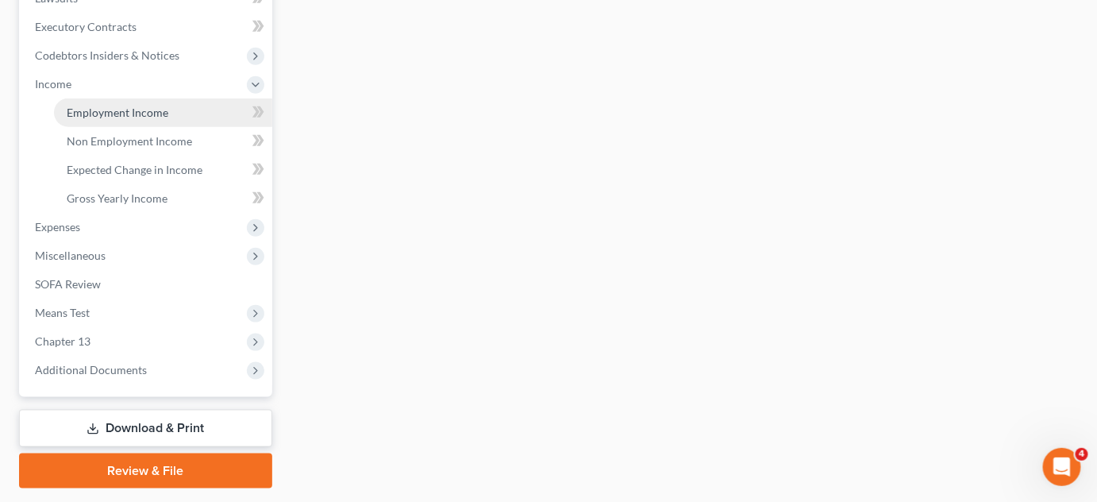
click at [140, 106] on span "Employment Income" at bounding box center [118, 112] width 102 height 13
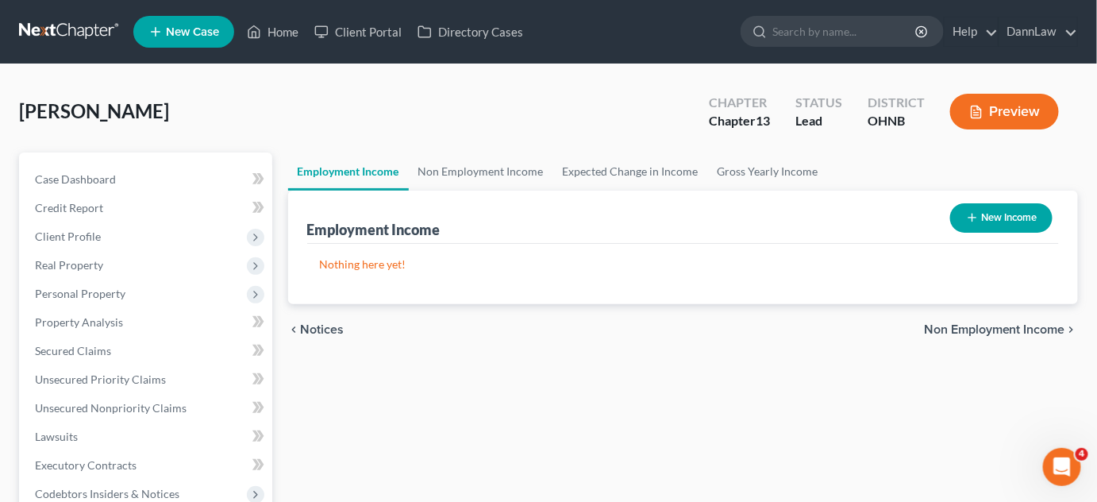
click at [1026, 220] on button "New Income" at bounding box center [1001, 217] width 102 height 29
select select "0"
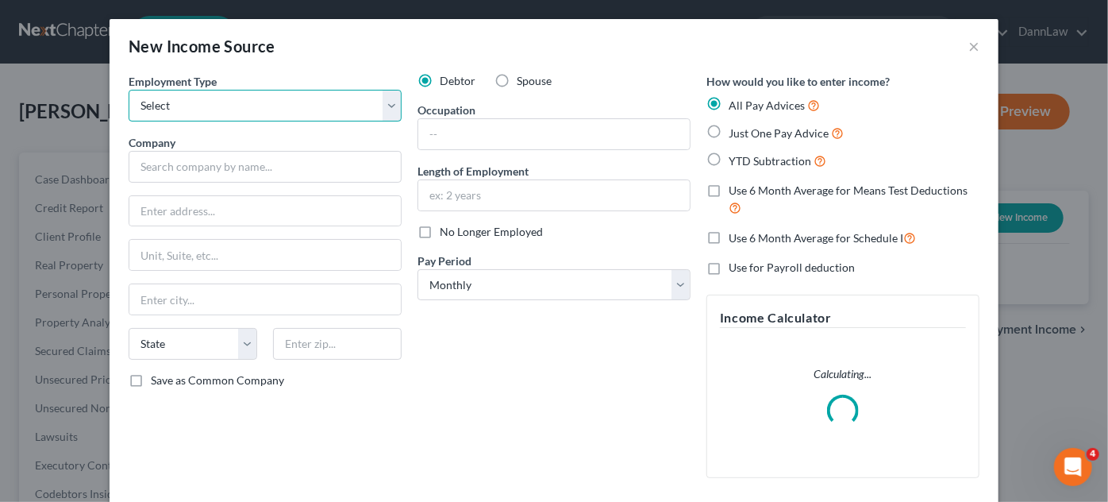
click at [379, 106] on select "Select Full or [DEMOGRAPHIC_DATA] Employment Self Employment" at bounding box center [265, 106] width 273 height 32
select select "0"
click at [129, 90] on select "Select Full or [DEMOGRAPHIC_DATA] Employment Self Employment" at bounding box center [265, 106] width 273 height 32
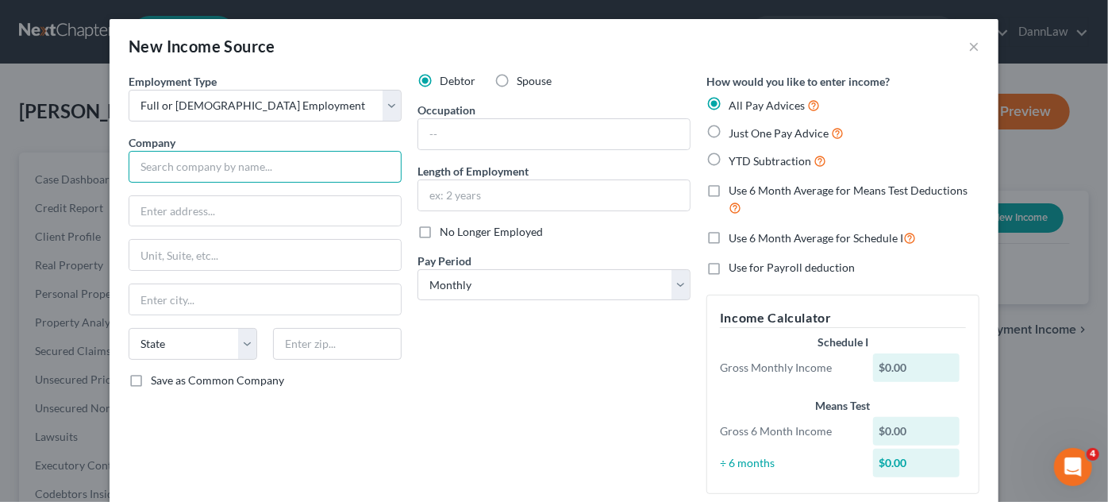
click at [345, 175] on input "text" at bounding box center [265, 167] width 273 height 32
type input "Applied Industrial Technologies"
click at [576, 133] on input "text" at bounding box center [554, 134] width 272 height 30
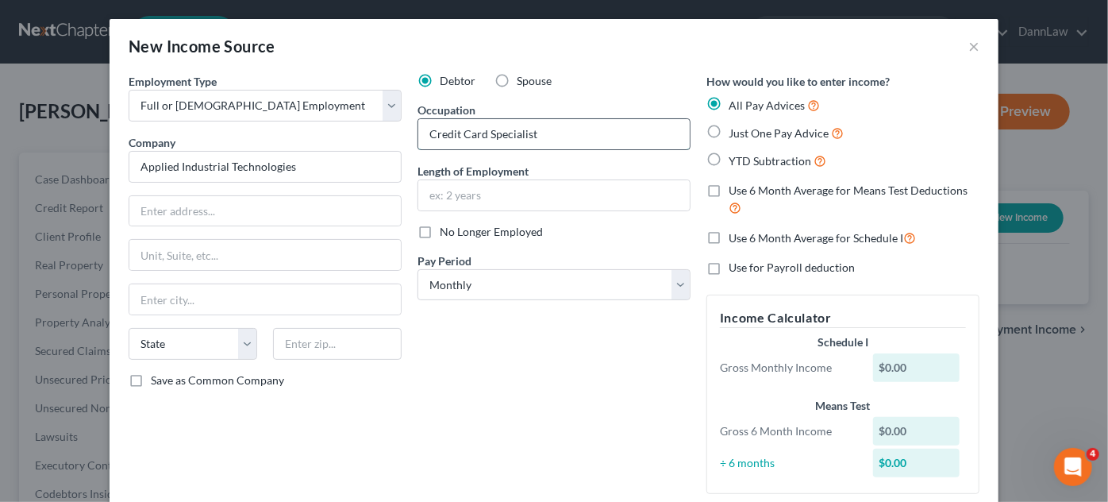
type input "Credit Card Specialist"
click at [568, 283] on select "Select Monthly Twice Monthly Every Other Week Weekly" at bounding box center [554, 285] width 273 height 32
select select "3"
click at [418, 269] on select "Select Monthly Twice Monthly Every Other Week Weekly" at bounding box center [554, 285] width 273 height 32
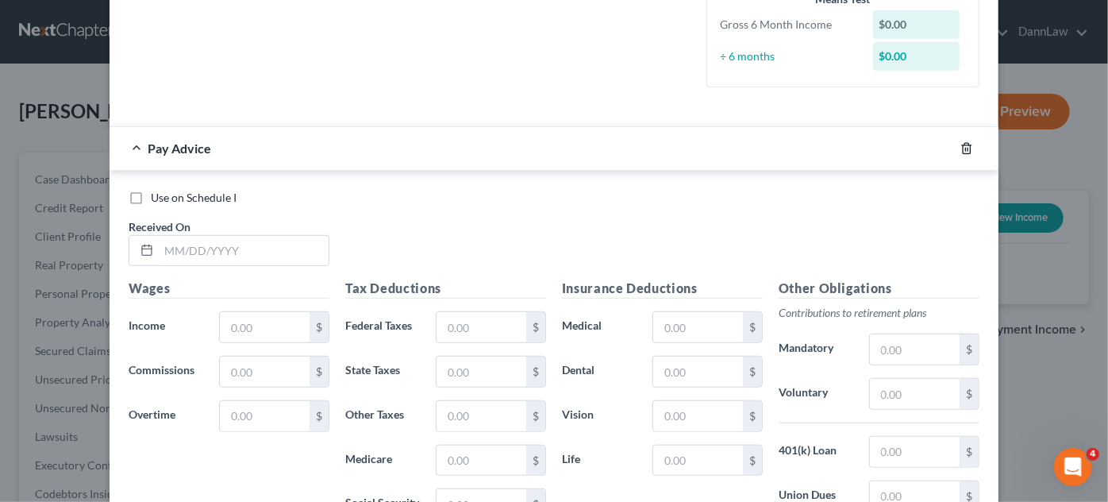
click at [963, 146] on icon "button" at bounding box center [967, 148] width 13 height 13
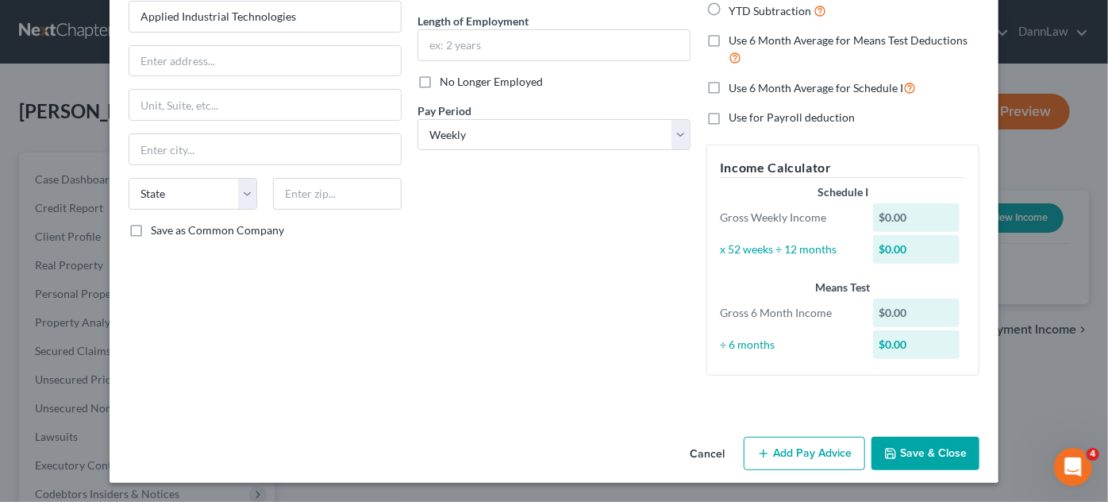
scroll to position [149, 0]
click at [950, 438] on button "Save & Close" at bounding box center [926, 454] width 108 height 33
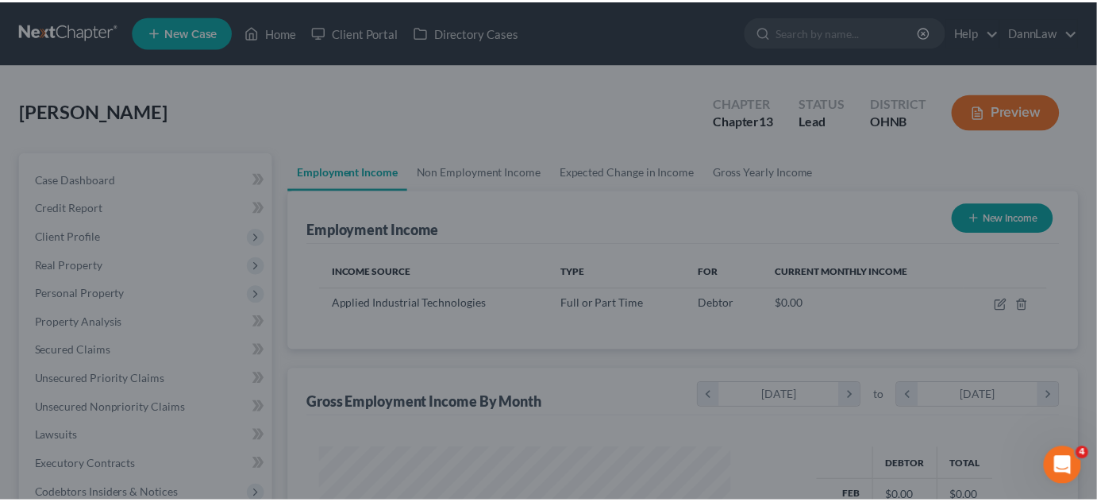
scroll to position [283, 442]
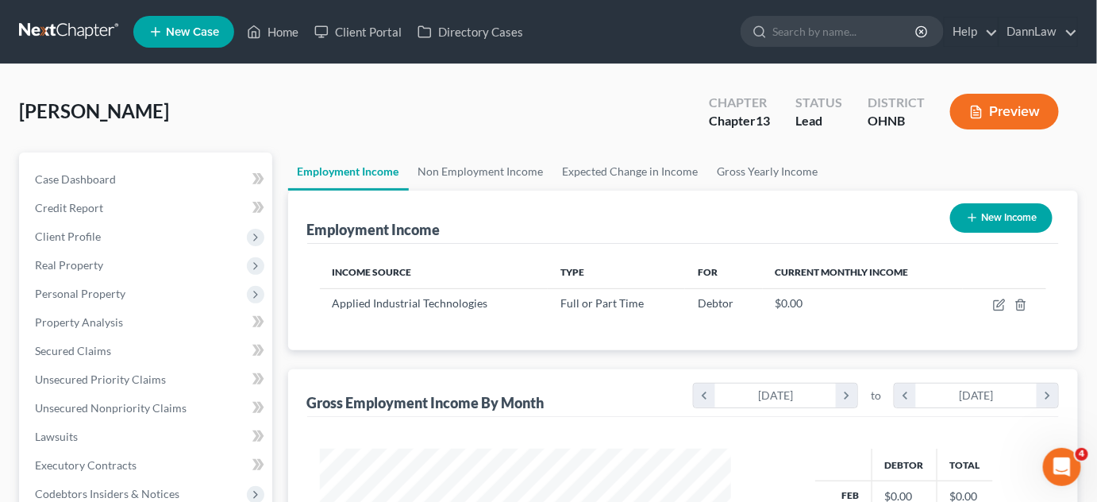
click at [281, 125] on div "[PERSON_NAME] Upgraded Chapter Chapter 13 Status [GEOGRAPHIC_DATA] [GEOGRAPHIC_…" at bounding box center [548, 117] width 1059 height 69
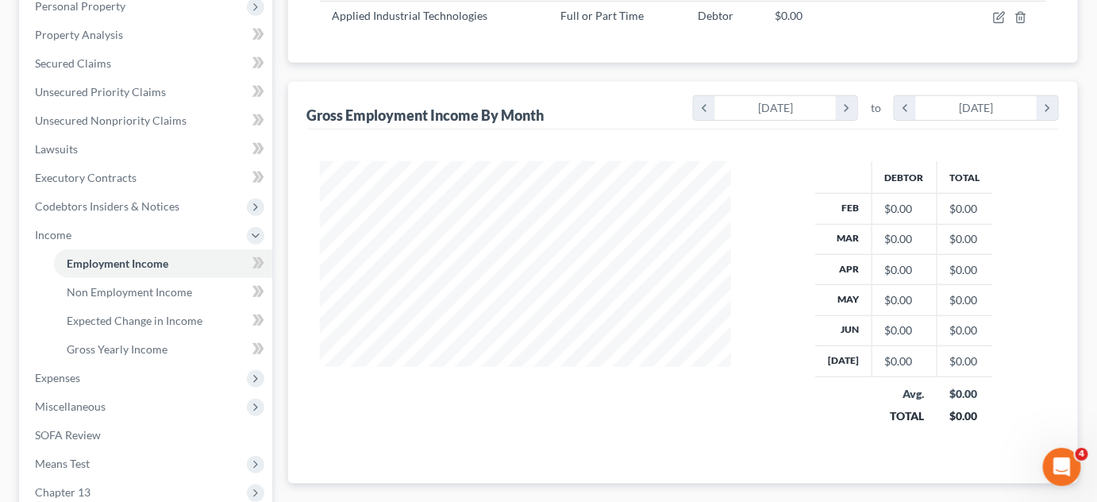
scroll to position [318, 0]
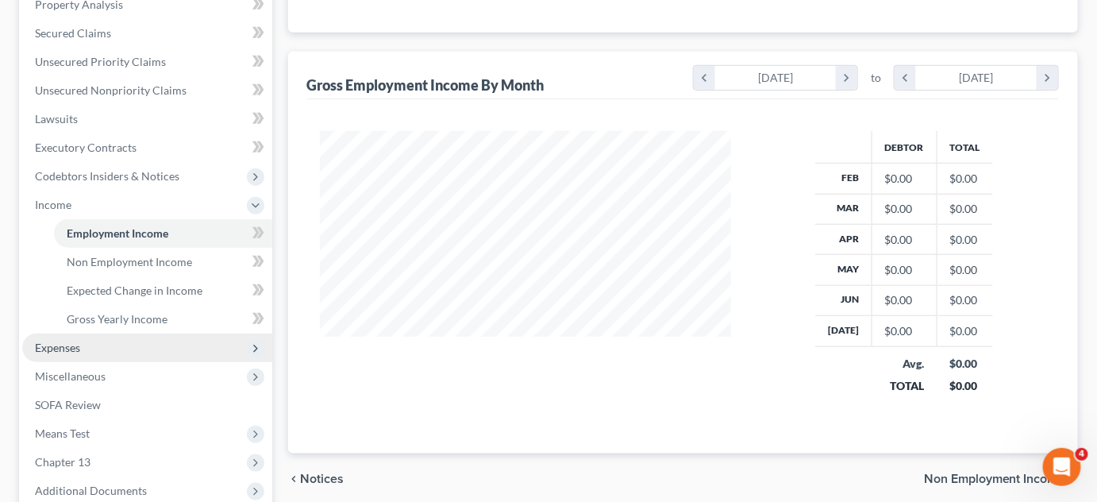
click at [87, 340] on span "Expenses" at bounding box center [147, 347] width 250 height 29
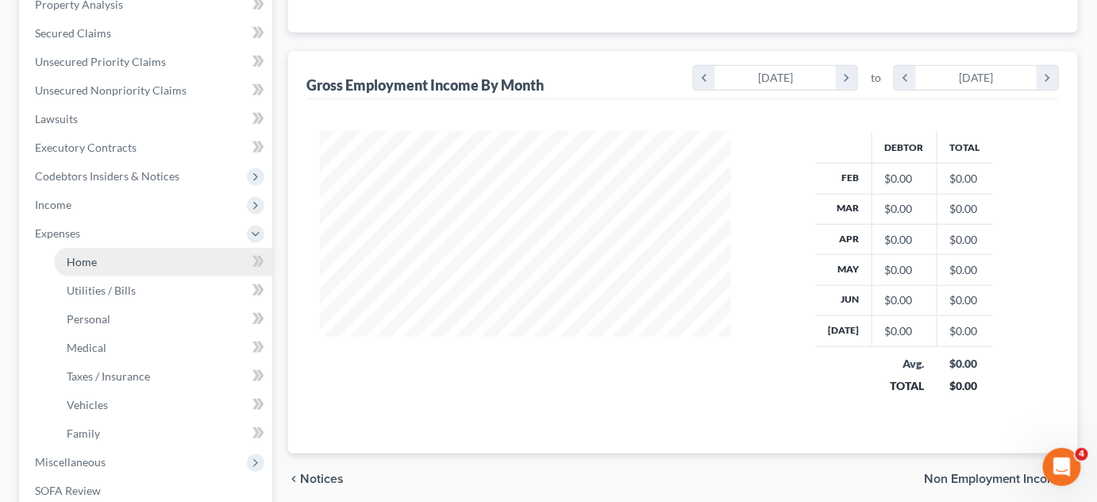
click at [111, 263] on link "Home" at bounding box center [163, 262] width 218 height 29
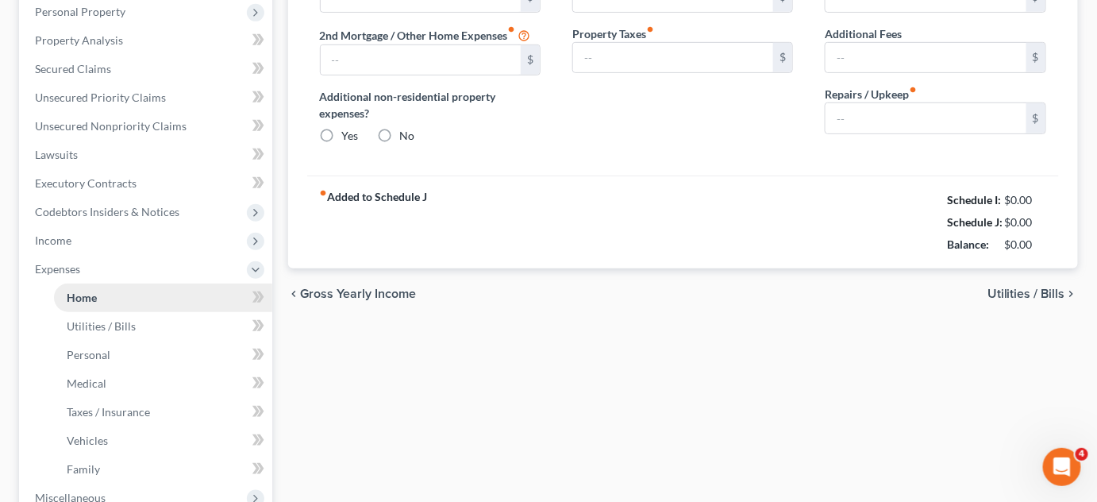
type input "0.00"
radio input "true"
type input "0.00"
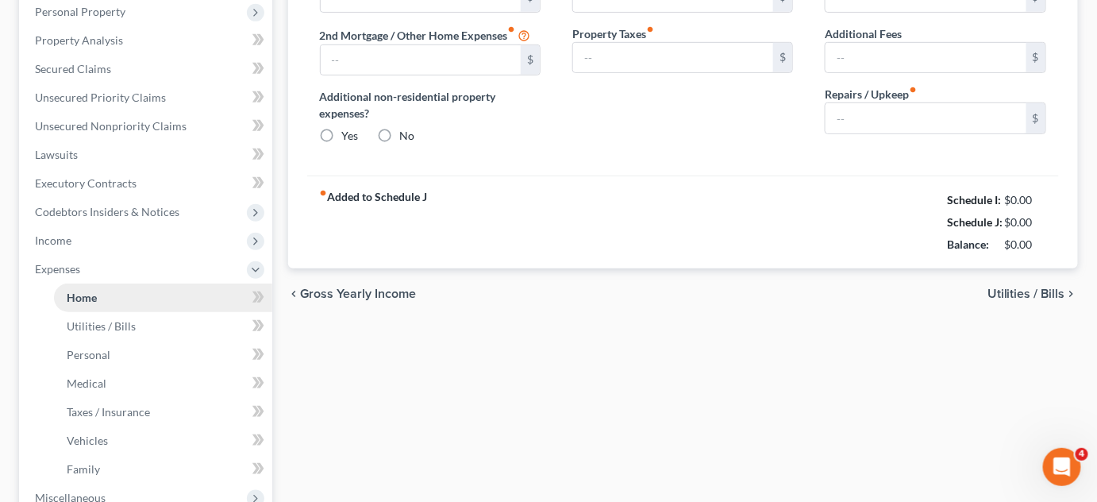
type input "0.00"
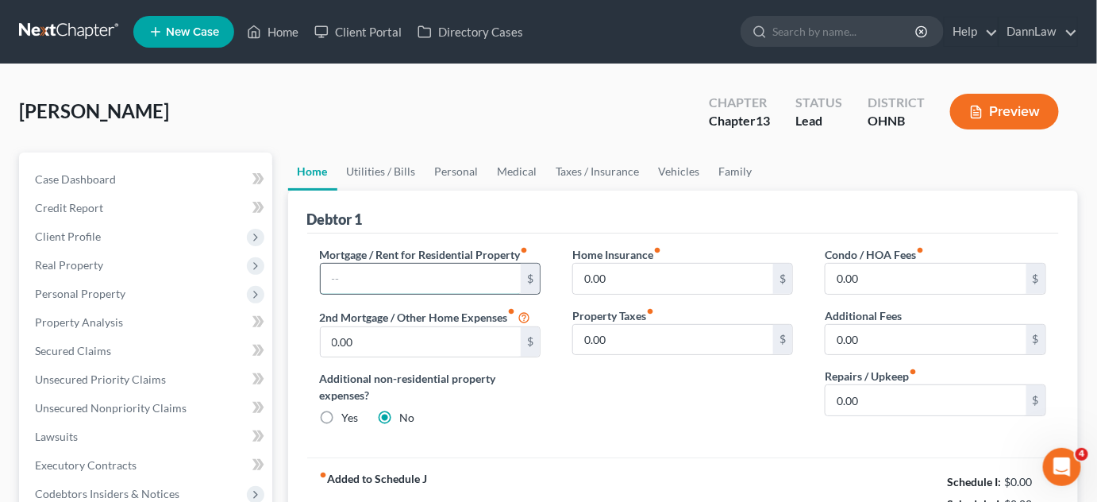
click at [398, 279] on input "text" at bounding box center [421, 279] width 201 height 30
type input "0.00"
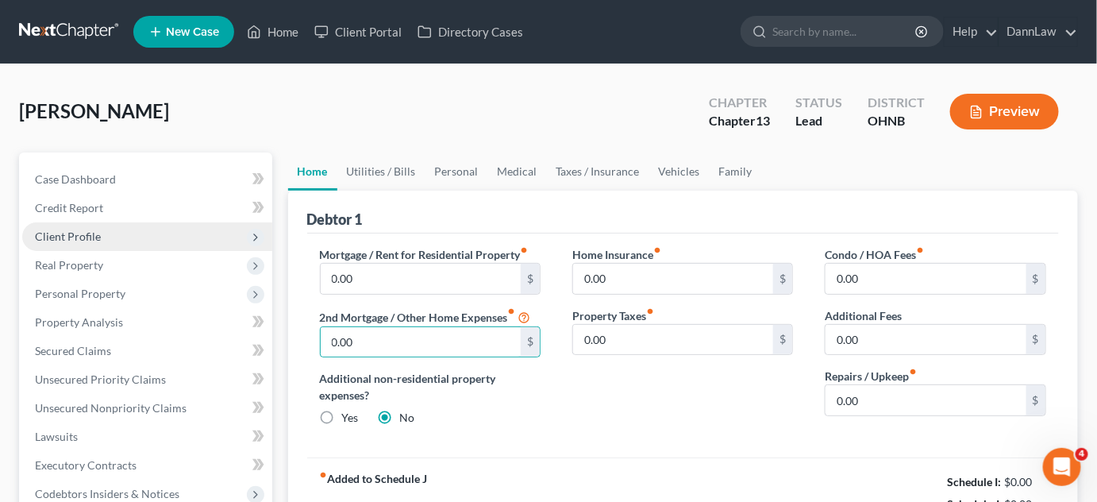
click at [113, 237] on span "Client Profile" at bounding box center [147, 236] width 250 height 29
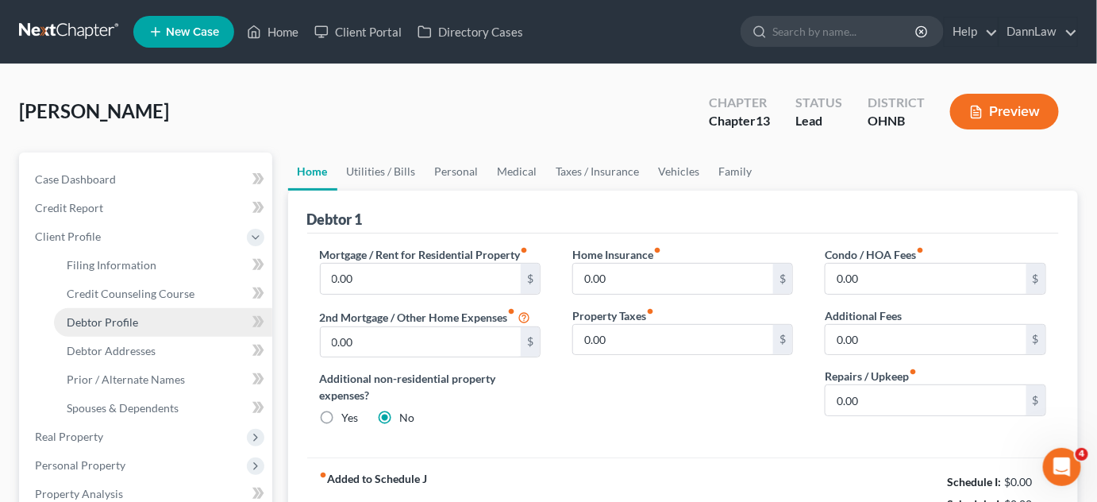
click at [136, 323] on span "Debtor Profile" at bounding box center [102, 321] width 71 height 13
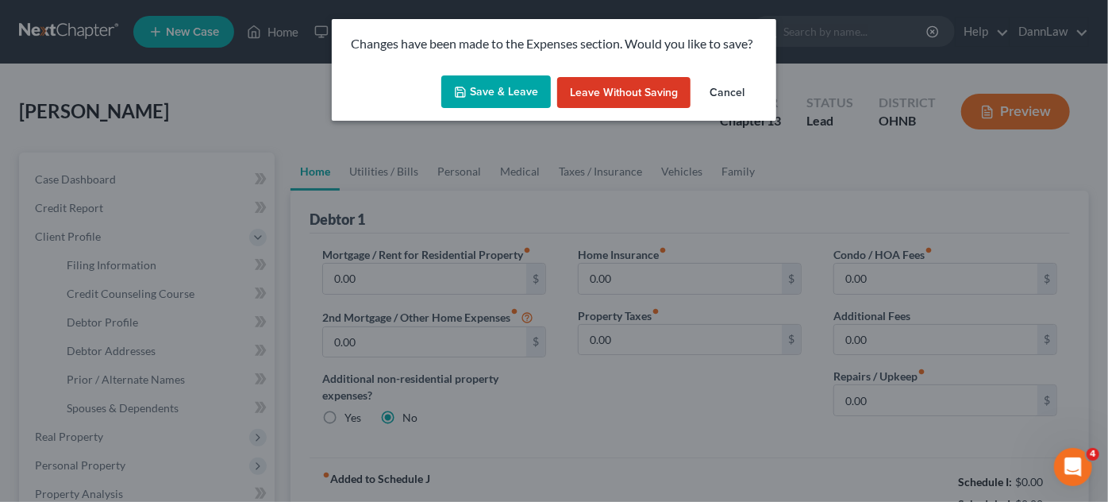
click at [503, 86] on button "Save & Leave" at bounding box center [496, 91] width 110 height 33
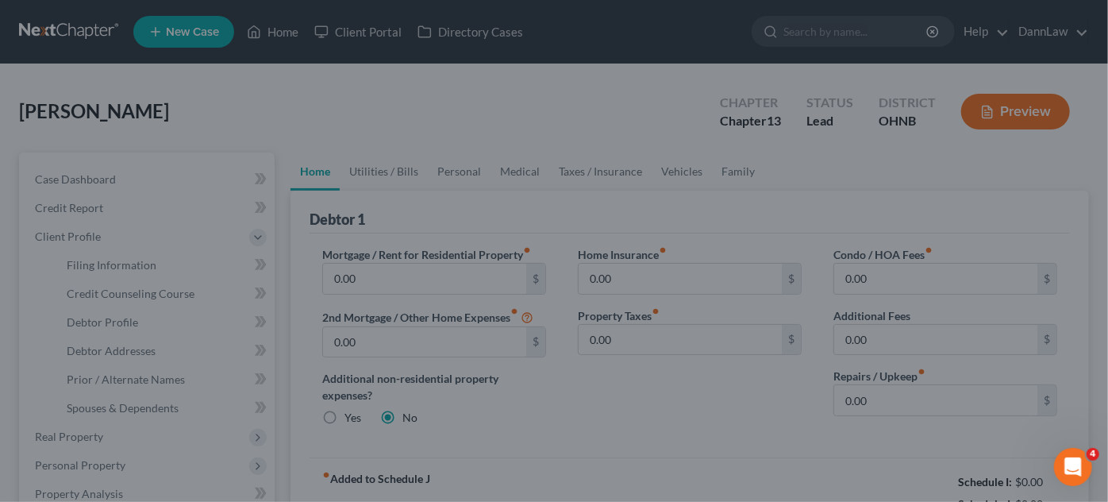
select select "0"
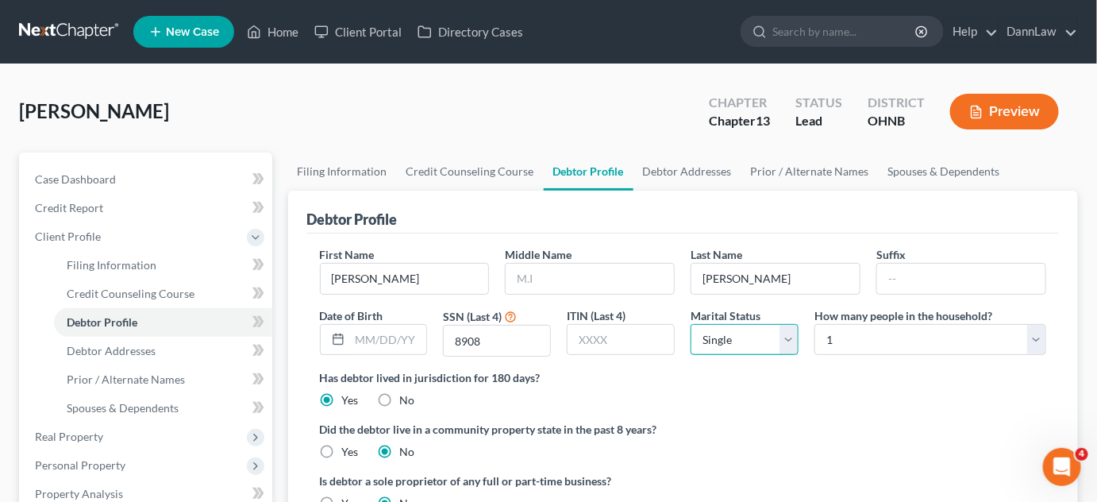
click at [738, 333] on select "Select Single Married Separated Divorced Widowed" at bounding box center [745, 340] width 108 height 32
select select "3"
click at [691, 324] on select "Select Single Married Separated Divorced Widowed" at bounding box center [745, 340] width 108 height 32
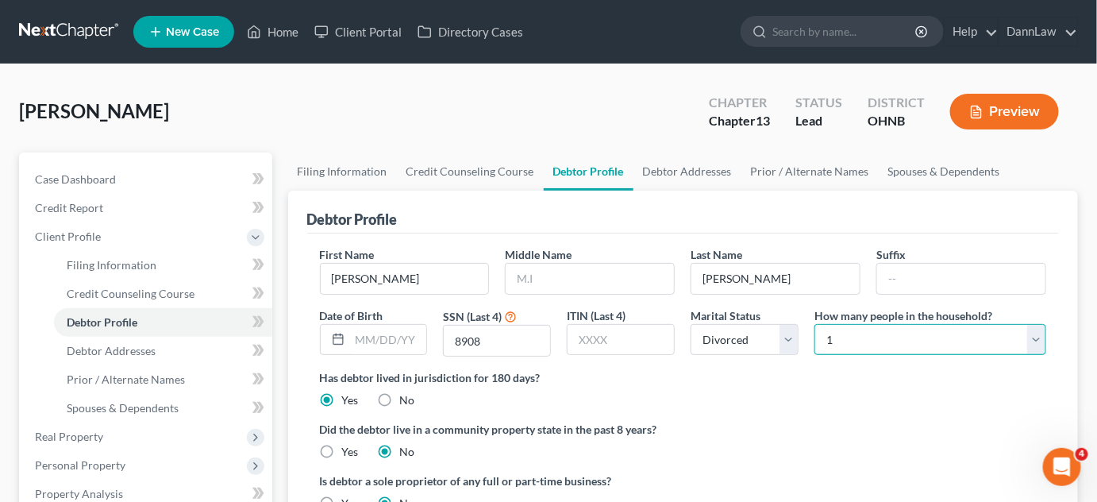
click at [845, 345] on select "Select 1 2 3 4 5 6 7 8 9 10 11 12 13 14 15 16 17 18 19 20" at bounding box center [931, 340] width 232 height 32
select select "3"
click at [815, 324] on select "Select 1 2 3 4 5 6 7 8 9 10 11 12 13 14 15 16 17 18 19 20" at bounding box center [931, 340] width 232 height 32
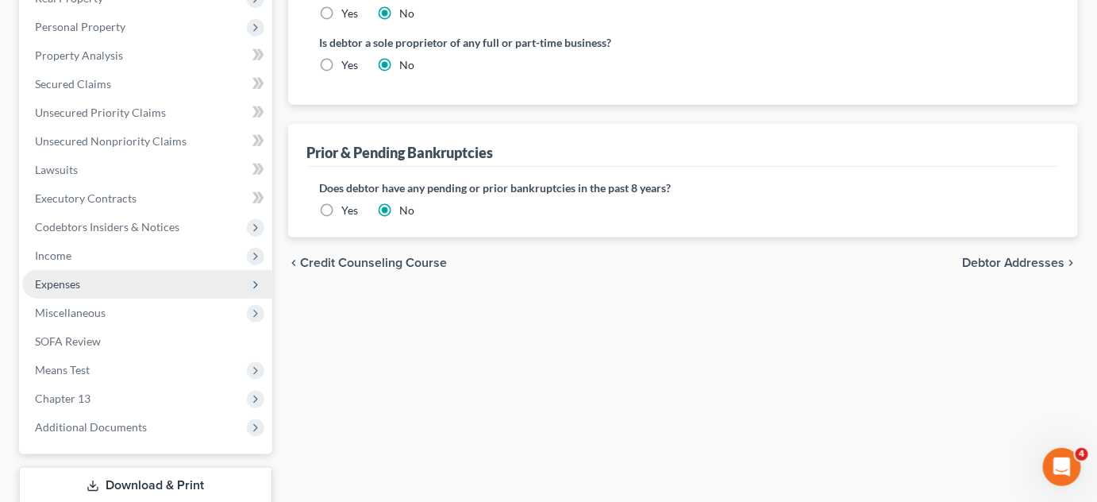
click at [98, 284] on span "Expenses" at bounding box center [147, 284] width 250 height 29
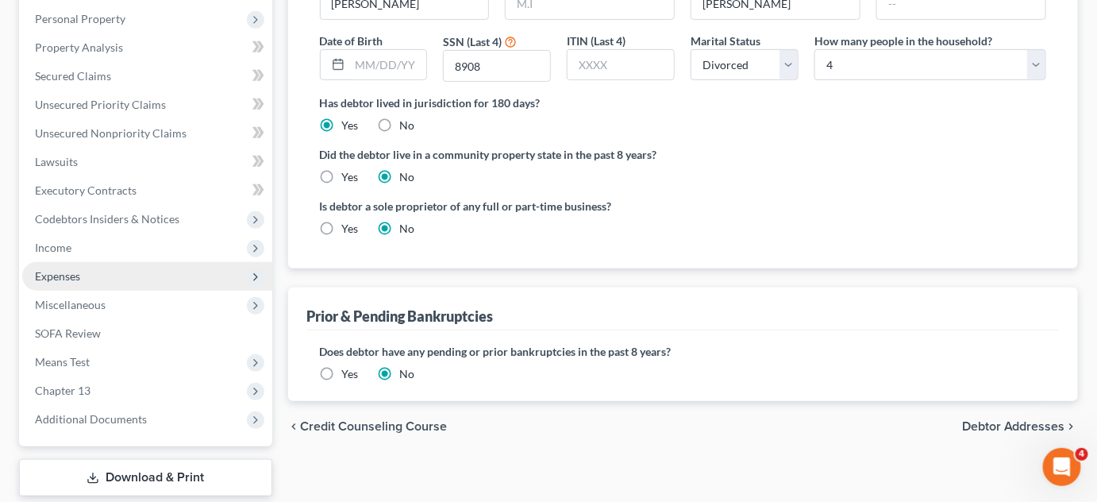
scroll to position [267, 0]
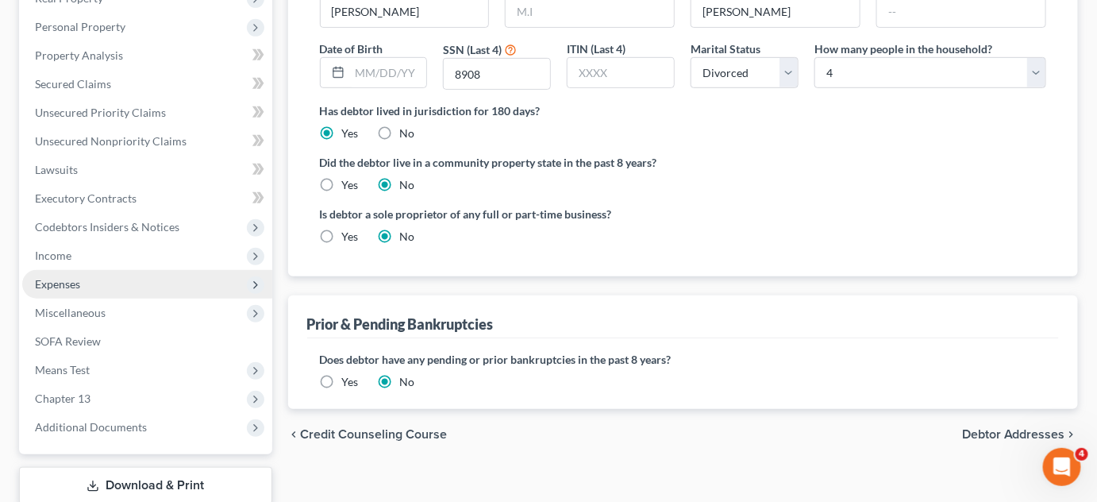
click at [97, 285] on span "Expenses" at bounding box center [147, 284] width 250 height 29
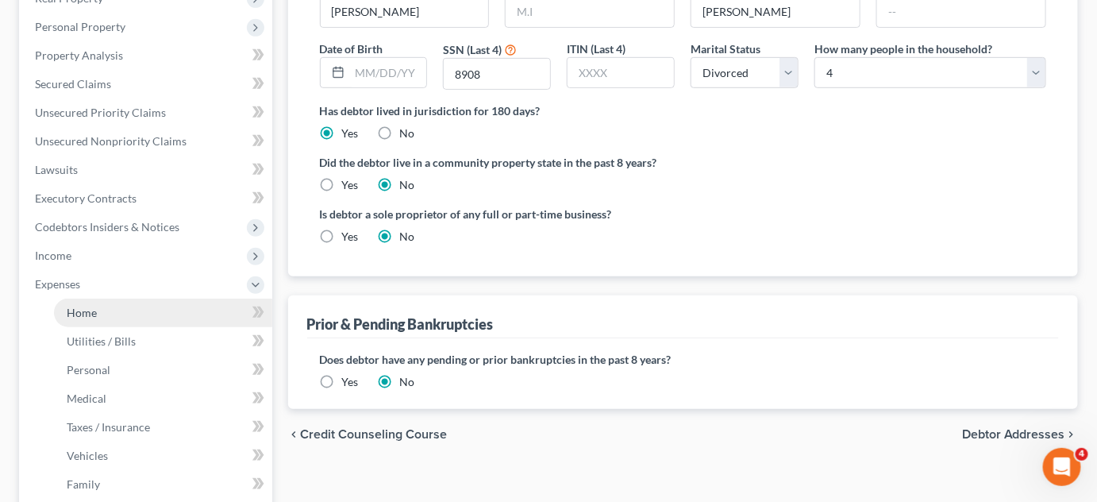
click at [98, 305] on link "Home" at bounding box center [163, 313] width 218 height 29
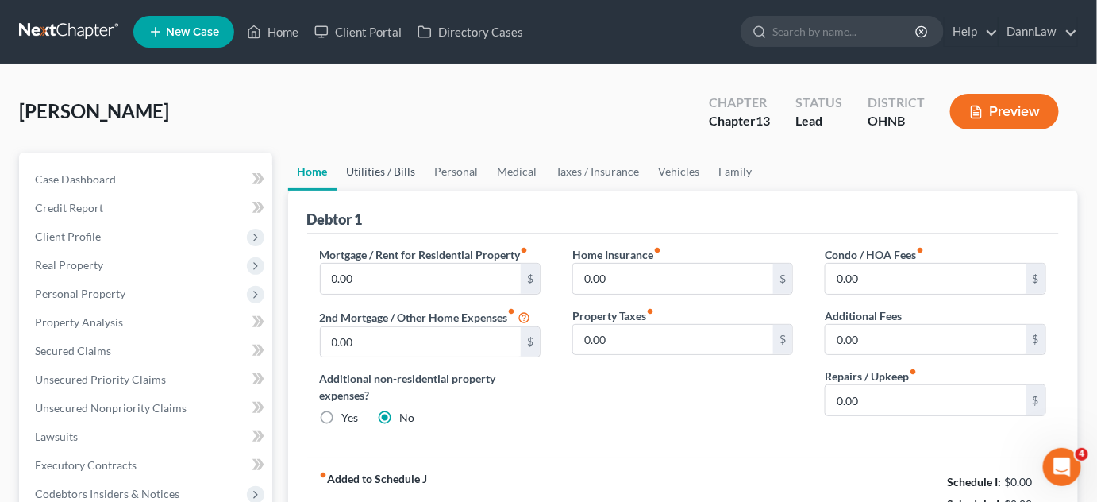
click at [383, 168] on link "Utilities / Bills" at bounding box center [381, 171] width 88 height 38
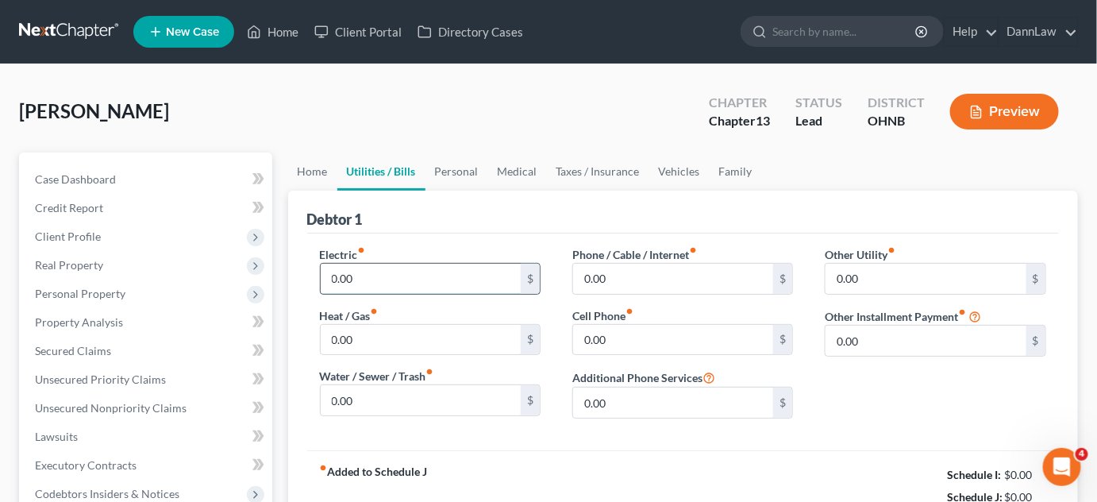
click at [387, 288] on input "0.00" at bounding box center [421, 279] width 201 height 30
type input "168"
click at [418, 391] on input "0.00" at bounding box center [421, 400] width 201 height 30
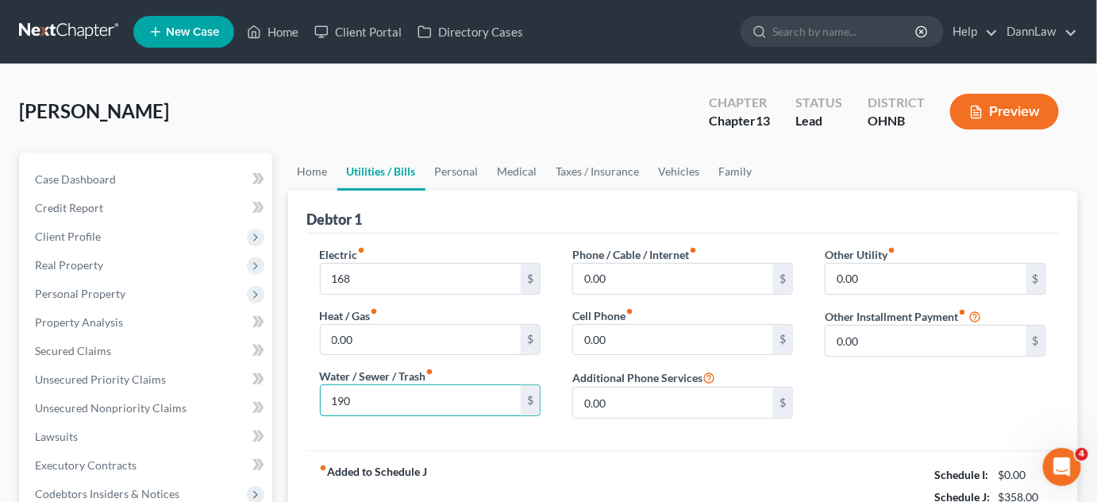
type input "190"
click at [604, 280] on input "0.00" at bounding box center [673, 279] width 201 height 30
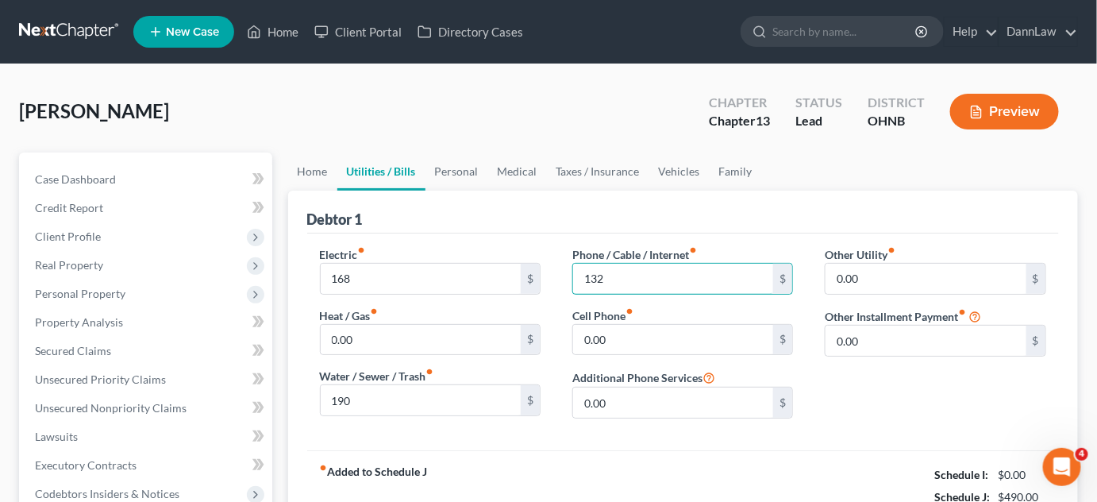
type input "132"
click at [457, 168] on link "Personal" at bounding box center [457, 171] width 63 height 38
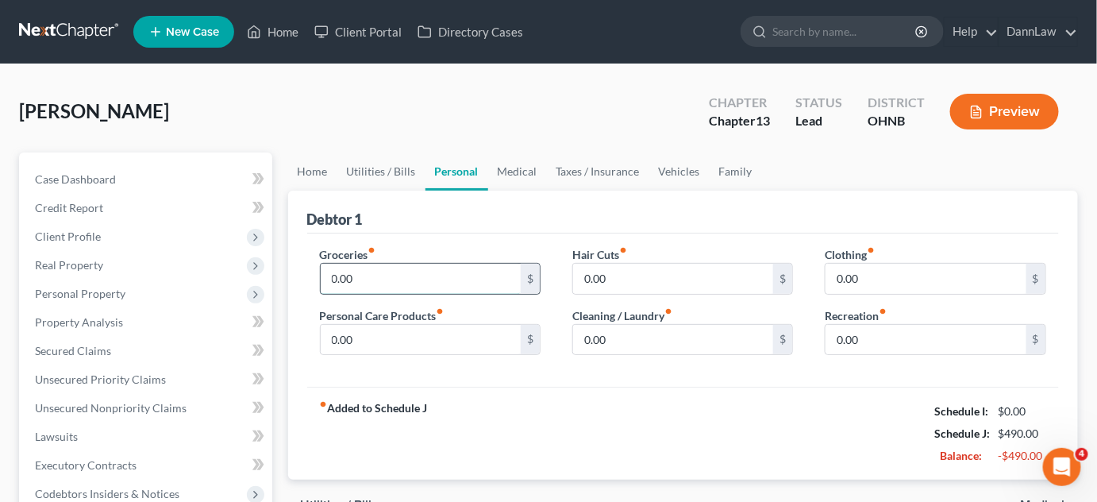
click at [377, 275] on input "0.00" at bounding box center [421, 279] width 201 height 30
type input "300"
click at [661, 334] on input "0.00" at bounding box center [673, 340] width 201 height 30
type input "50"
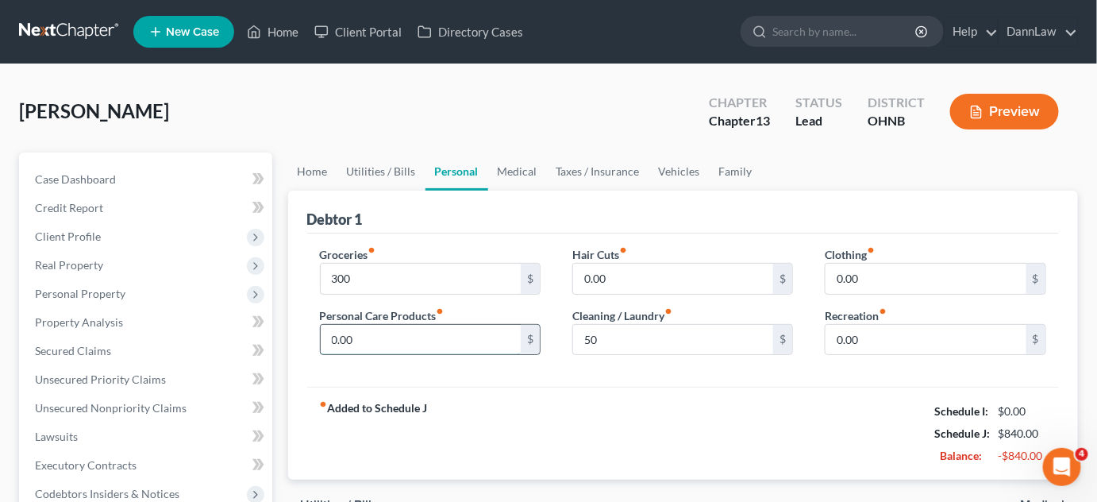
click at [492, 331] on input "0.00" at bounding box center [421, 340] width 201 height 30
type input "50"
click at [684, 175] on link "Vehicles" at bounding box center [680, 171] width 60 height 38
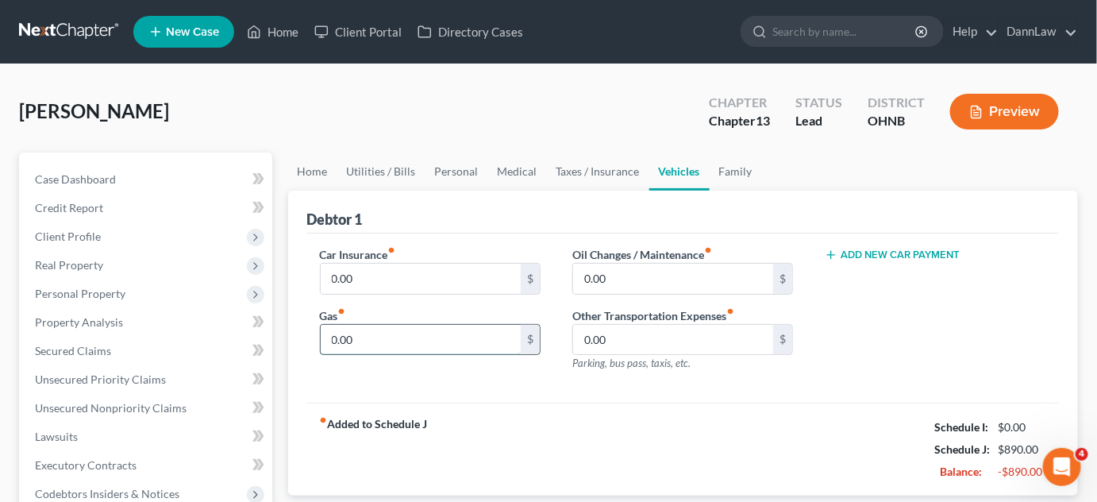
click at [397, 341] on input "0.00" at bounding box center [421, 340] width 201 height 30
type input "320"
click at [360, 167] on link "Utilities / Bills" at bounding box center [381, 171] width 88 height 38
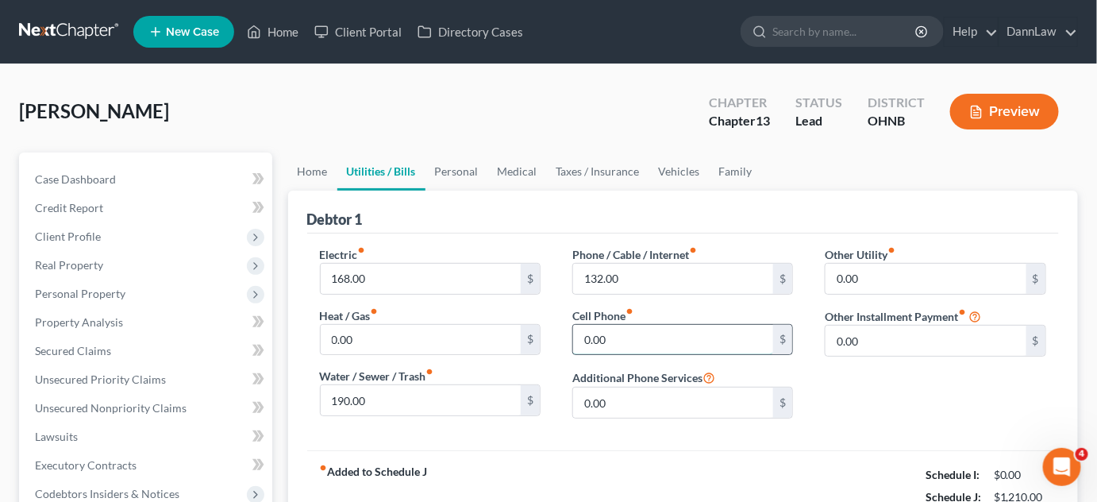
click at [614, 348] on input "0.00" at bounding box center [673, 340] width 201 height 30
type input "132"
click at [638, 279] on input "132.00" at bounding box center [673, 279] width 201 height 30
type input "103"
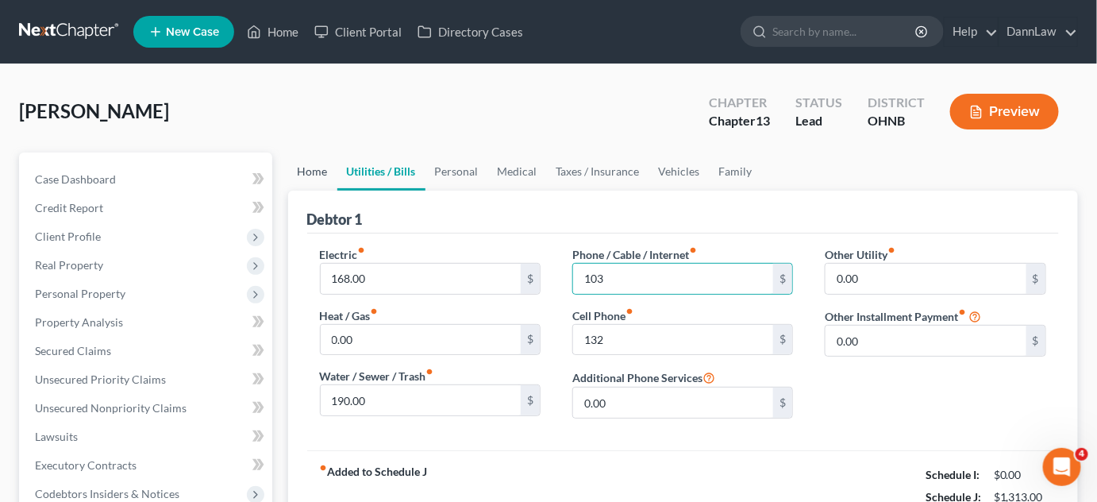
click at [304, 159] on link "Home" at bounding box center [312, 171] width 49 height 38
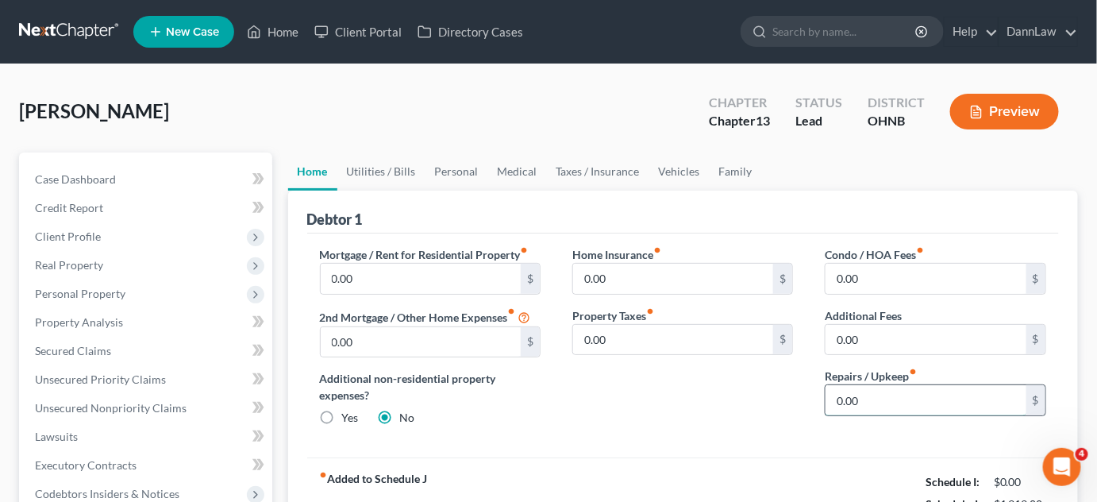
click at [892, 394] on input "0.00" at bounding box center [926, 400] width 201 height 30
type input "100"
click at [454, 175] on link "Personal" at bounding box center [457, 171] width 63 height 38
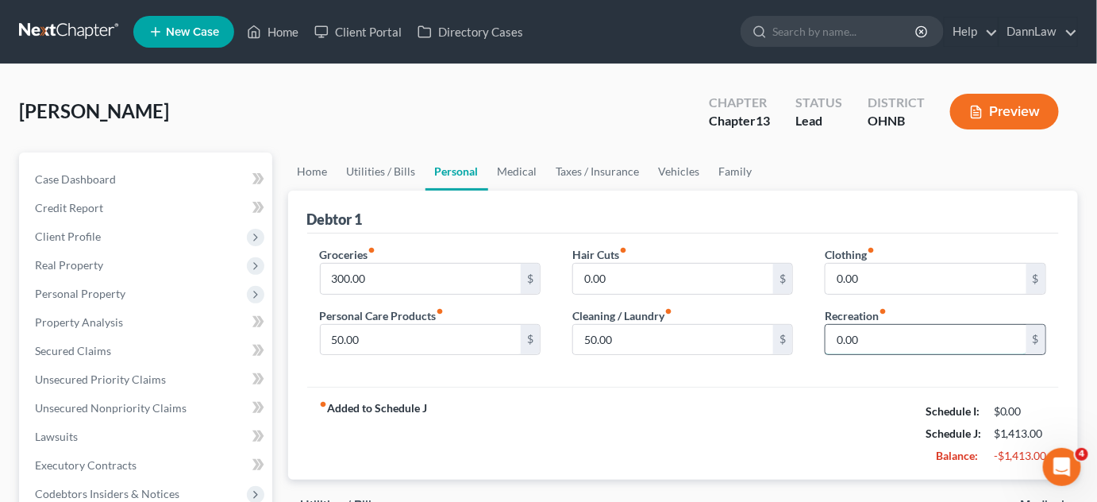
click at [889, 332] on input "0.00" at bounding box center [926, 340] width 201 height 30
type input "26"
